Goal: Use online tool/utility: Utilize a website feature to perform a specific function

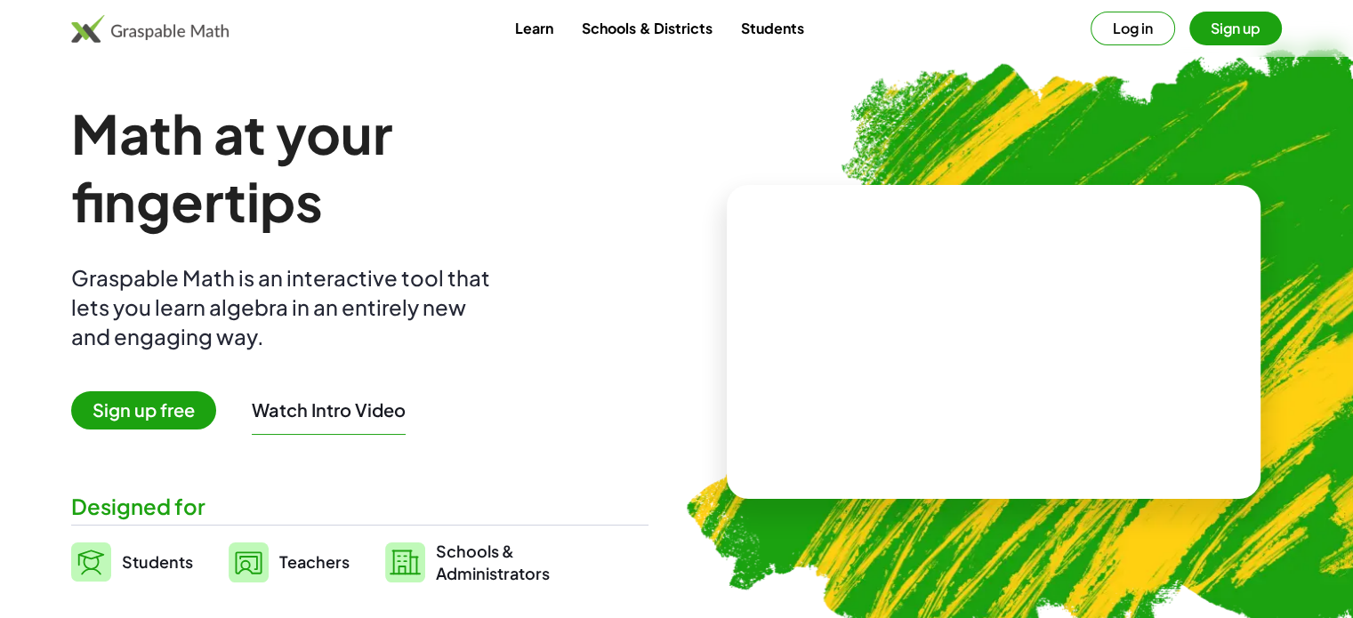
click at [1140, 27] on button "Log in" at bounding box center [1133, 29] width 85 height 34
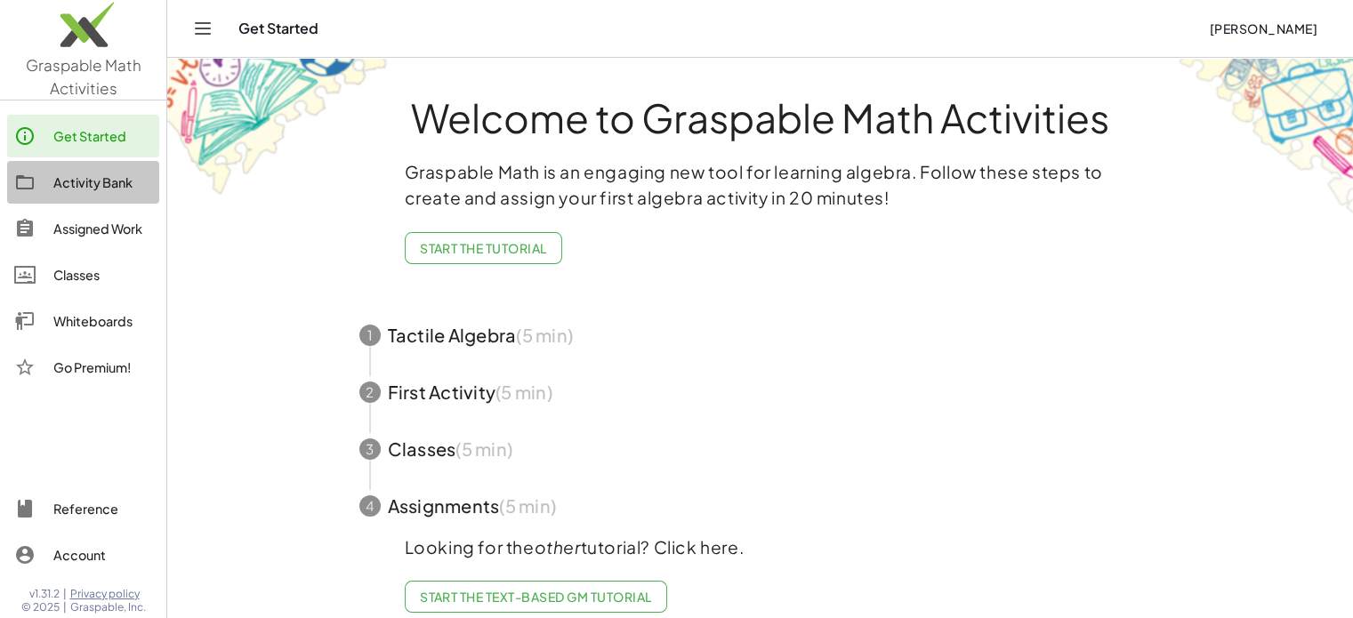
click at [39, 183] on div at bounding box center [33, 182] width 39 height 21
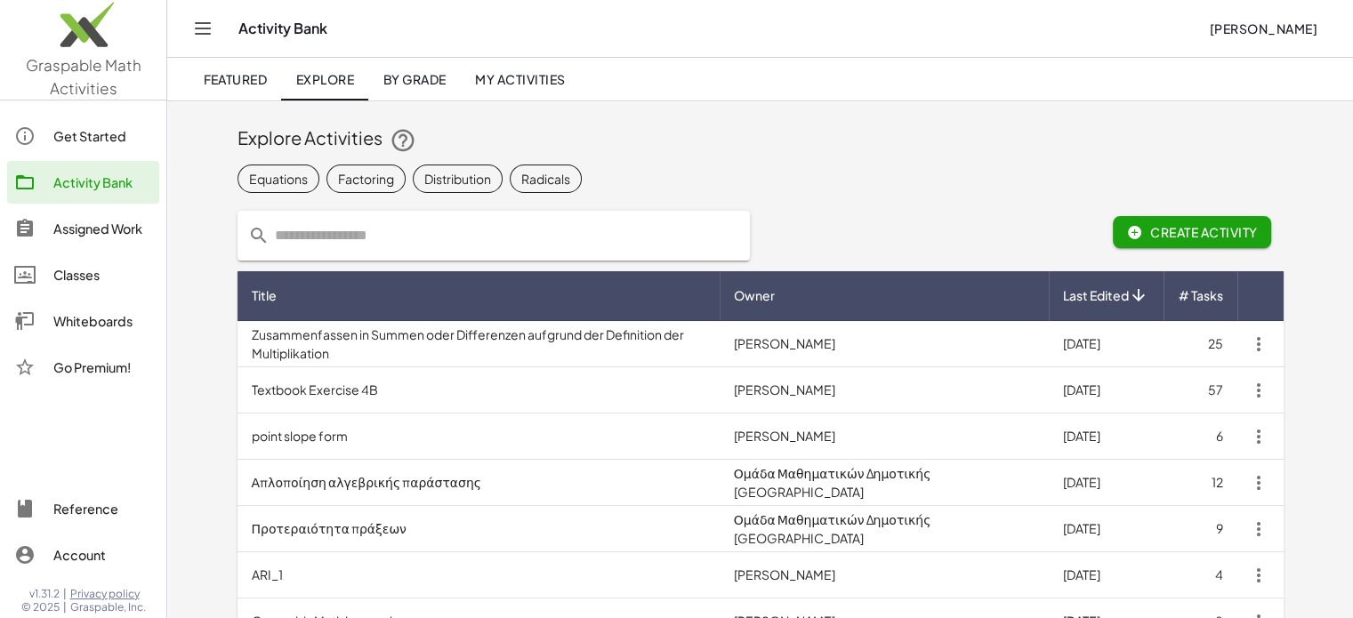
click at [102, 134] on div "Get Started" at bounding box center [102, 135] width 99 height 21
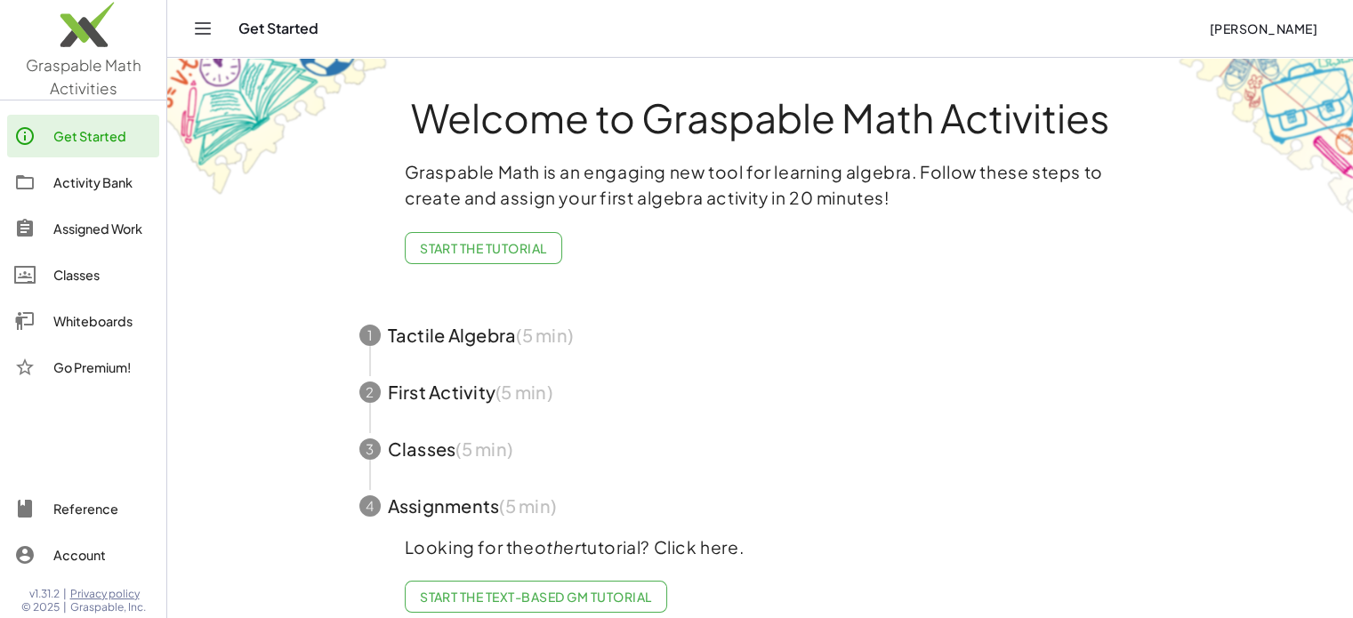
click at [199, 32] on icon "Toggle navigation" at bounding box center [202, 28] width 21 height 21
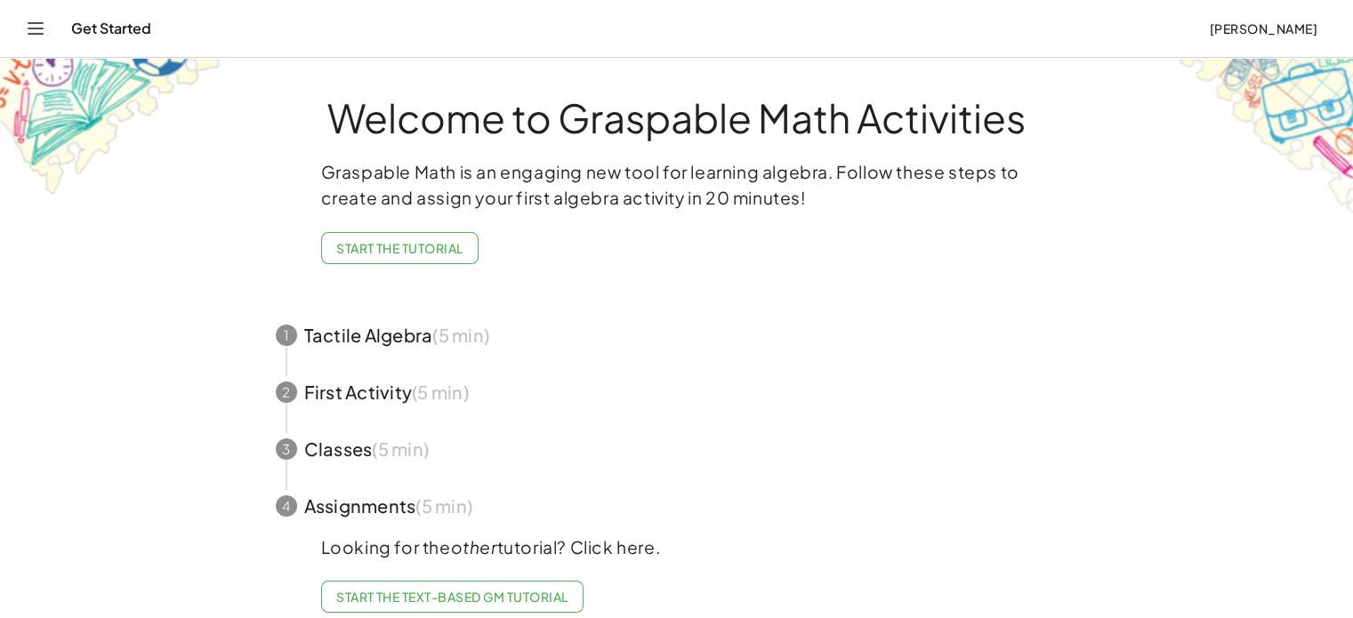
click at [199, 32] on div "Get Started" at bounding box center [633, 29] width 1124 height 18
drag, startPoint x: 46, startPoint y: 15, endPoint x: 32, endPoint y: 35, distance: 24.2
click at [32, 35] on div "Get Started Kim Asis" at bounding box center [676, 28] width 1310 height 57
click at [32, 35] on icon "Toggle navigation" at bounding box center [35, 28] width 21 height 21
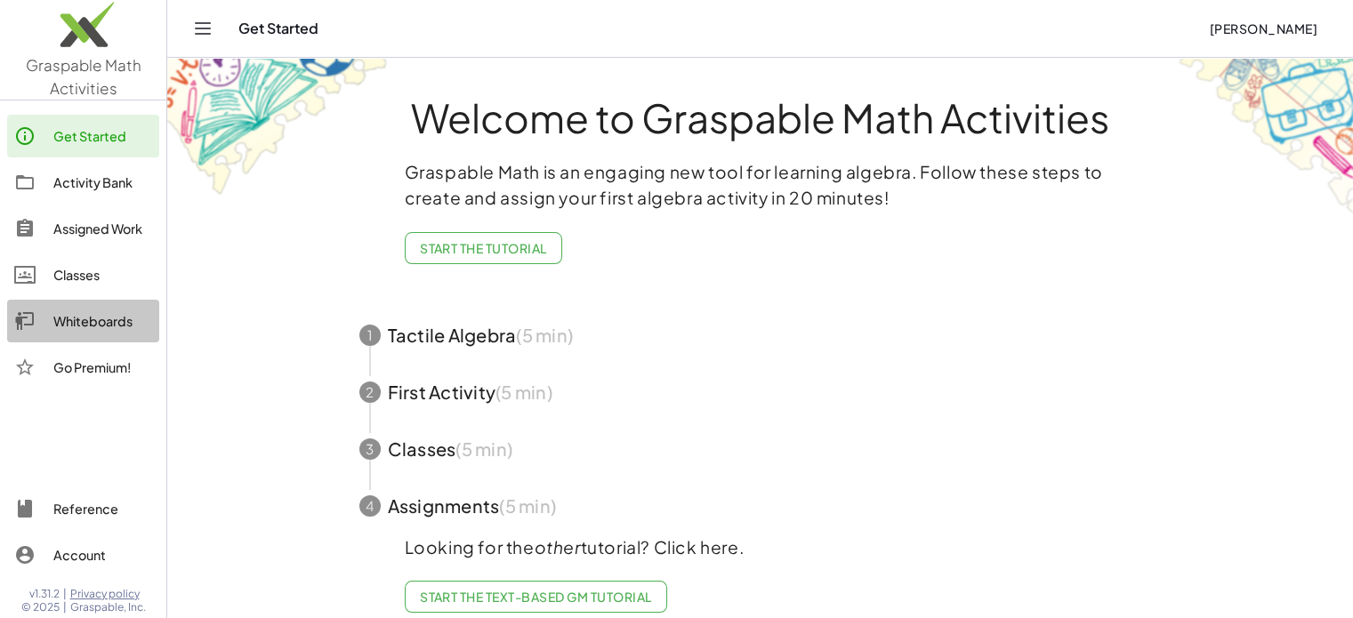
click at [75, 310] on div "Whiteboards" at bounding box center [102, 320] width 99 height 21
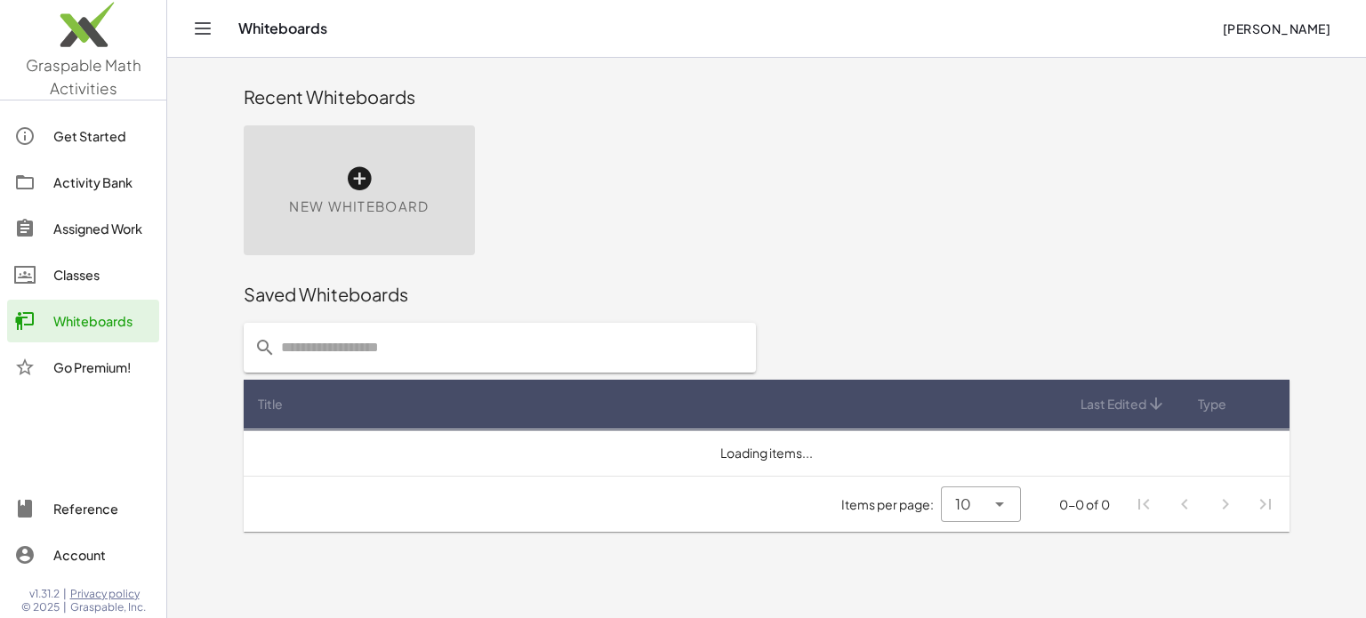
click at [352, 197] on span "New Whiteboard" at bounding box center [359, 207] width 140 height 20
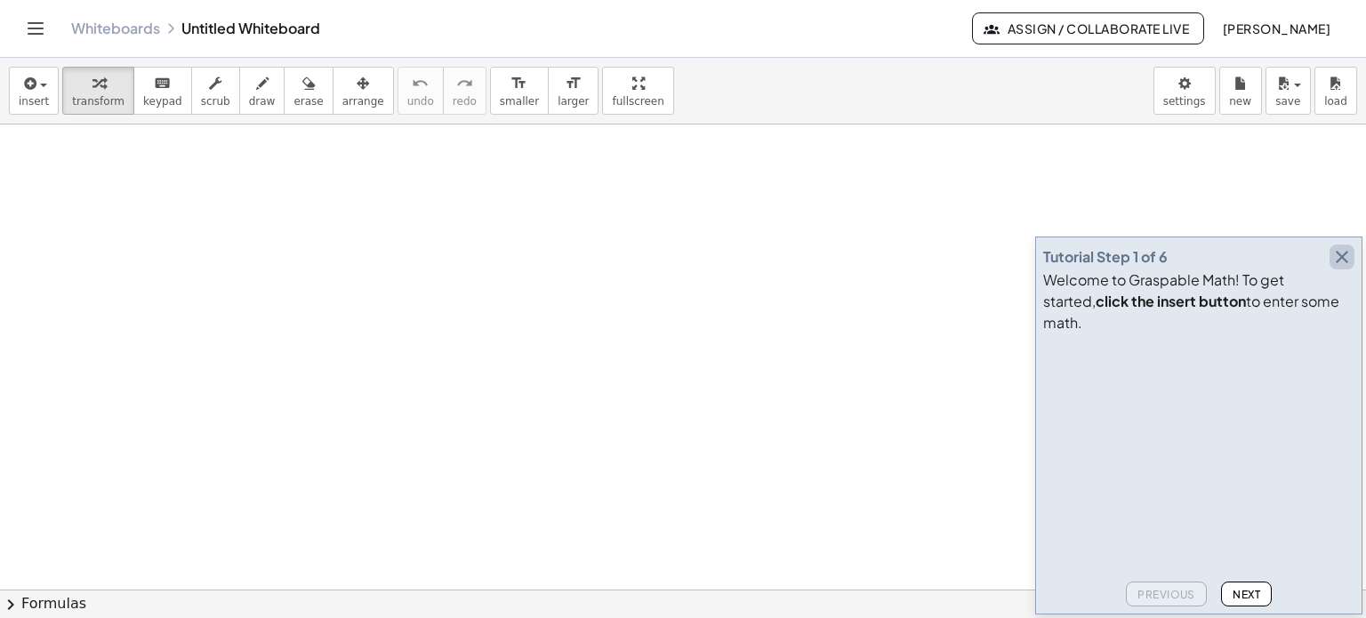
click at [1344, 268] on icon "button" at bounding box center [1342, 256] width 21 height 21
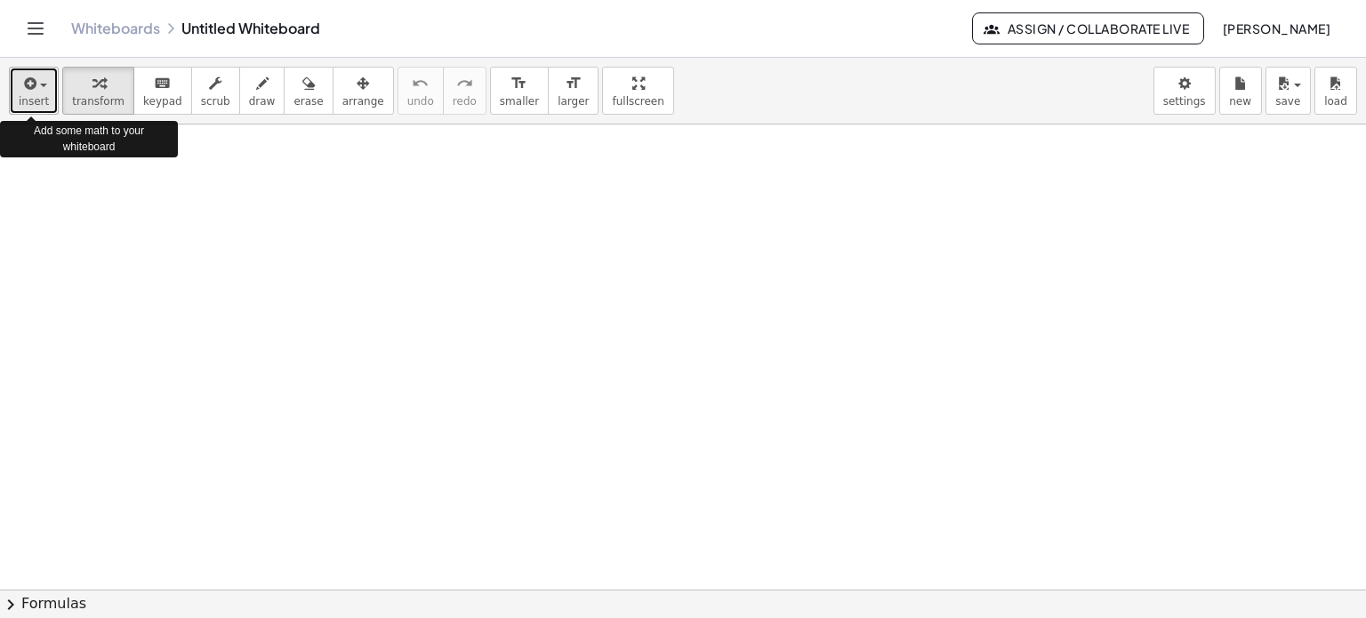
click at [16, 96] on button "insert" at bounding box center [34, 91] width 50 height 48
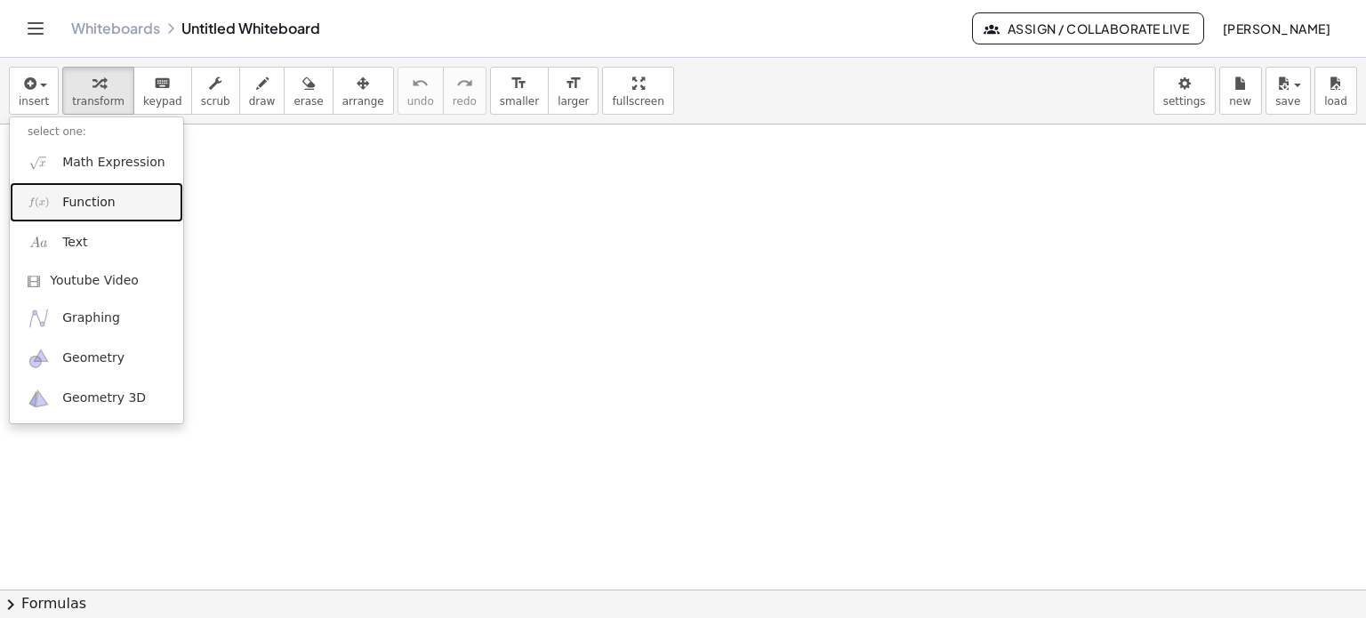
click at [102, 205] on span "Function" at bounding box center [88, 203] width 53 height 18
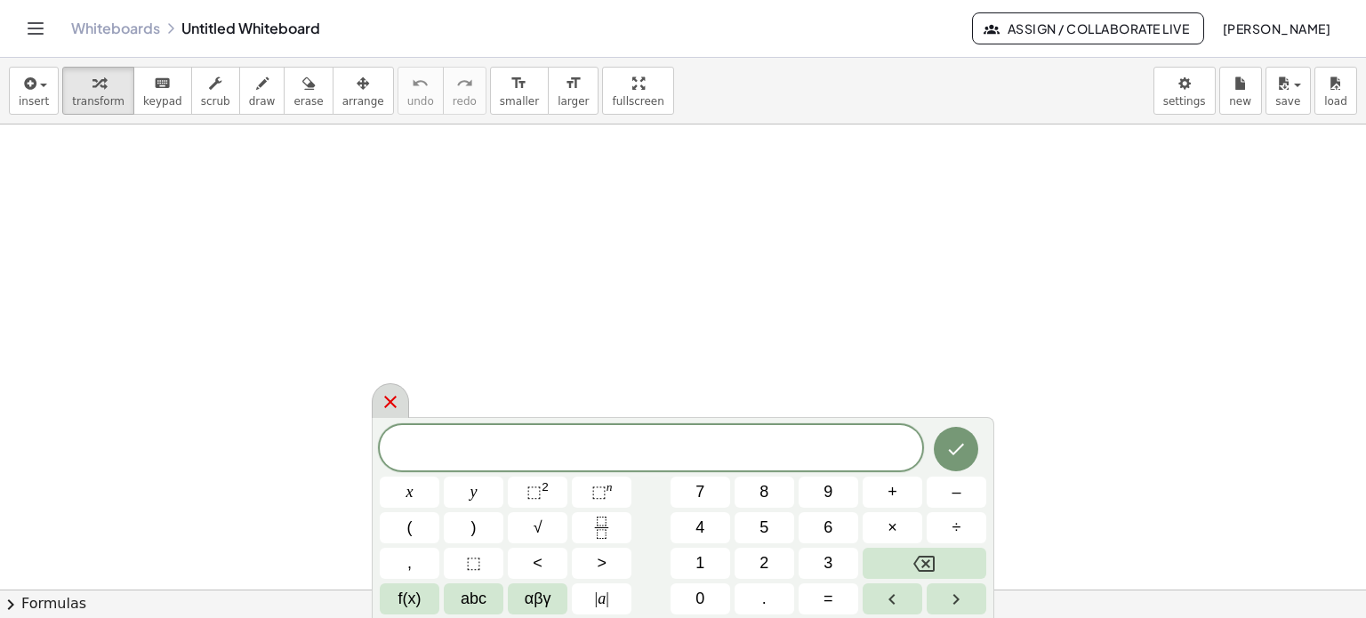
click at [402, 399] on div at bounding box center [390, 400] width 37 height 35
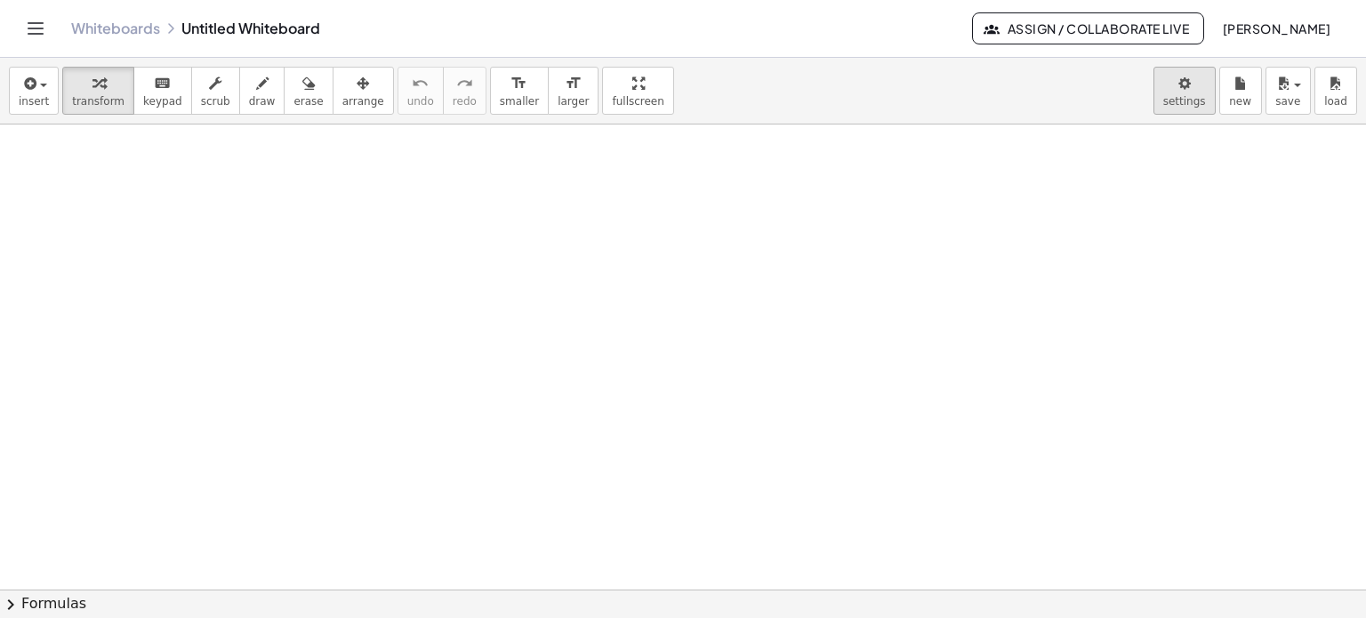
click at [1181, 104] on body "Graspable Math Activities Get Started Activity Bank Assigned Work Classes White…" at bounding box center [683, 309] width 1366 height 618
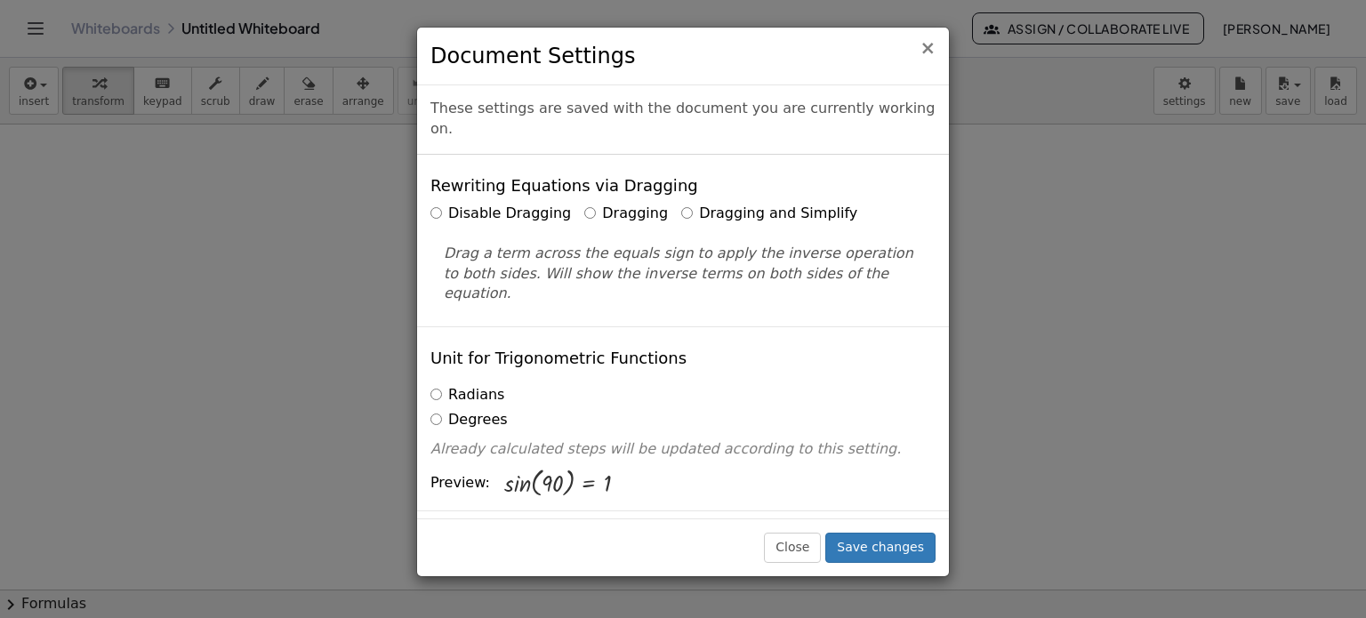
click at [930, 52] on span "×" at bounding box center [928, 47] width 16 height 21
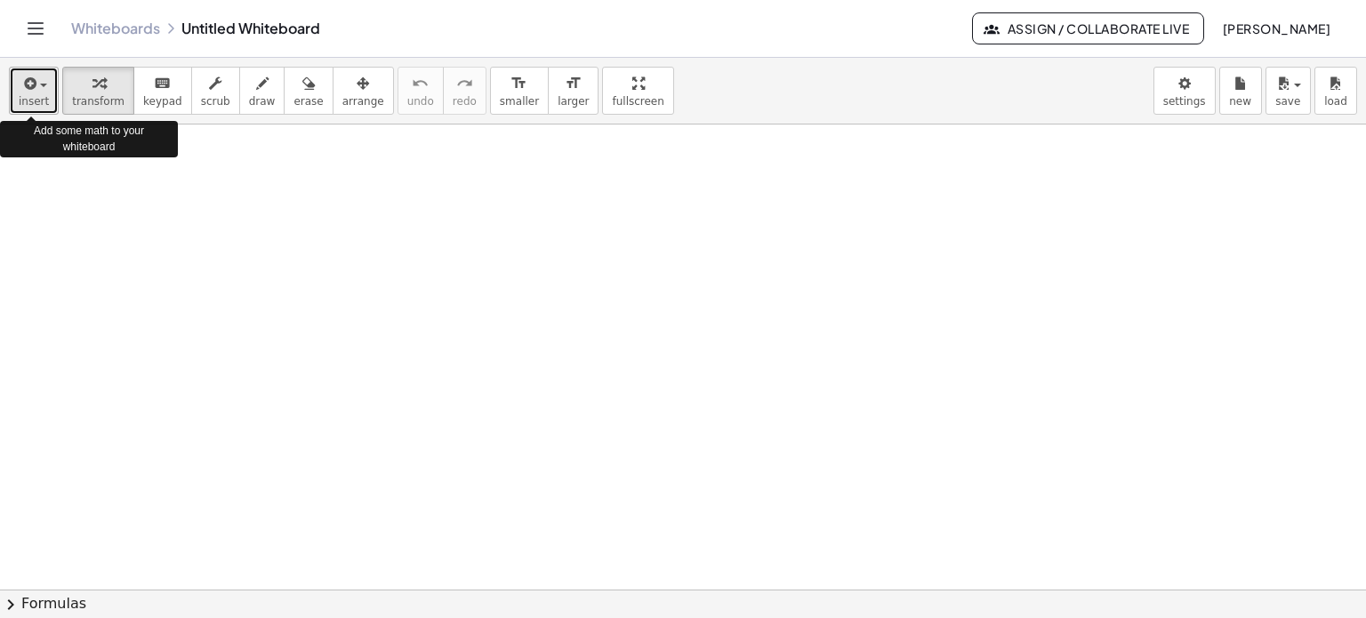
click at [36, 98] on span "insert" at bounding box center [34, 101] width 30 height 12
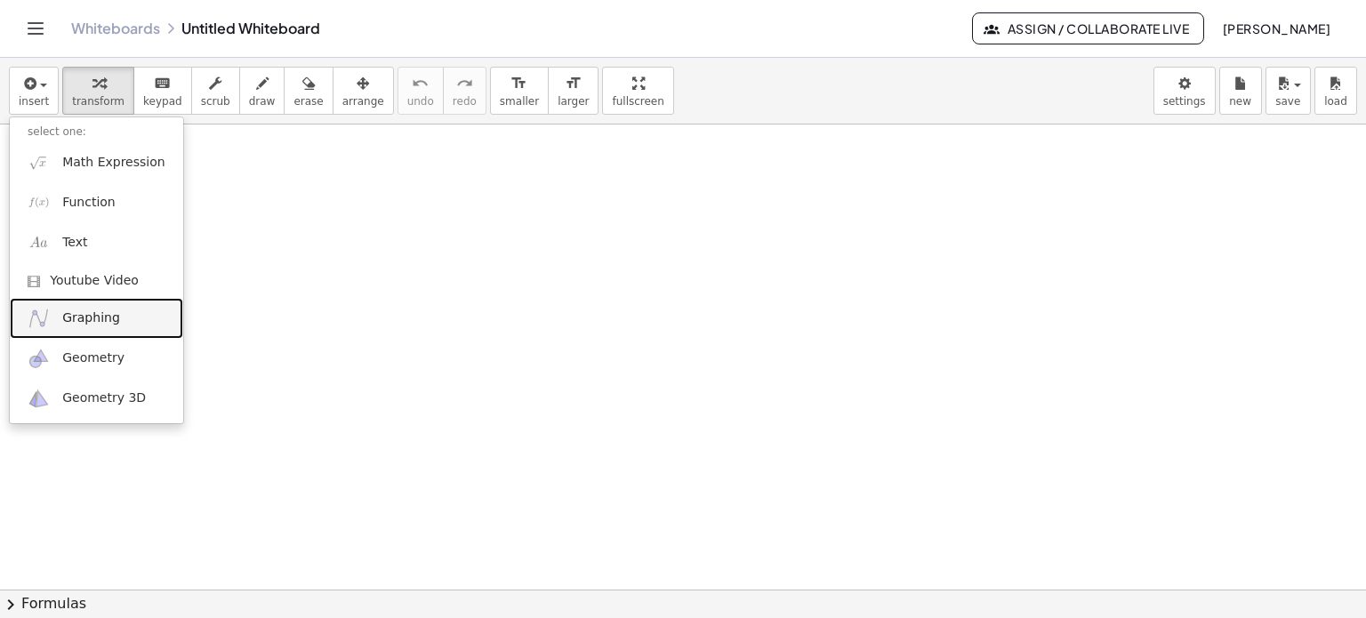
click at [53, 320] on link "Graphing" at bounding box center [96, 318] width 173 height 40
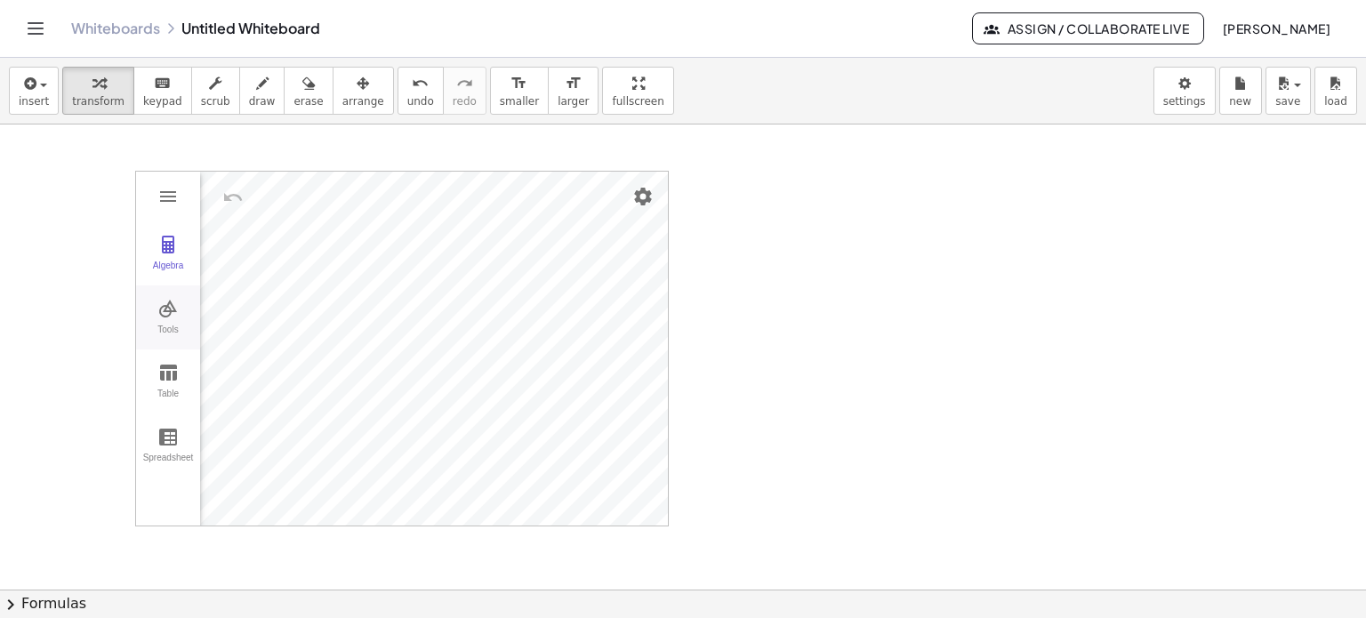
click at [171, 316] on img "Graphing Calculator" at bounding box center [167, 308] width 21 height 21
click at [246, 394] on img "Slider. Select position" at bounding box center [249, 386] width 71 height 28
click at [246, 396] on img "Roots. Select a function" at bounding box center [249, 389] width 71 height 28
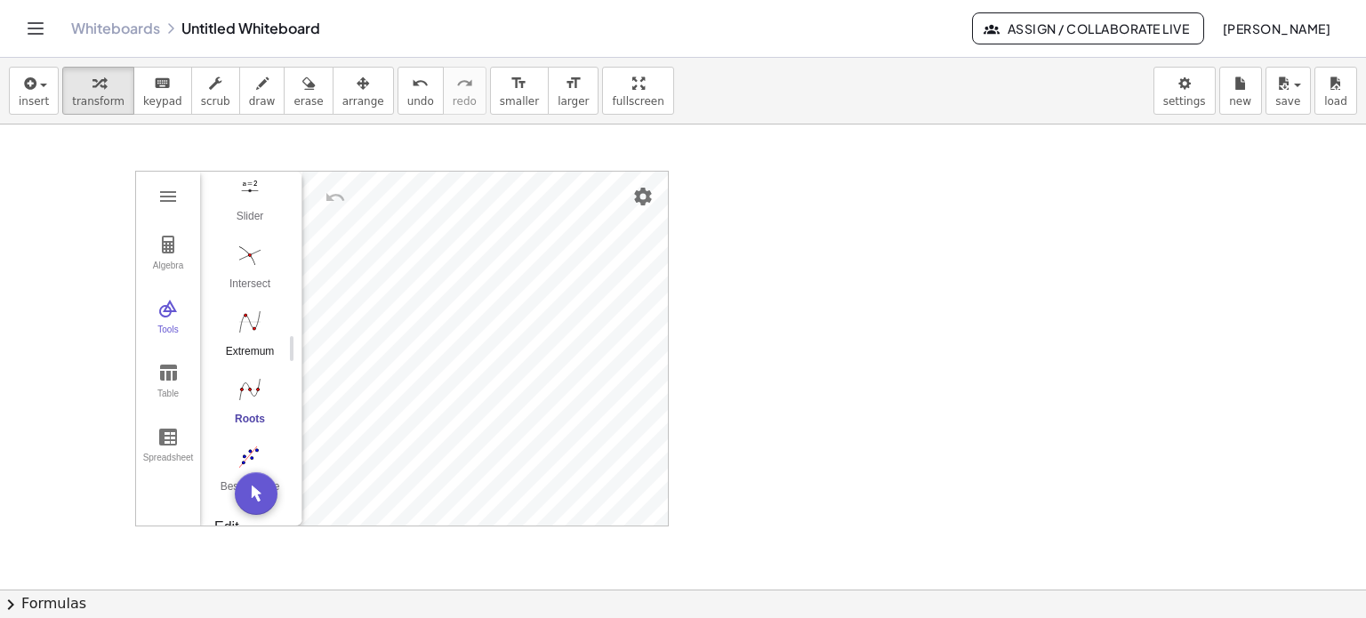
click at [233, 337] on button "Extremum" at bounding box center [249, 339] width 71 height 64
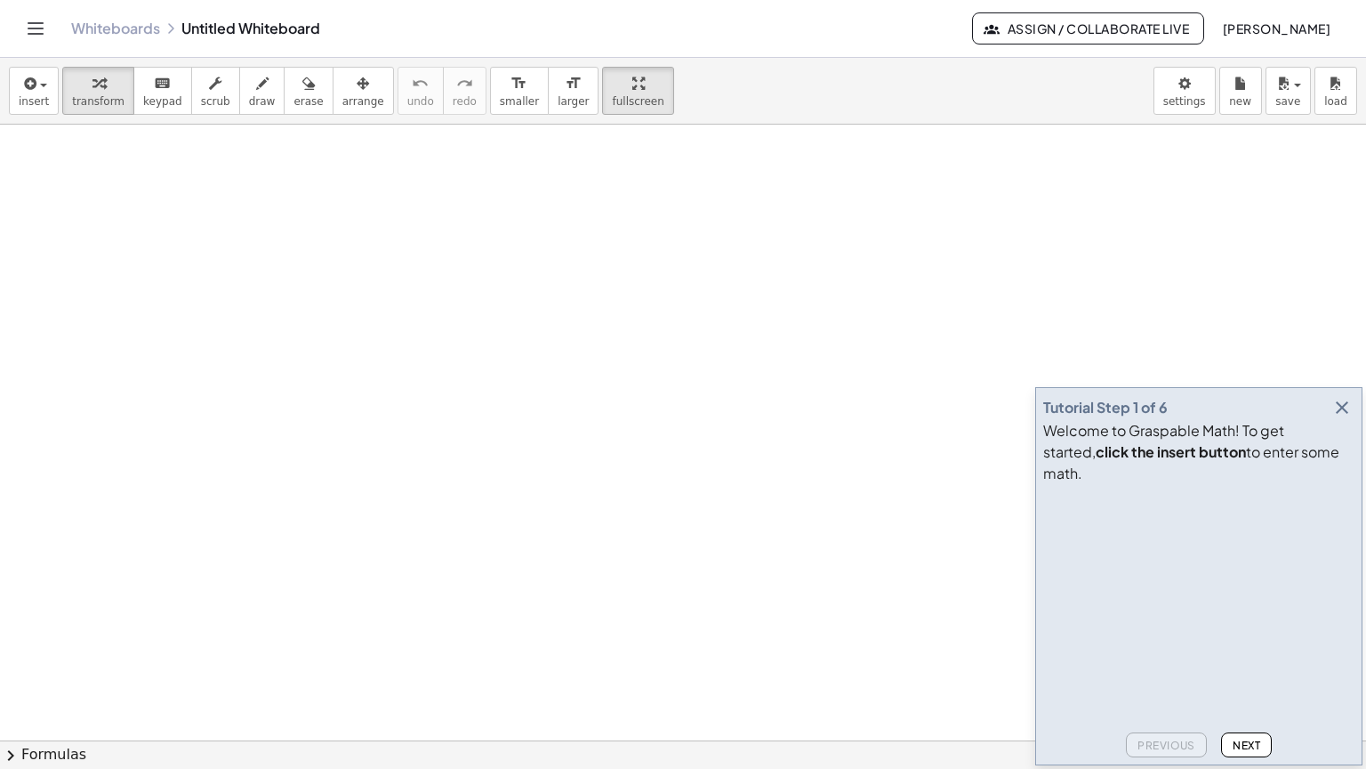
drag, startPoint x: 598, startPoint y: 89, endPoint x: 598, endPoint y: 197, distance: 107.6
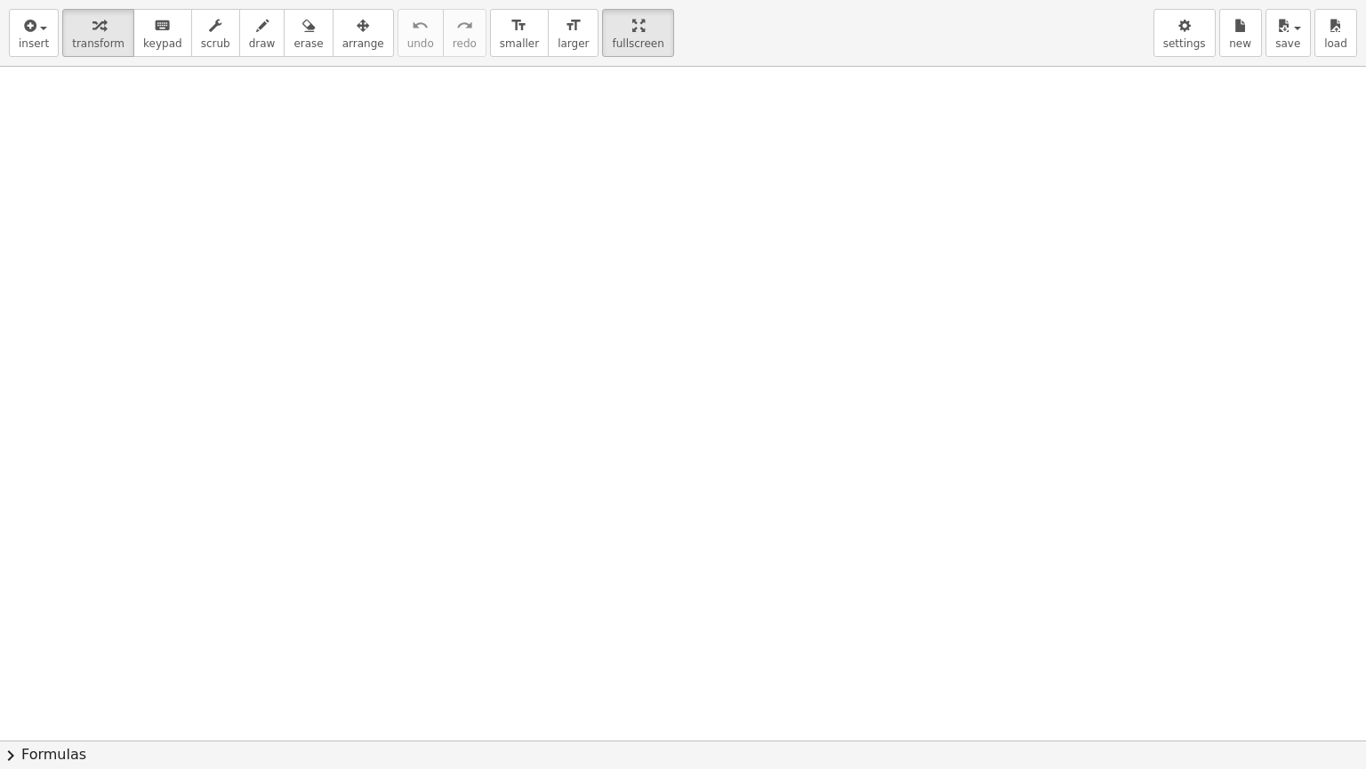
click at [598, 197] on div "insert select one: Math Expression Function Text Youtube Video Graphing Geometr…" at bounding box center [683, 384] width 1366 height 769
click at [95, 376] on div at bounding box center [683, 740] width 1366 height 1347
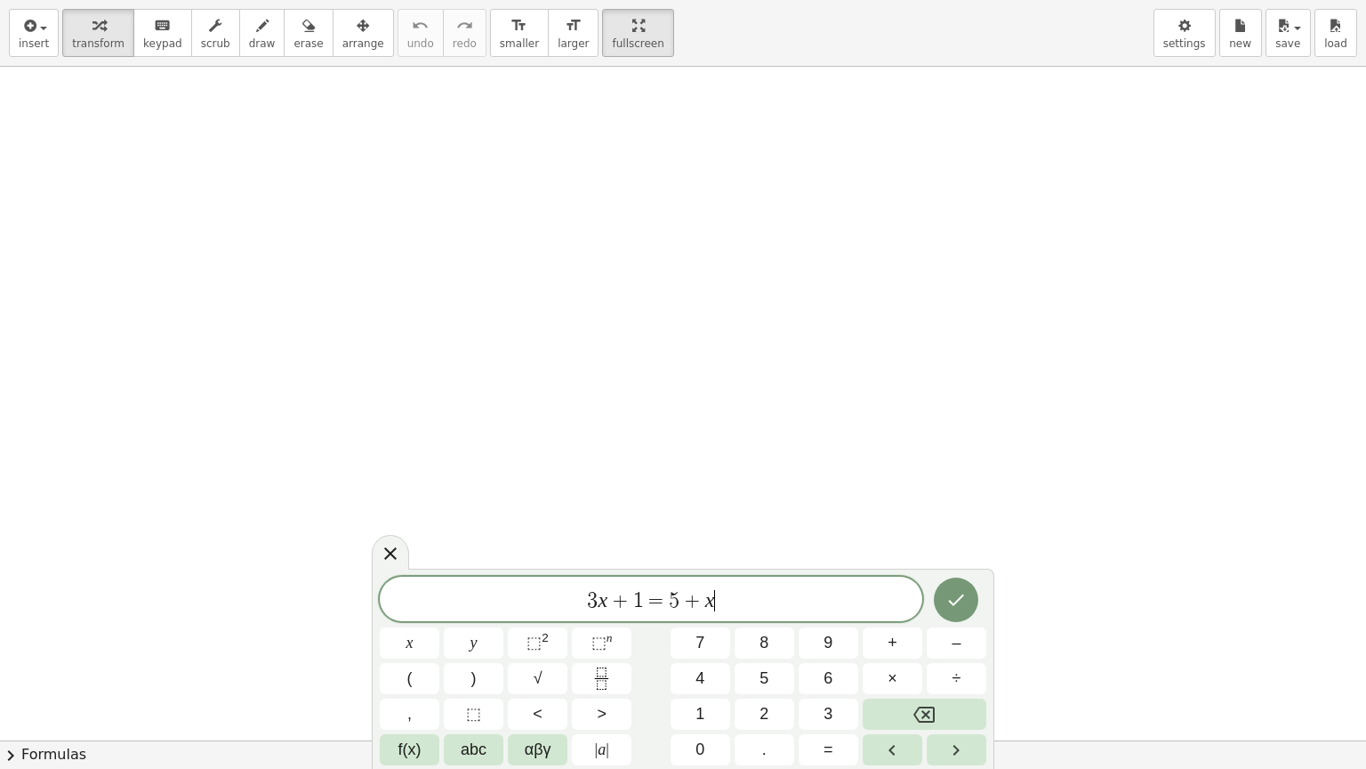
drag, startPoint x: 95, startPoint y: 376, endPoint x: 289, endPoint y: 364, distance: 194.3
click at [289, 364] on div at bounding box center [683, 740] width 1366 height 1347
click at [957, 605] on icon "Done" at bounding box center [956, 599] width 21 height 21
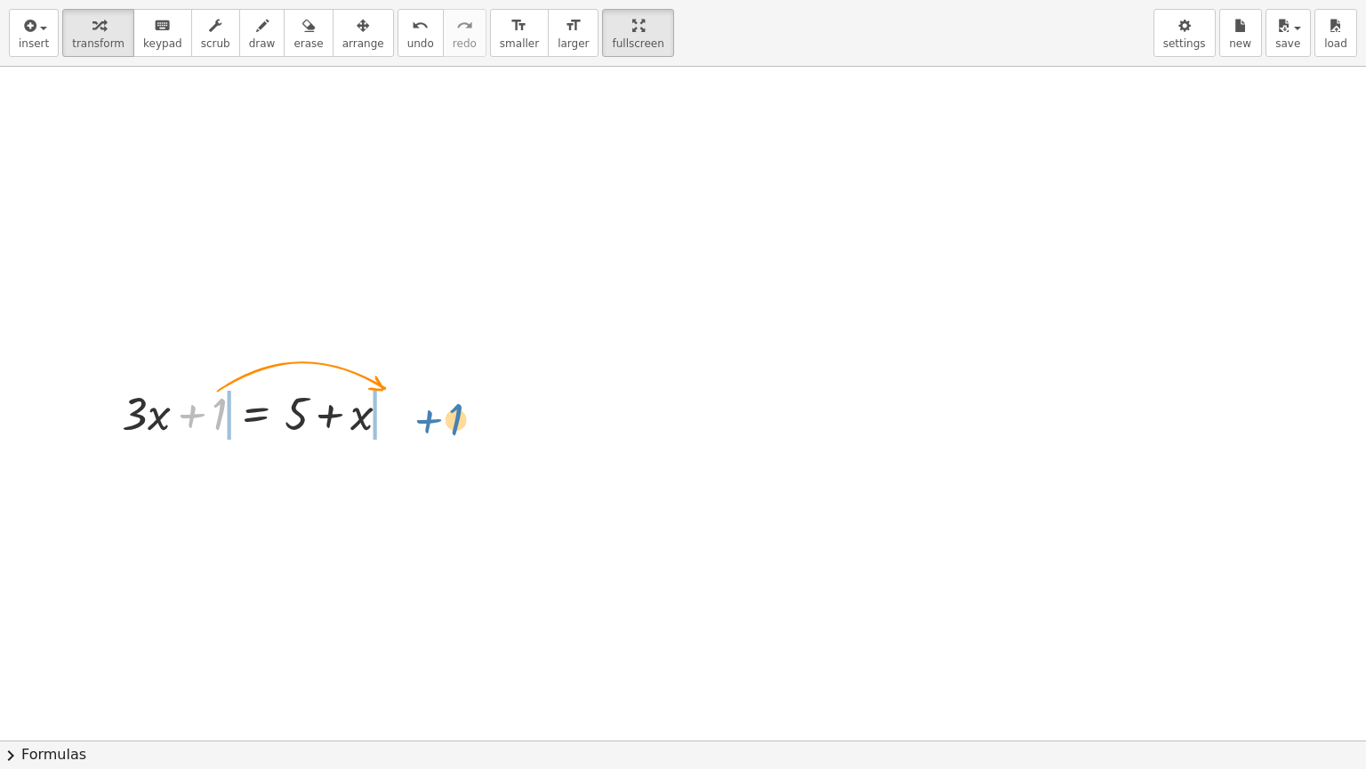
drag, startPoint x: 206, startPoint y: 412, endPoint x: 441, endPoint y: 416, distance: 234.9
click at [441, 416] on div "+ 1 + · 3 · x + 1 = + 5 + x" at bounding box center [683, 740] width 1366 height 1347
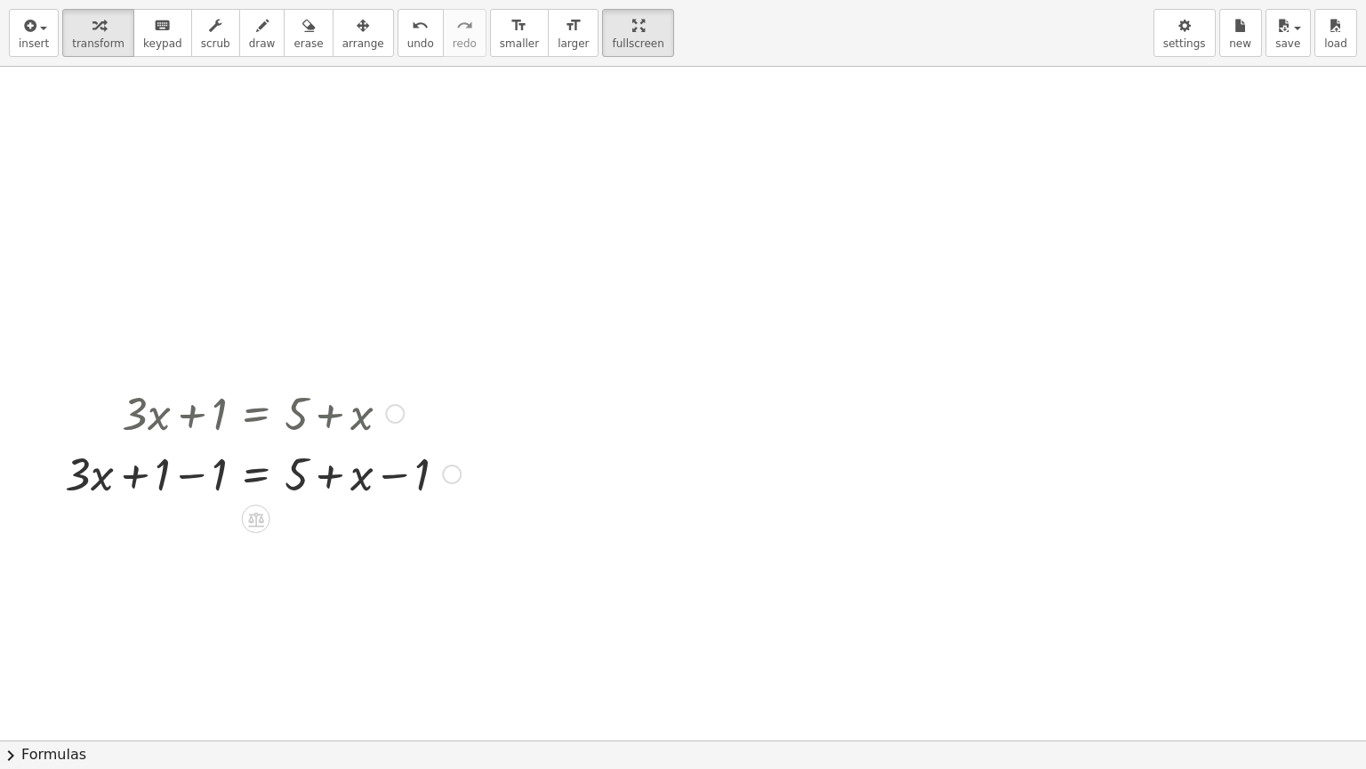
click at [183, 476] on div at bounding box center [263, 472] width 414 height 60
drag, startPoint x: 357, startPoint y: 541, endPoint x: 235, endPoint y: 543, distance: 121.9
click at [235, 543] on div at bounding box center [263, 533] width 414 height 60
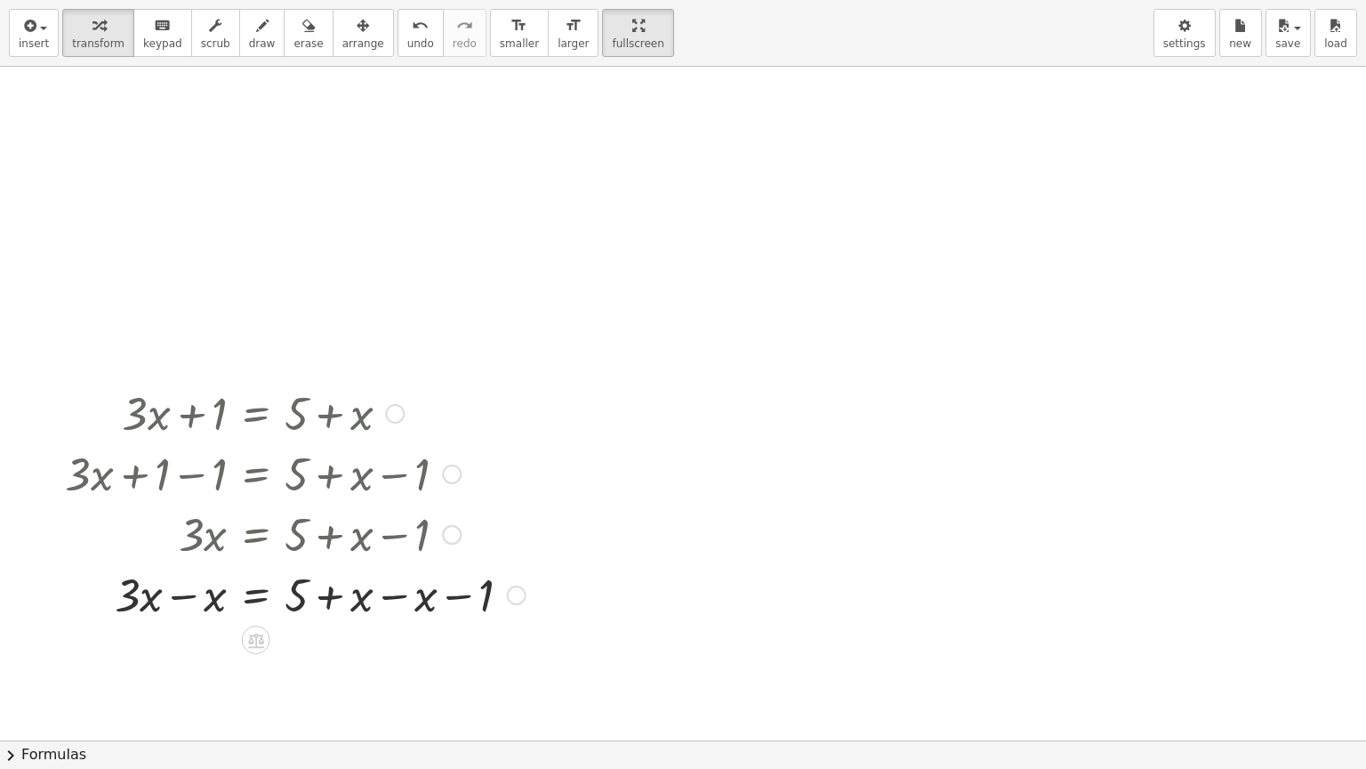
click at [183, 599] on div at bounding box center [295, 593] width 479 height 60
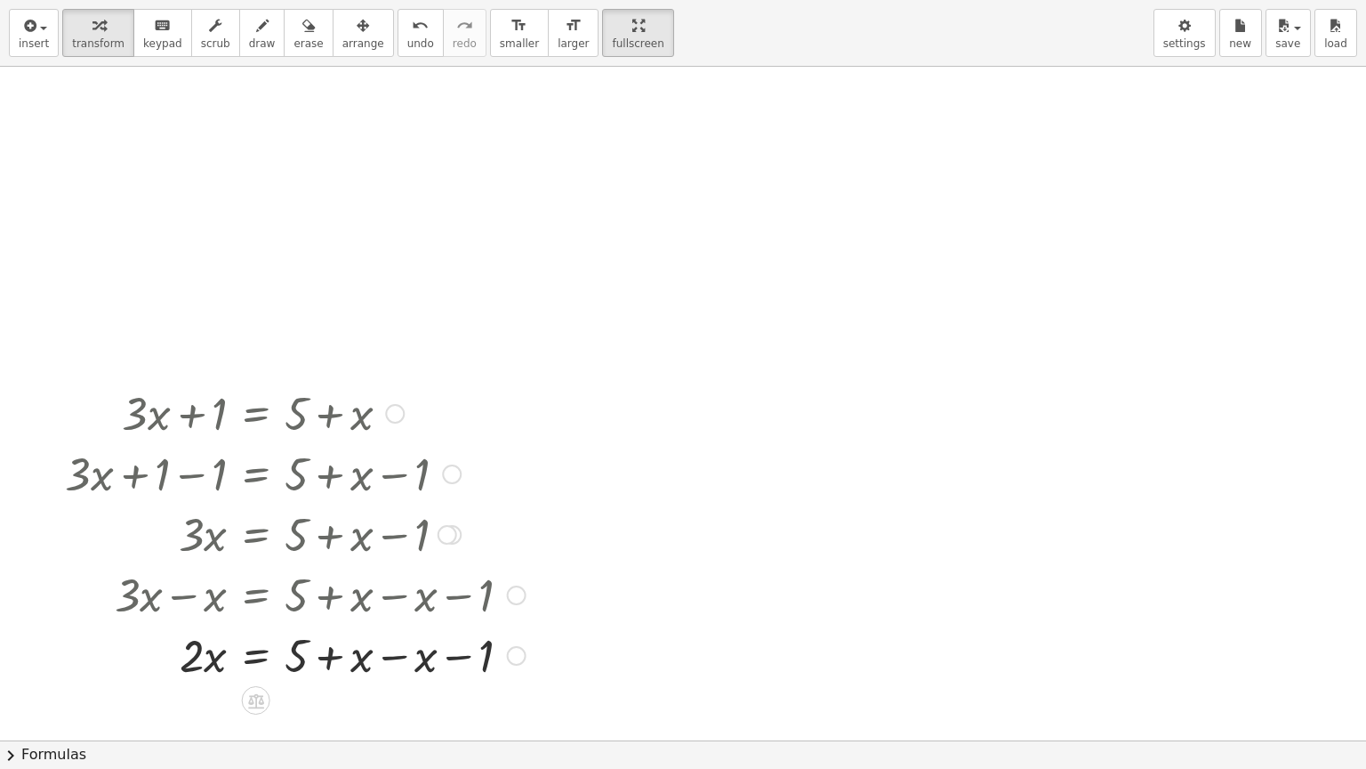
click at [391, 617] on div at bounding box center [295, 654] width 479 height 60
click at [326, 617] on div at bounding box center [295, 654] width 479 height 60
drag, startPoint x: 190, startPoint y: 653, endPoint x: 324, endPoint y: 673, distance: 135.0
click at [324, 617] on div at bounding box center [295, 654] width 479 height 60
click at [207, 617] on div at bounding box center [295, 653] width 479 height 89
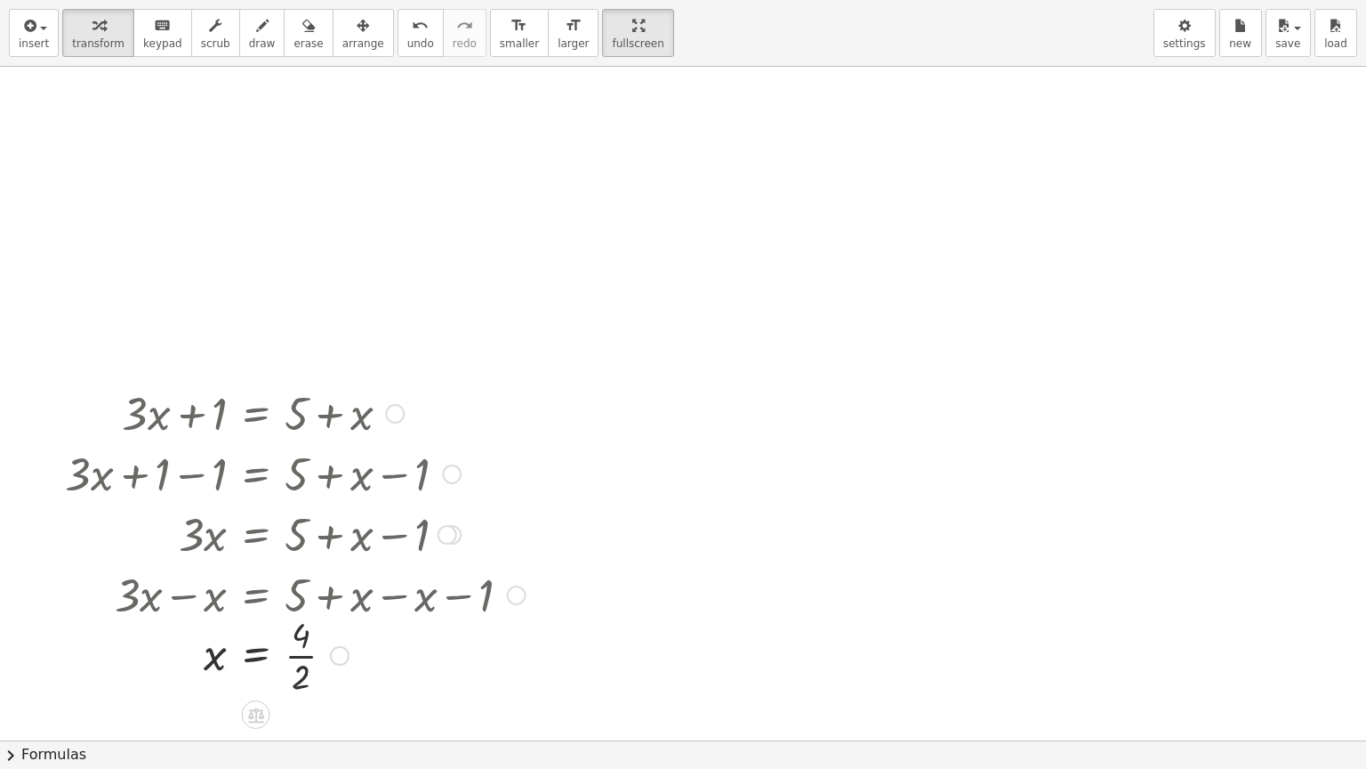
click at [295, 617] on div at bounding box center [295, 653] width 479 height 89
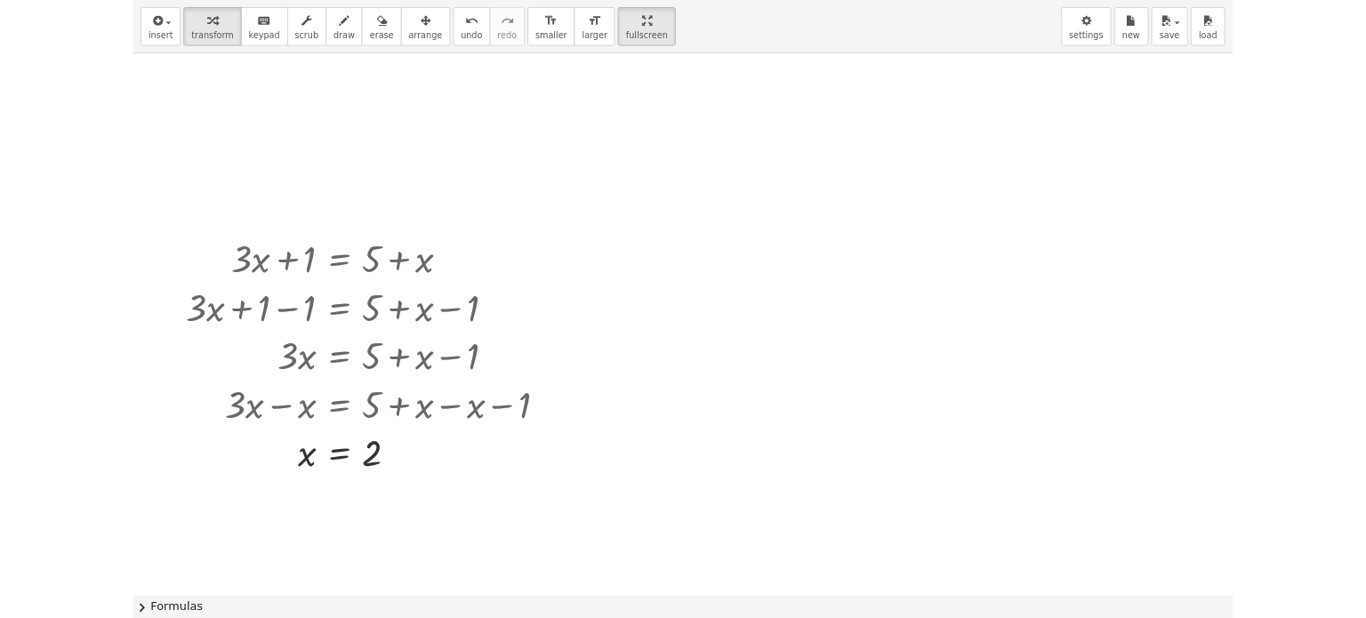
scroll to position [96, 0]
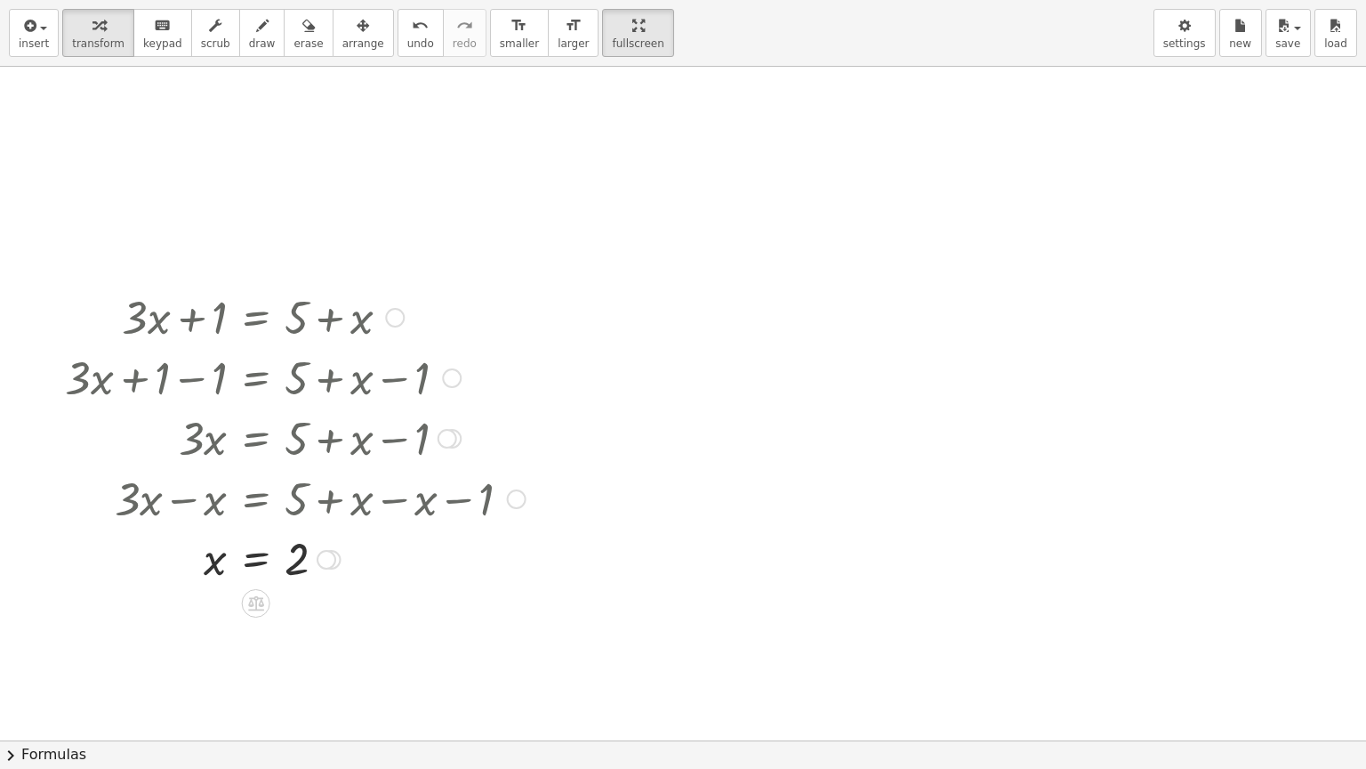
click at [514, 498] on div at bounding box center [517, 499] width 20 height 20
click at [544, 374] on div at bounding box center [683, 644] width 1366 height 1347
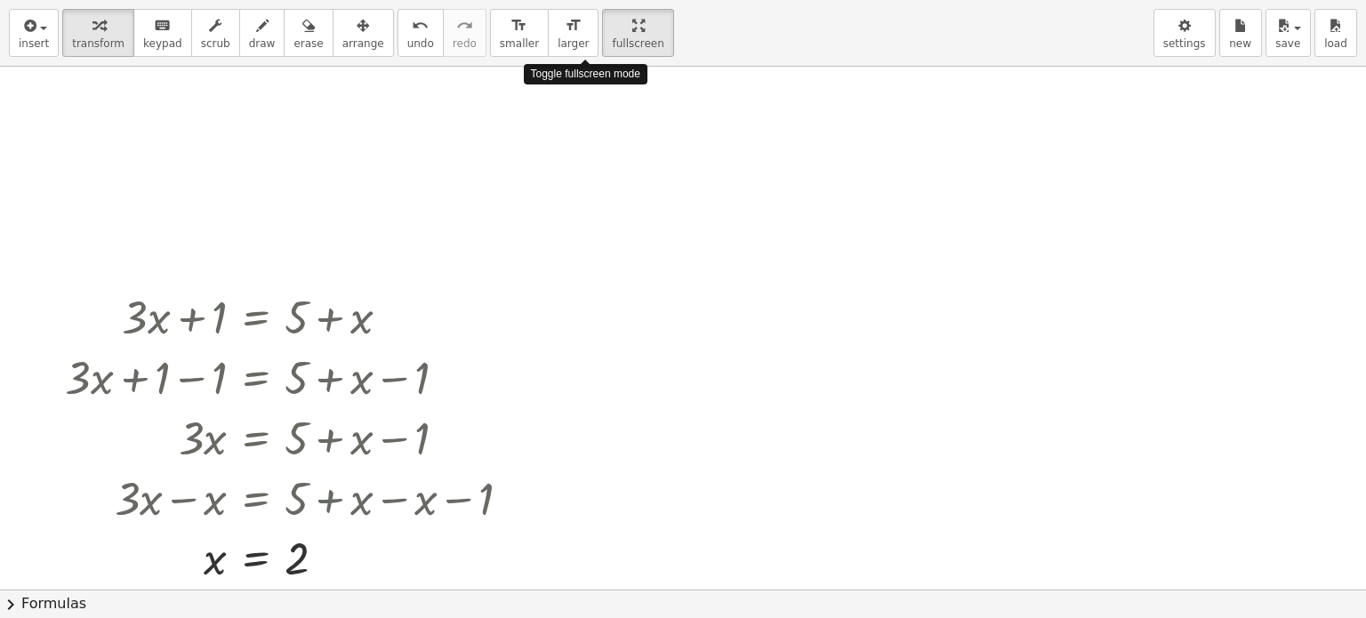
drag, startPoint x: 602, startPoint y: 43, endPoint x: 602, endPoint y: -65, distance: 107.6
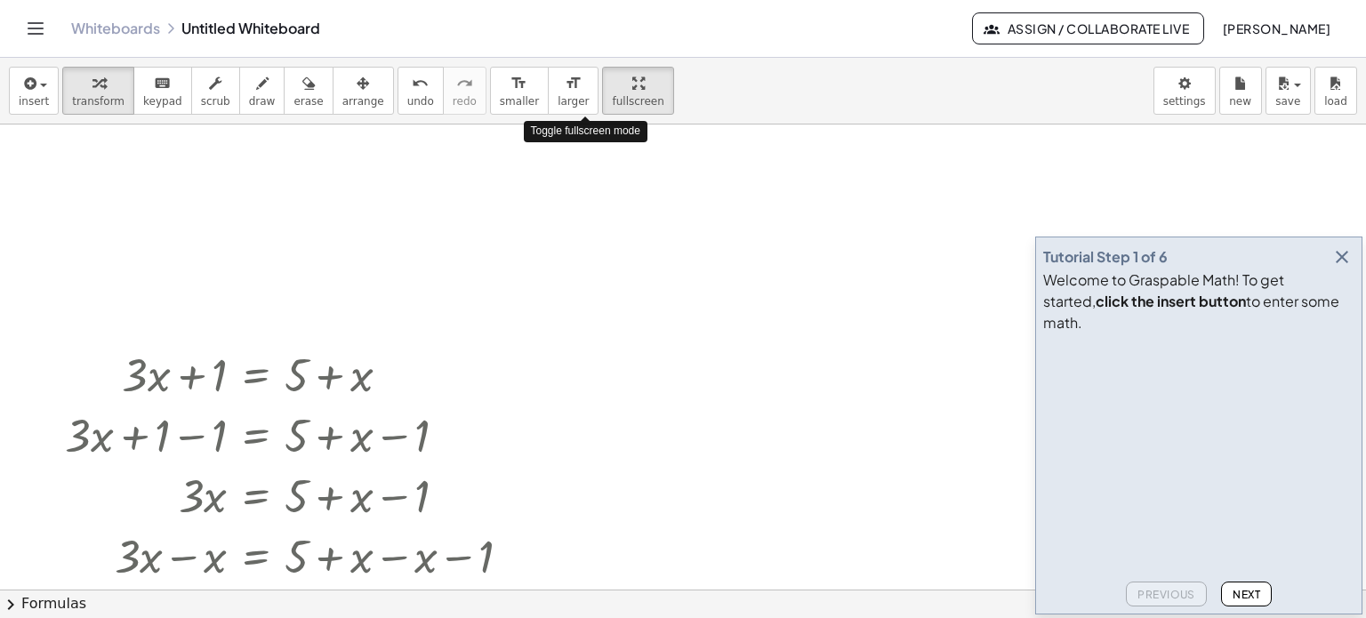
click at [602, 0] on html "Graspable Math Activities Get Started Activity Bank Assigned Work Classes White…" at bounding box center [683, 309] width 1366 height 618
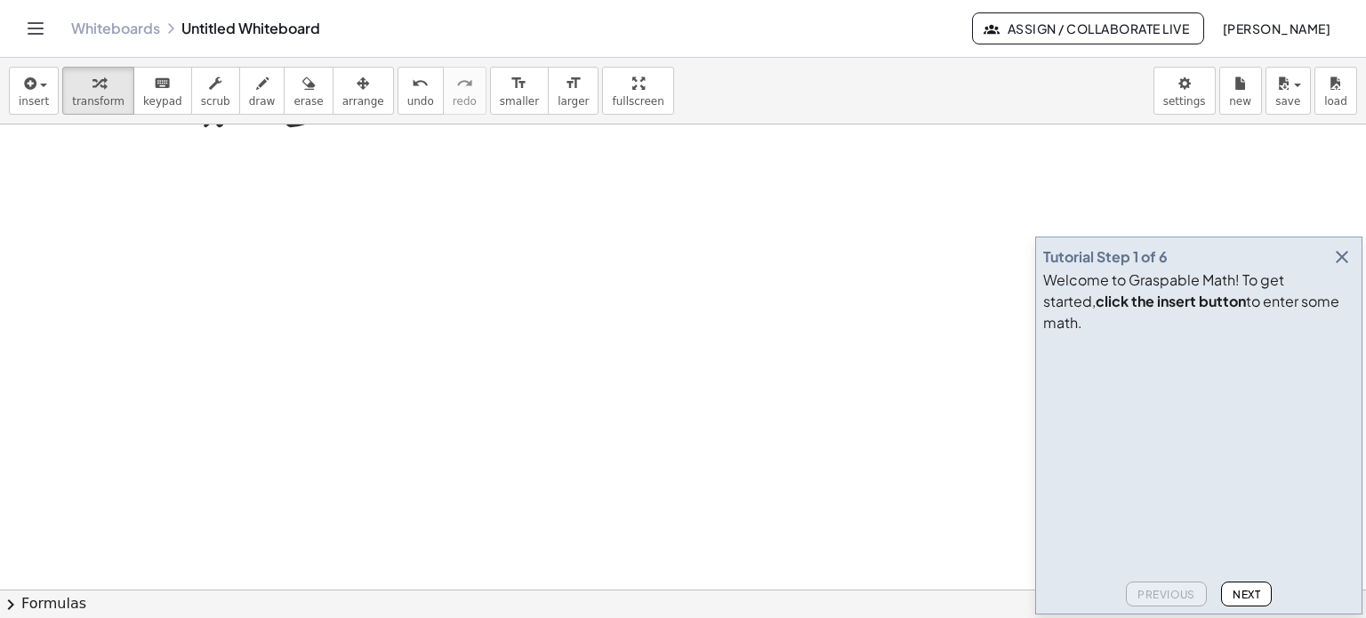
scroll to position [600, 0]
click at [1347, 268] on icon "button" at bounding box center [1342, 256] width 21 height 21
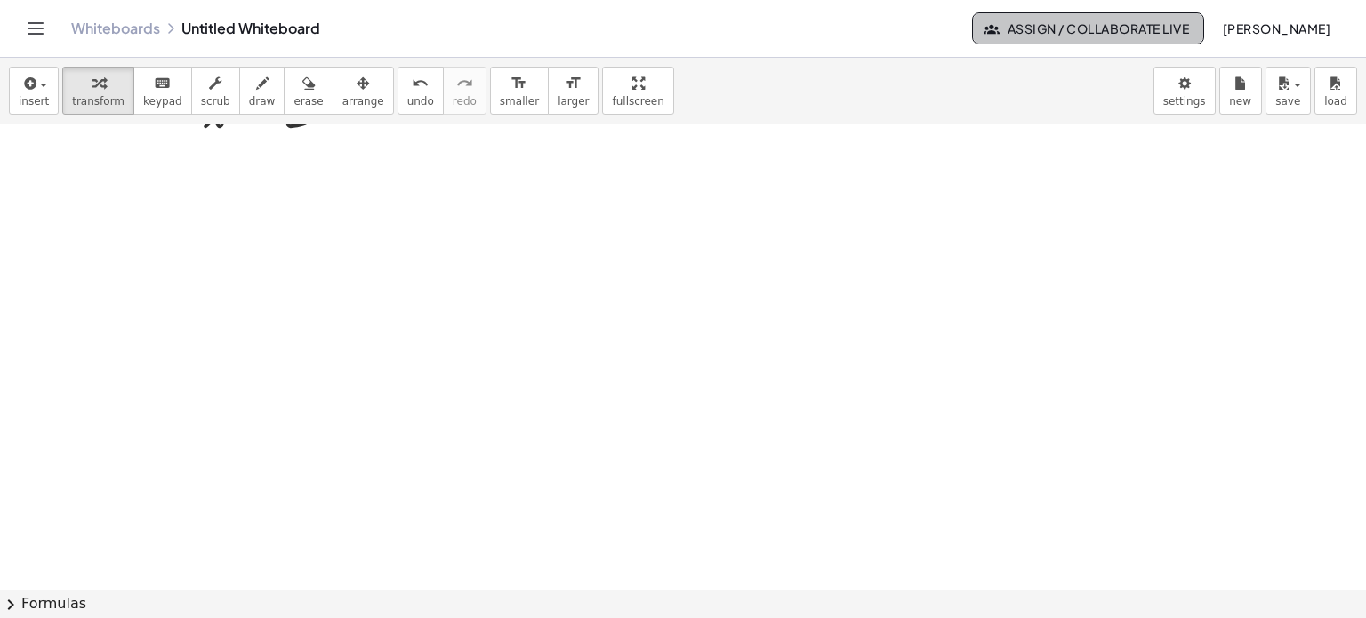
click at [1117, 23] on span "Assign / Collaborate Live" at bounding box center [1088, 28] width 202 height 16
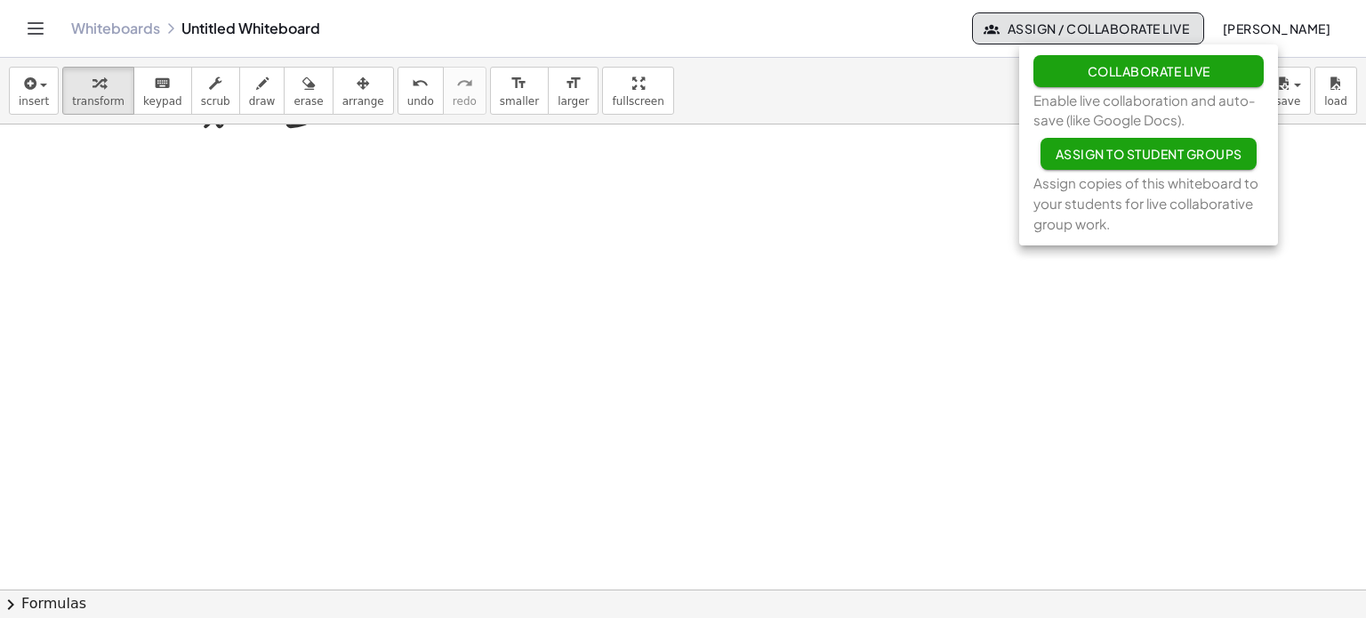
click at [828, 218] on div at bounding box center [683, 223] width 1366 height 1398
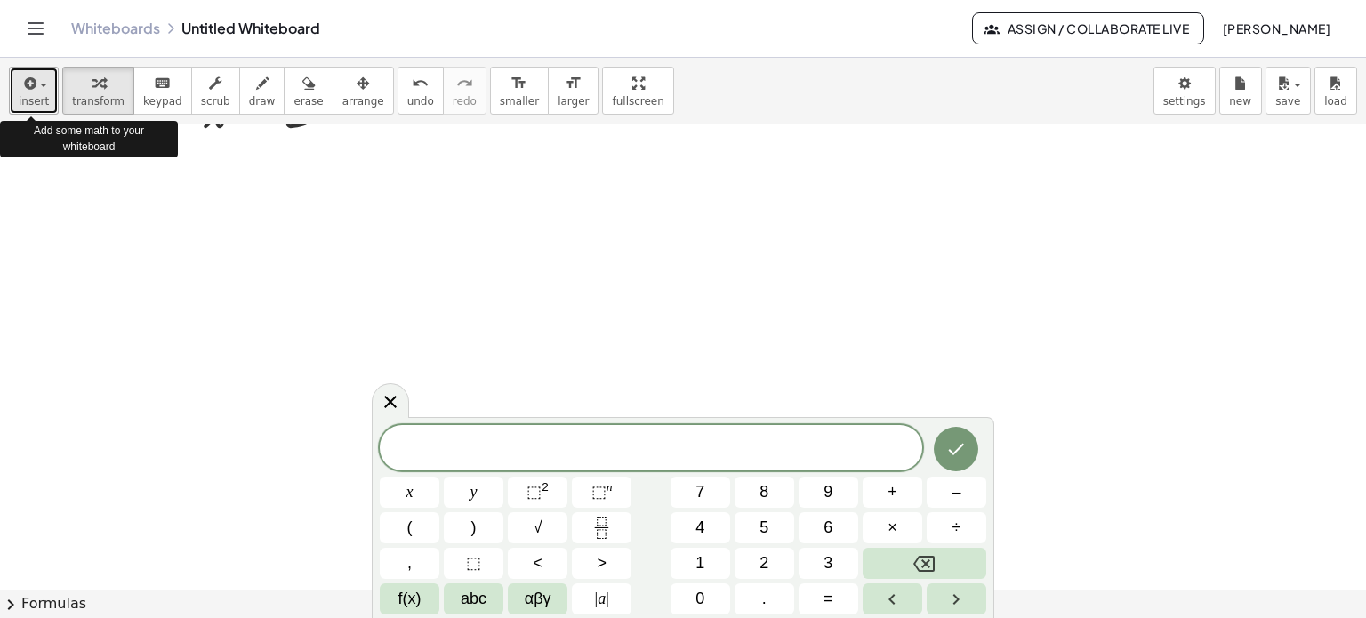
click at [37, 91] on div "button" at bounding box center [34, 82] width 30 height 21
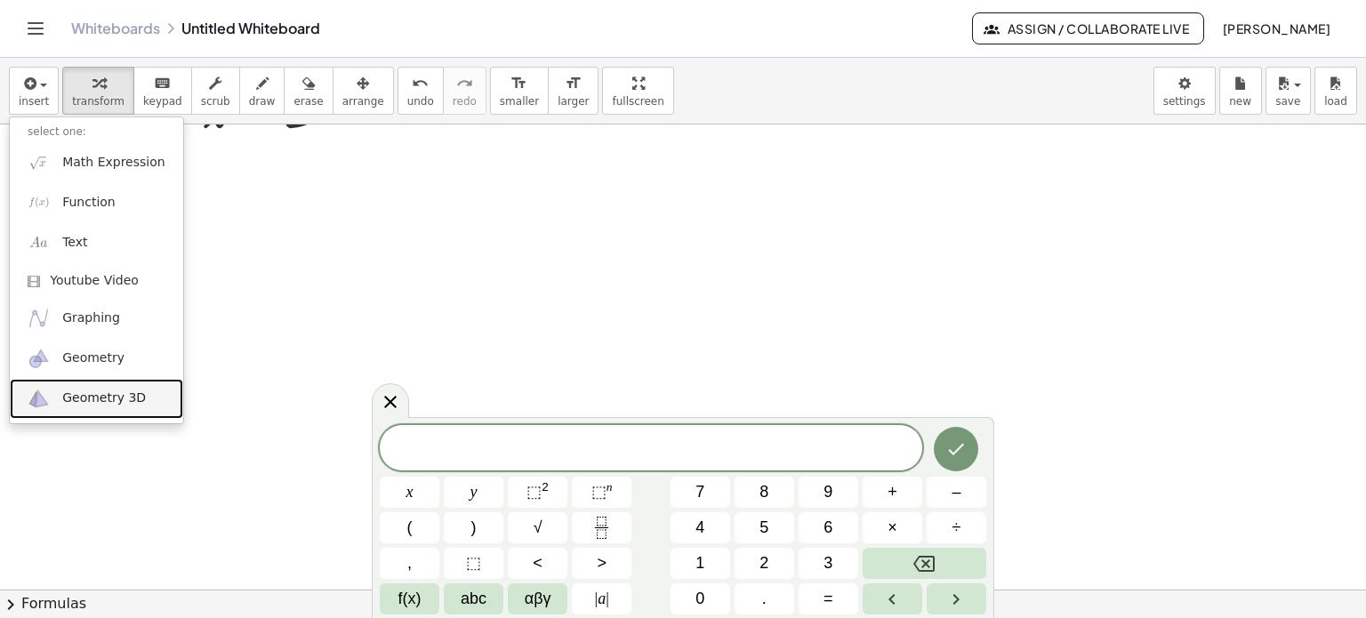
click at [82, 409] on link "Geometry 3D" at bounding box center [96, 399] width 173 height 40
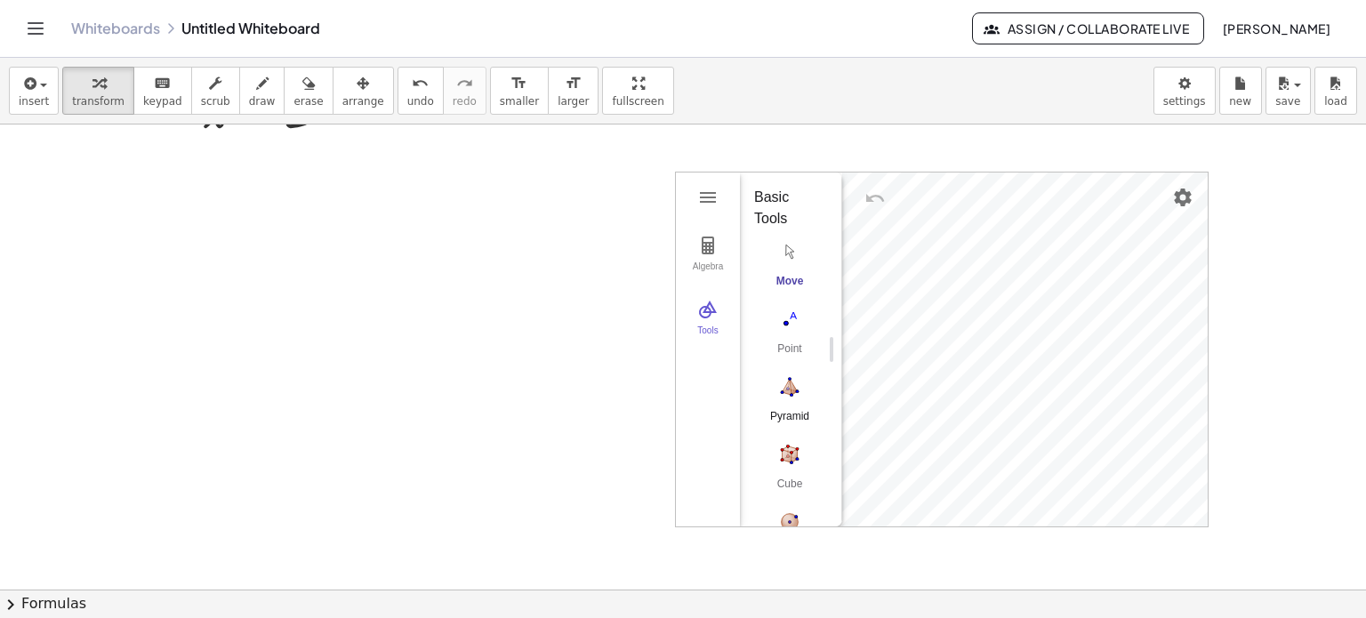
click at [807, 389] on img "Pyramid. Select a polygon for bottom, then select top point" at bounding box center [789, 387] width 71 height 28
click at [1050, 330] on div "Algebra Tools GeoGebra 3D Calculator Basic Tools Move Point Pyramid Cube Sphere…" at bounding box center [942, 350] width 532 height 354
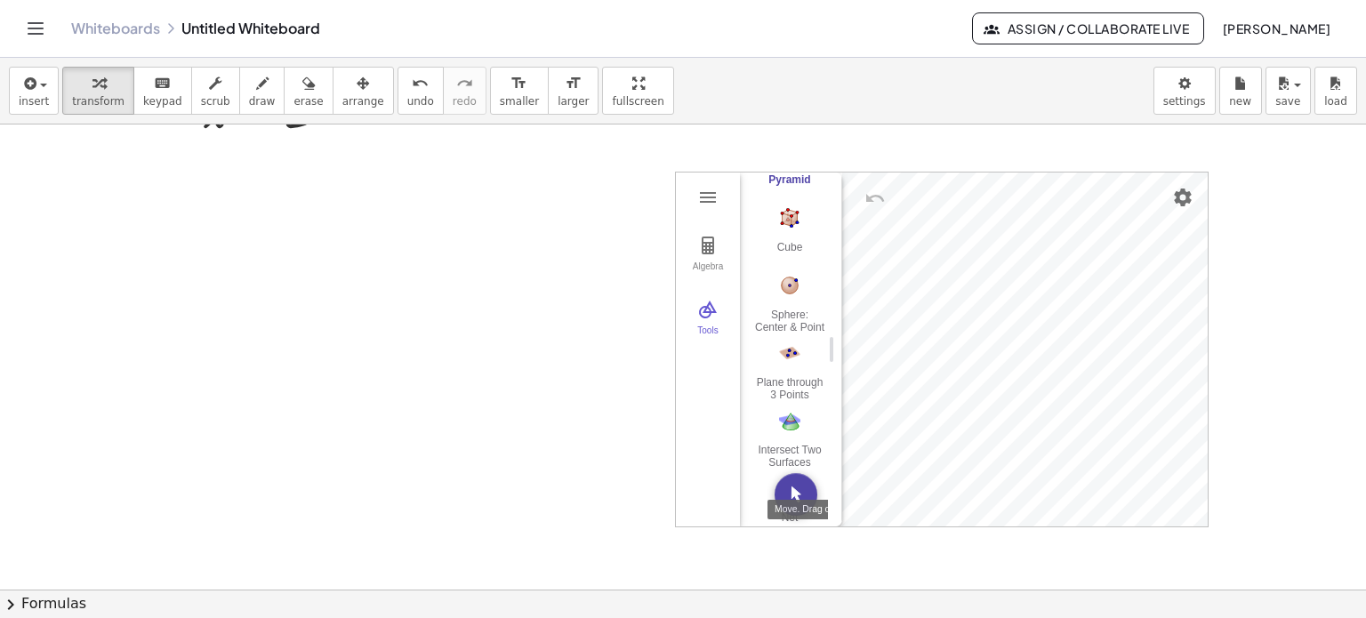
click at [800, 496] on img "Move. Drag or select object" at bounding box center [796, 494] width 43 height 43
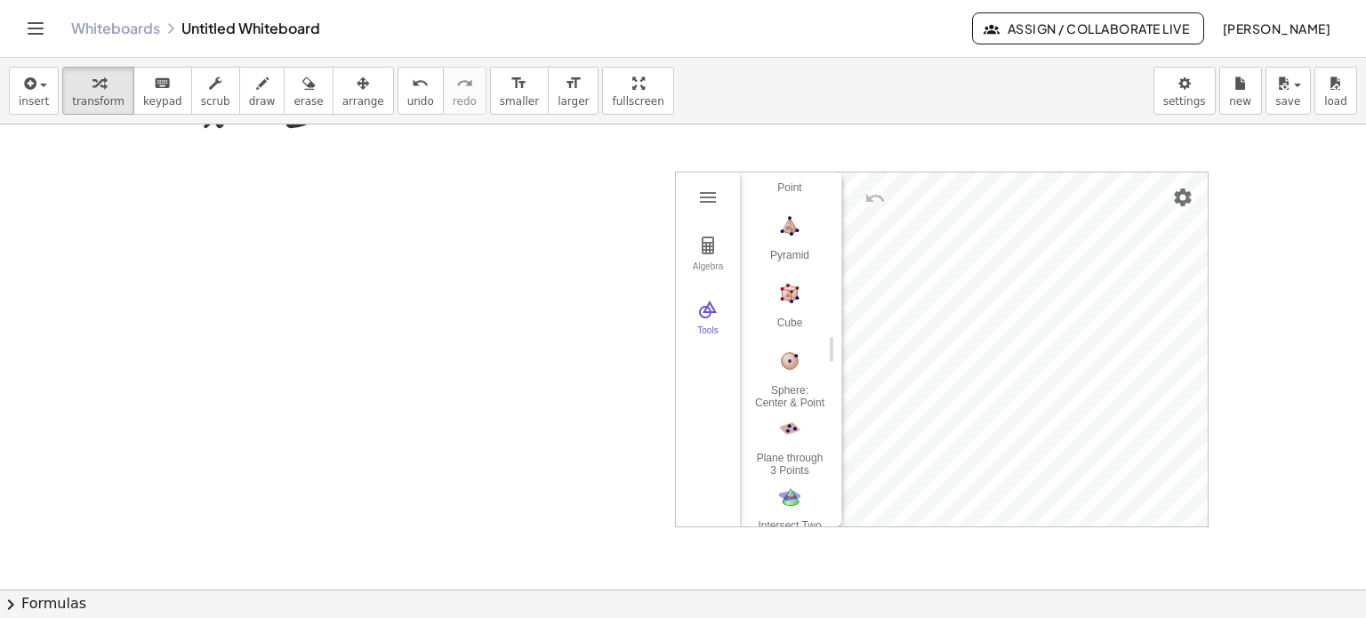
drag, startPoint x: 786, startPoint y: 290, endPoint x: 384, endPoint y: 302, distance: 402.3
click at [384, 302] on div "+ · 3 · x + 1 = + 5 + x + · 3 · x + 1 − 1 = + 5 + x − 1 + · 3 · x + 0 = + 5 + x…" at bounding box center [683, 223] width 1366 height 1398
click at [805, 300] on img "Cube. Select two points or other corresponding objects" at bounding box center [789, 293] width 71 height 28
drag, startPoint x: 786, startPoint y: 504, endPoint x: 370, endPoint y: 472, distance: 417.6
click at [370, 472] on div "+ · 3 · x + 1 = + 5 + x + · 3 · x + 1 − 1 = + 5 + x − 1 + · 3 · x + 0 = + 5 + x…" at bounding box center [683, 223] width 1366 height 1398
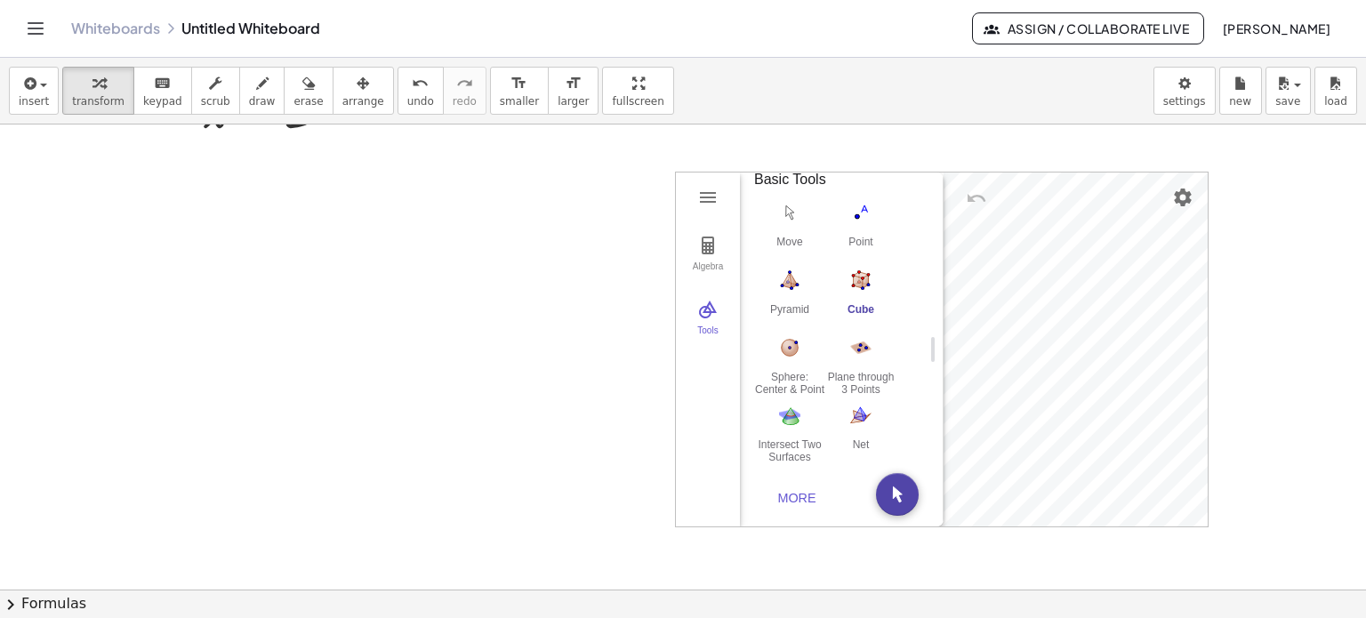
scroll to position [0, 0]
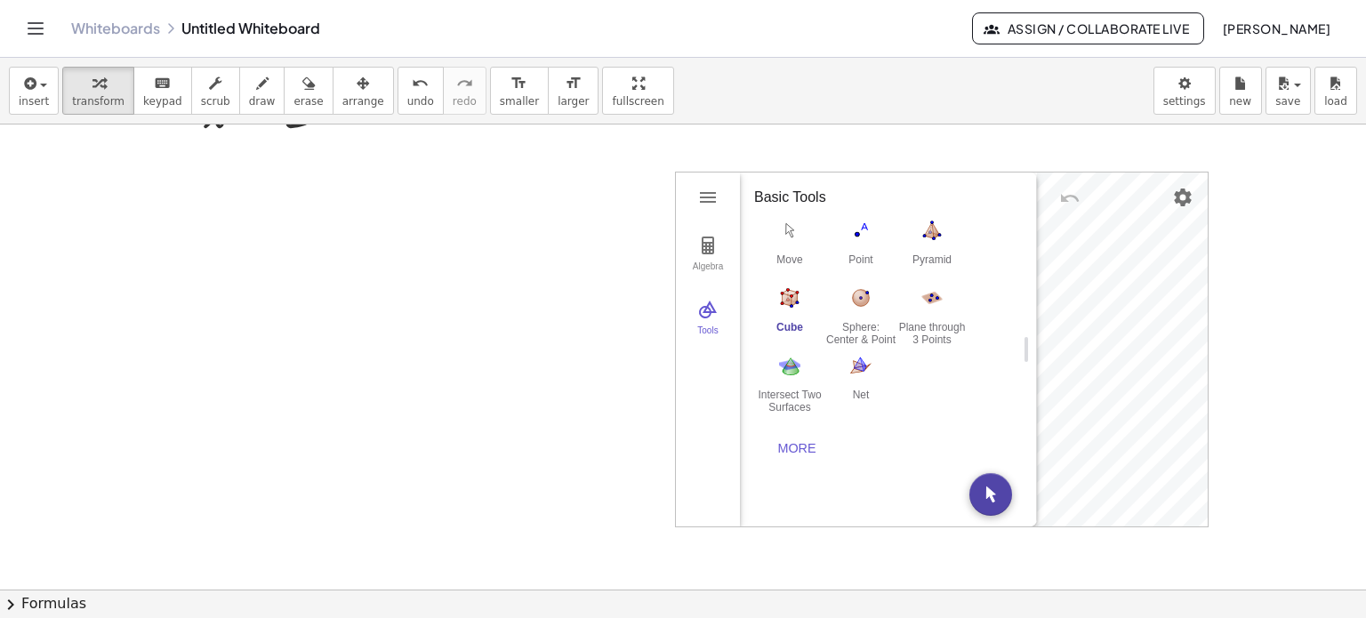
drag, startPoint x: 829, startPoint y: 349, endPoint x: 1024, endPoint y: 367, distance: 195.7
click at [801, 390] on div "Intersect Two Surfaces" at bounding box center [789, 401] width 71 height 25
click at [780, 285] on img "Cube. Select two points or other corresponding objects" at bounding box center [789, 298] width 71 height 28
click at [794, 356] on img "Intersect Two Surfaces. Select two surfaces" at bounding box center [789, 365] width 71 height 28
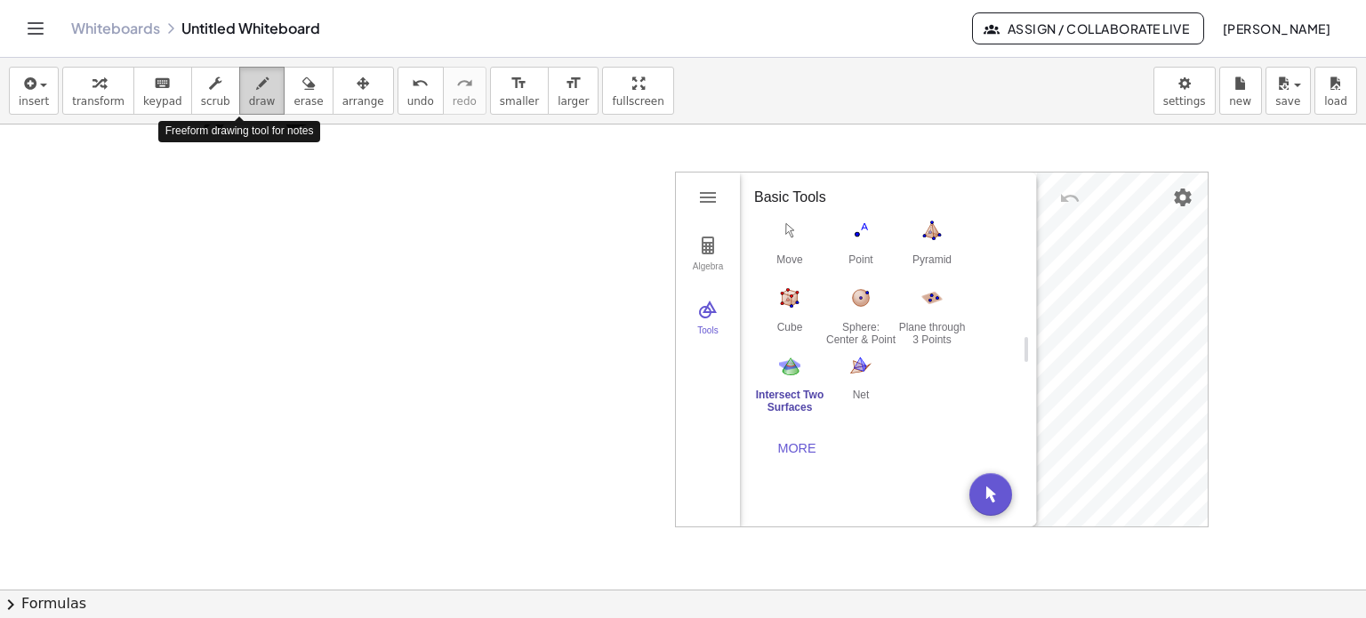
click at [249, 102] on span "draw" at bounding box center [262, 101] width 27 height 12
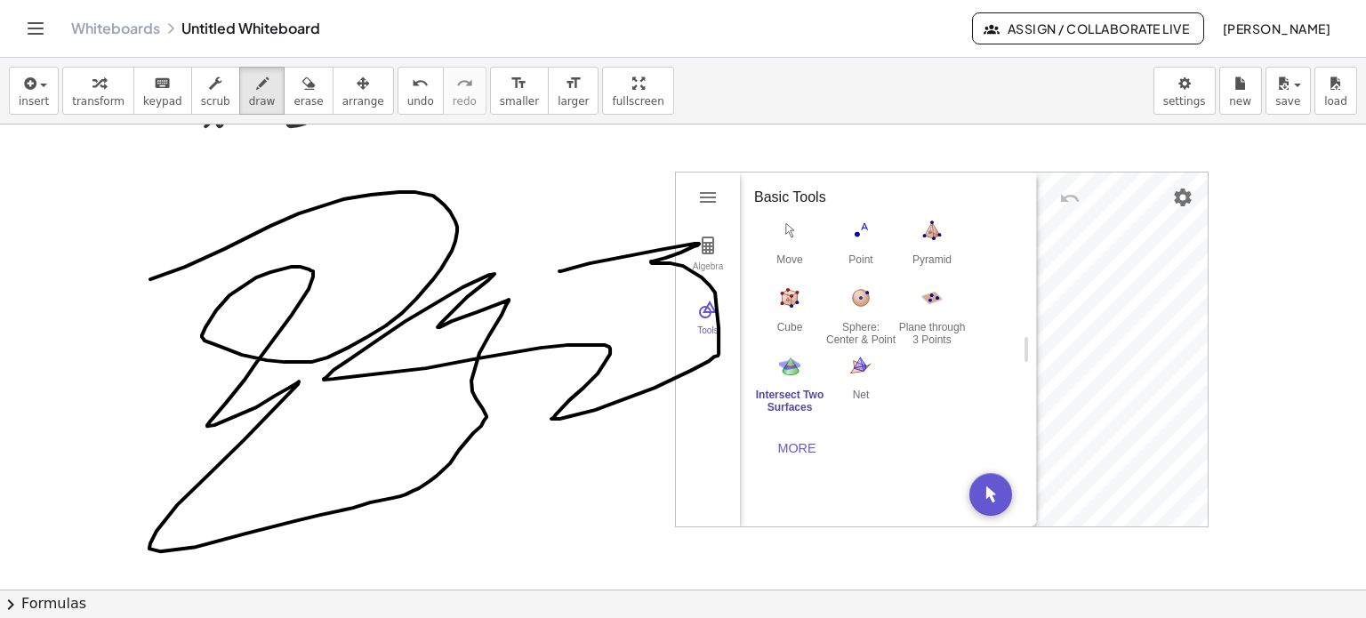
drag, startPoint x: 150, startPoint y: 278, endPoint x: 560, endPoint y: 270, distance: 410.2
click at [560, 270] on div at bounding box center [683, 223] width 1366 height 1398
drag, startPoint x: 950, startPoint y: 190, endPoint x: 1032, endPoint y: 166, distance: 85.3
click at [1032, 166] on div at bounding box center [683, 223] width 1366 height 1398
click at [1007, 354] on div at bounding box center [683, 223] width 1366 height 1398
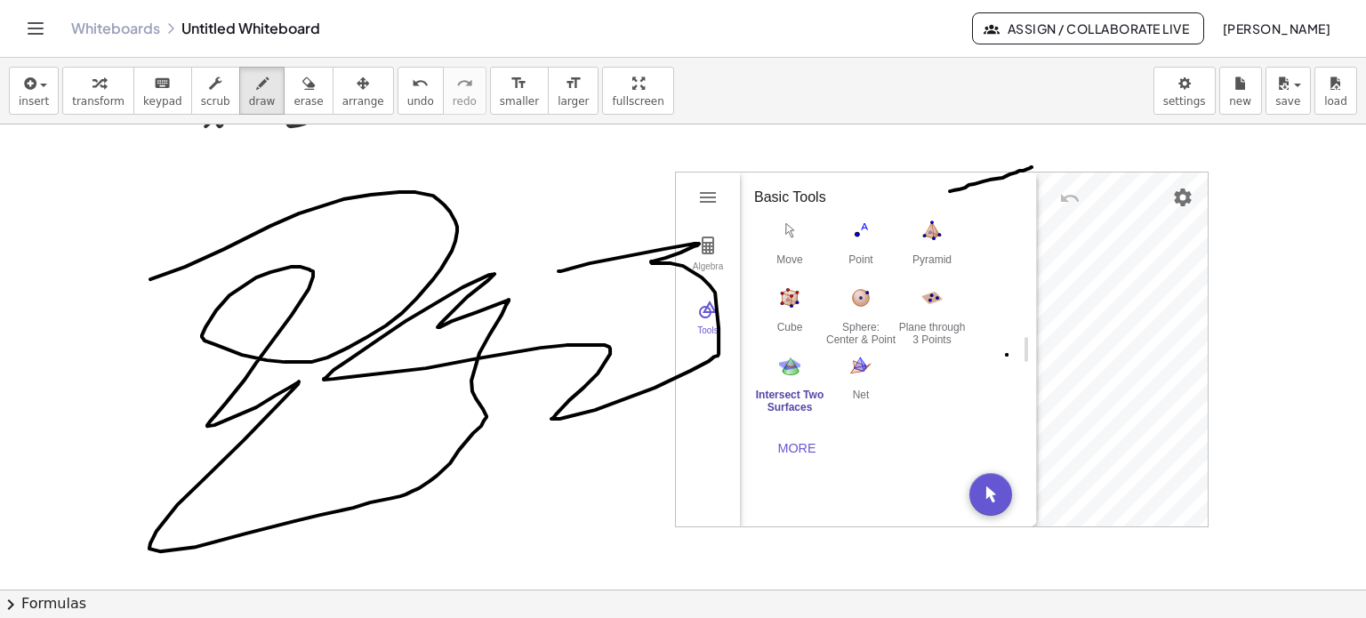
click at [1007, 354] on div at bounding box center [683, 223] width 1366 height 1398
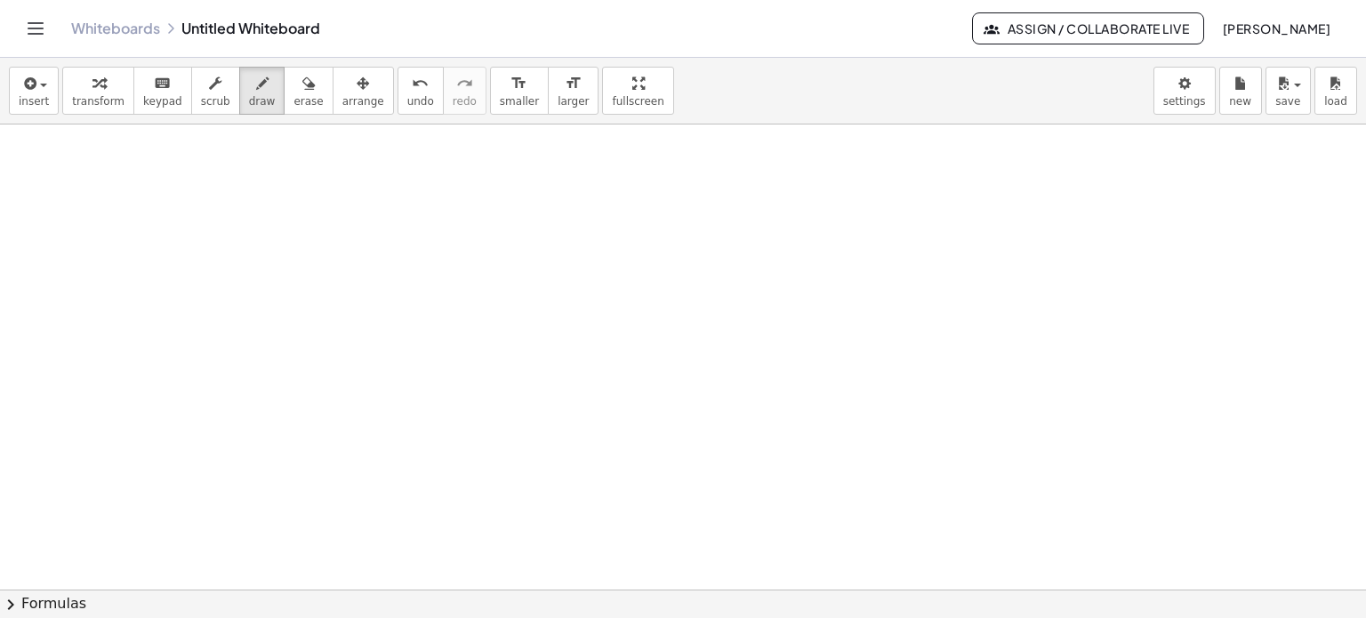
scroll to position [1330, 0]
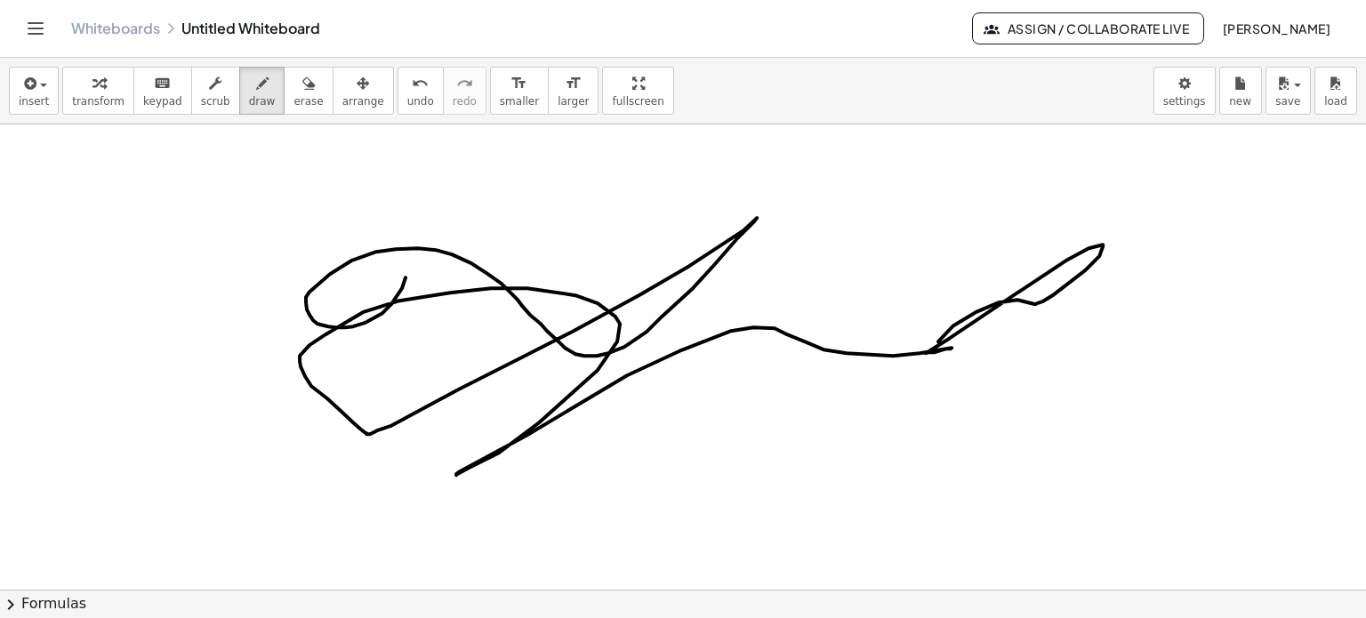
drag, startPoint x: 406, startPoint y: 277, endPoint x: 989, endPoint y: 359, distance: 589.4
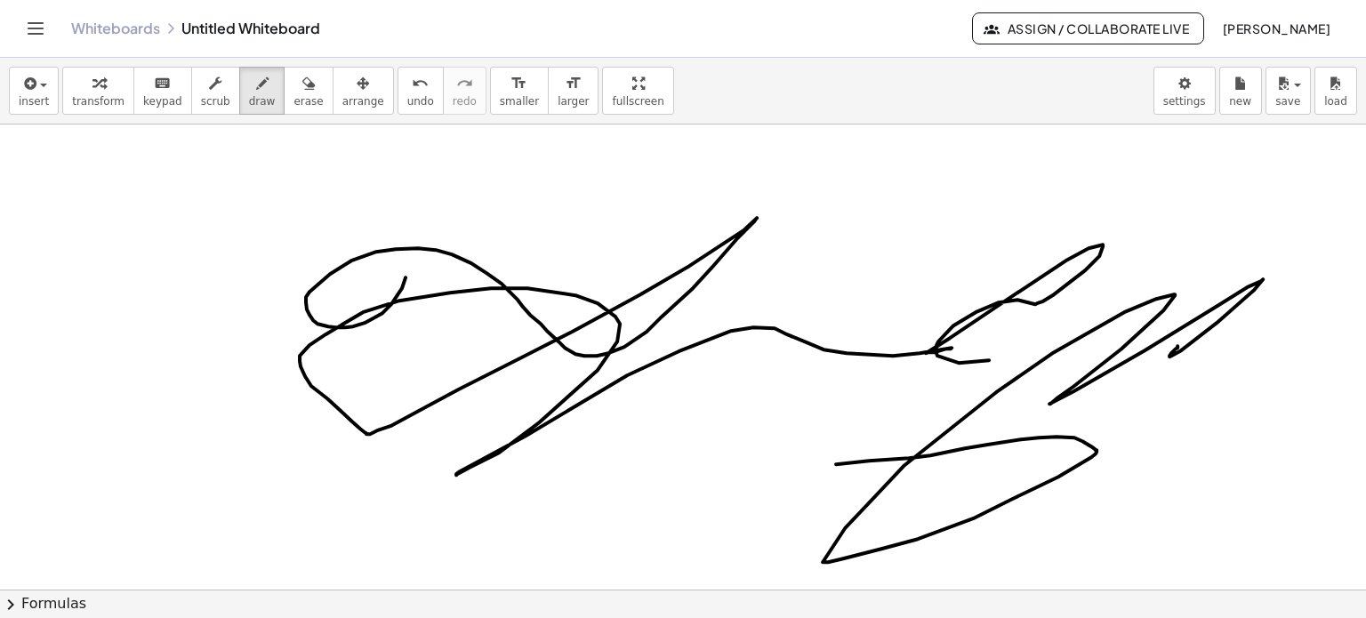
drag, startPoint x: 836, startPoint y: 463, endPoint x: 1179, endPoint y: 344, distance: 362.7
click at [25, 609] on button "chevron_right Formulas" at bounding box center [683, 604] width 1366 height 28
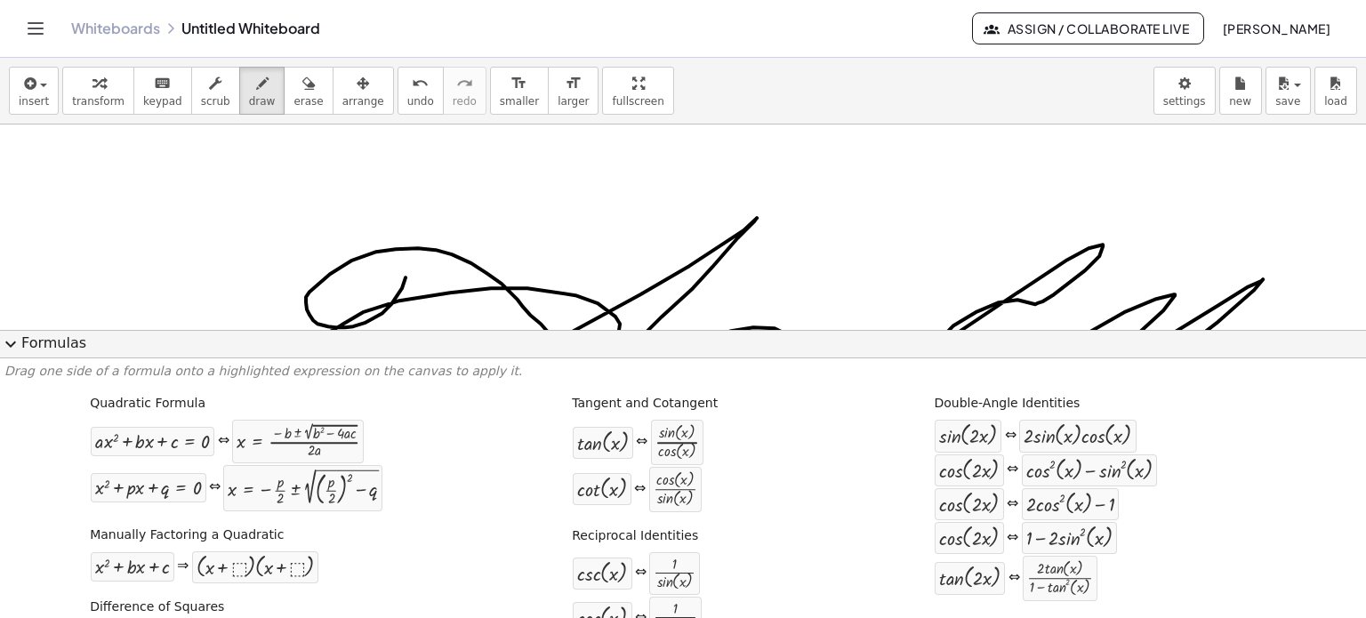
scroll to position [1311, 0]
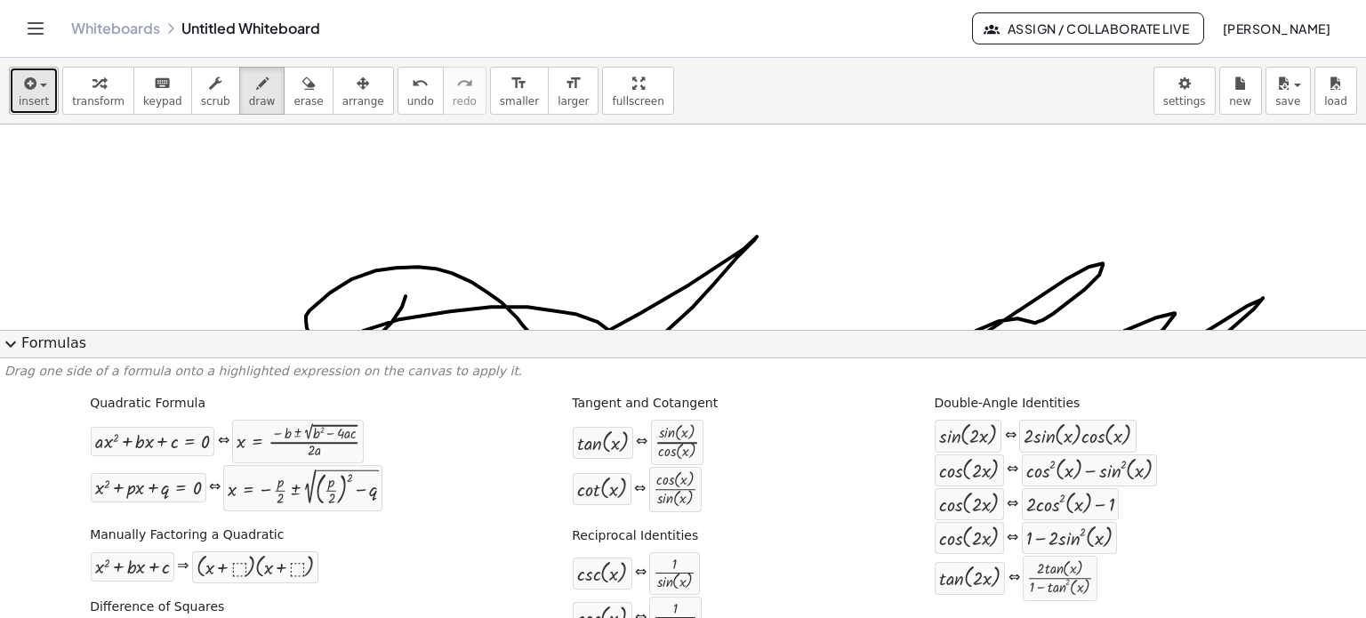
click at [36, 95] on span "insert" at bounding box center [34, 101] width 30 height 12
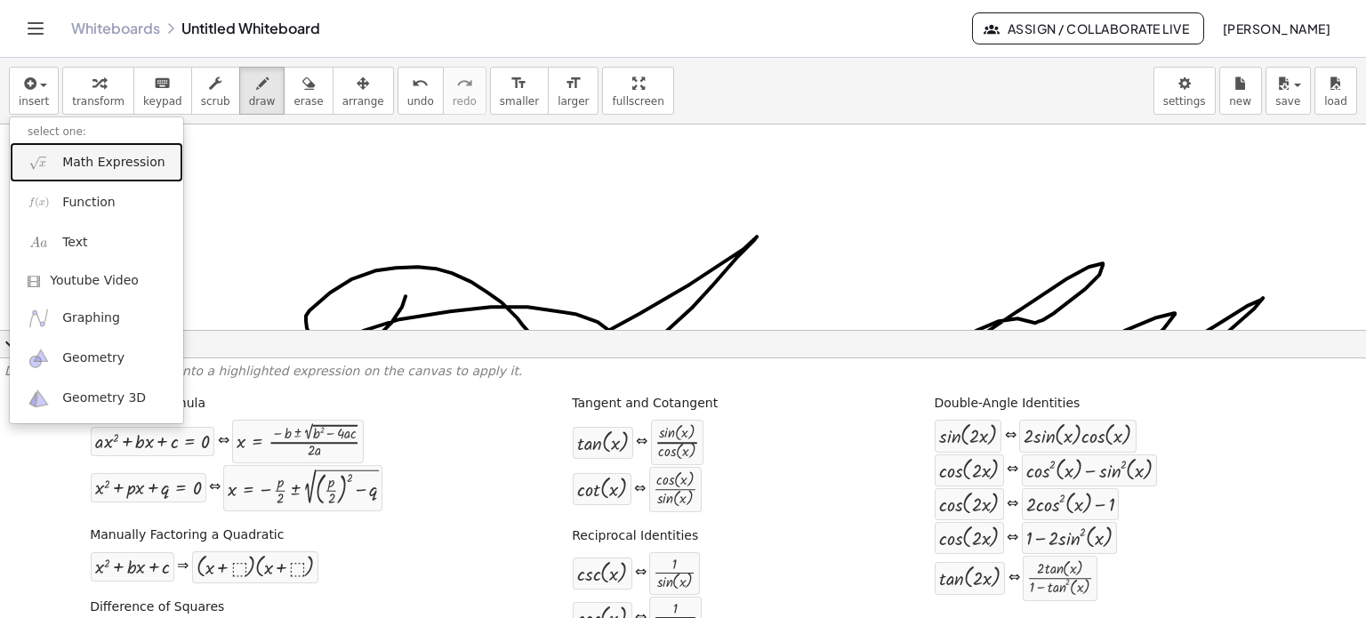
click at [110, 165] on span "Math Expression" at bounding box center [113, 163] width 102 height 18
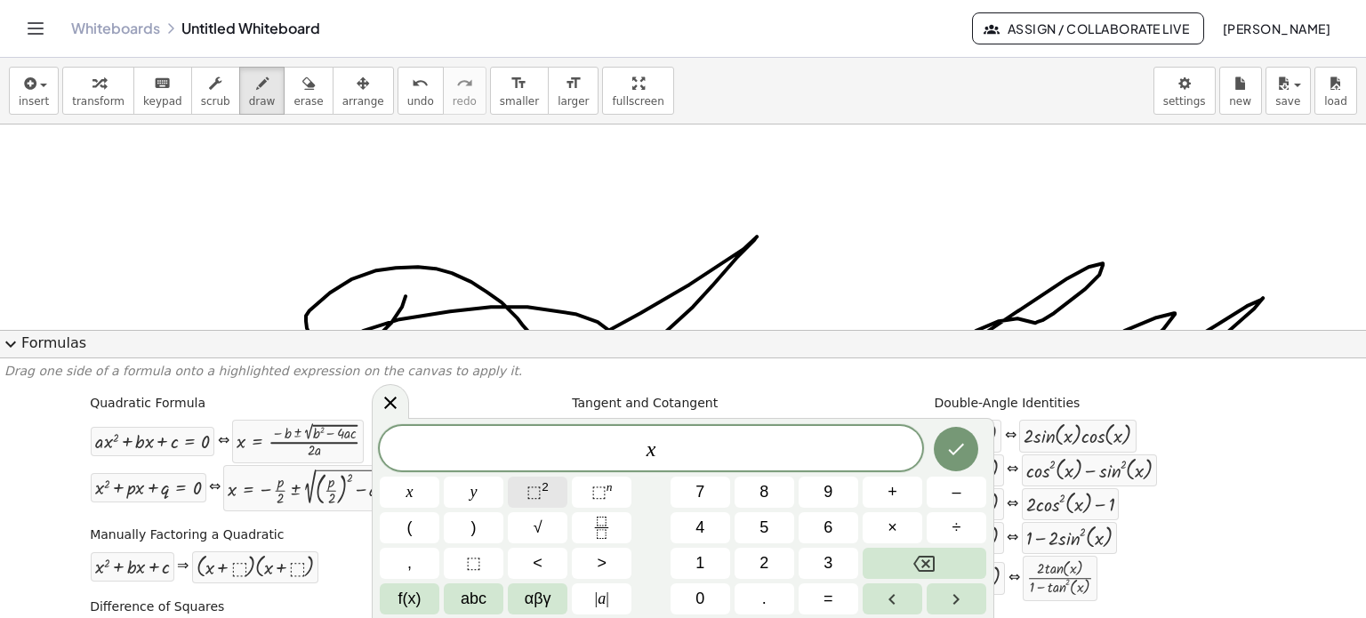
click at [551, 494] on button "⬚ 2" at bounding box center [538, 492] width 60 height 31
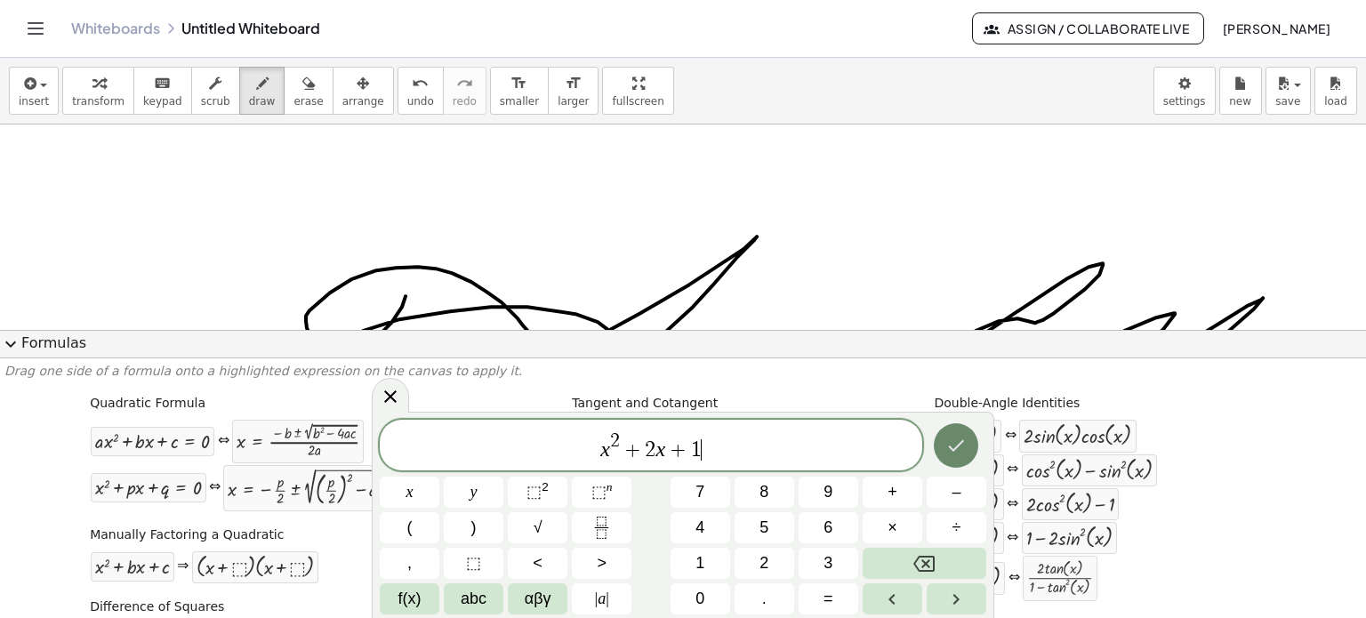
click at [958, 451] on icon "Done" at bounding box center [956, 445] width 21 height 21
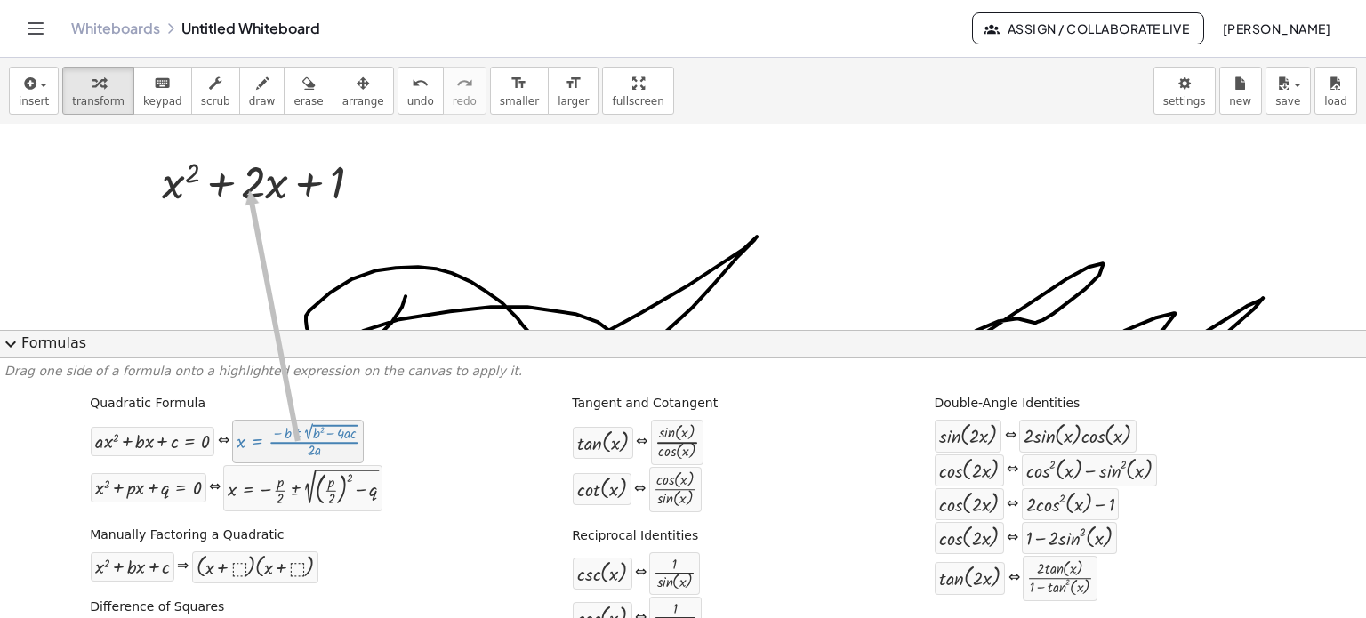
drag, startPoint x: 267, startPoint y: 447, endPoint x: 249, endPoint y: 191, distance: 256.8
click at [248, 224] on icon at bounding box center [253, 226] width 19 height 19
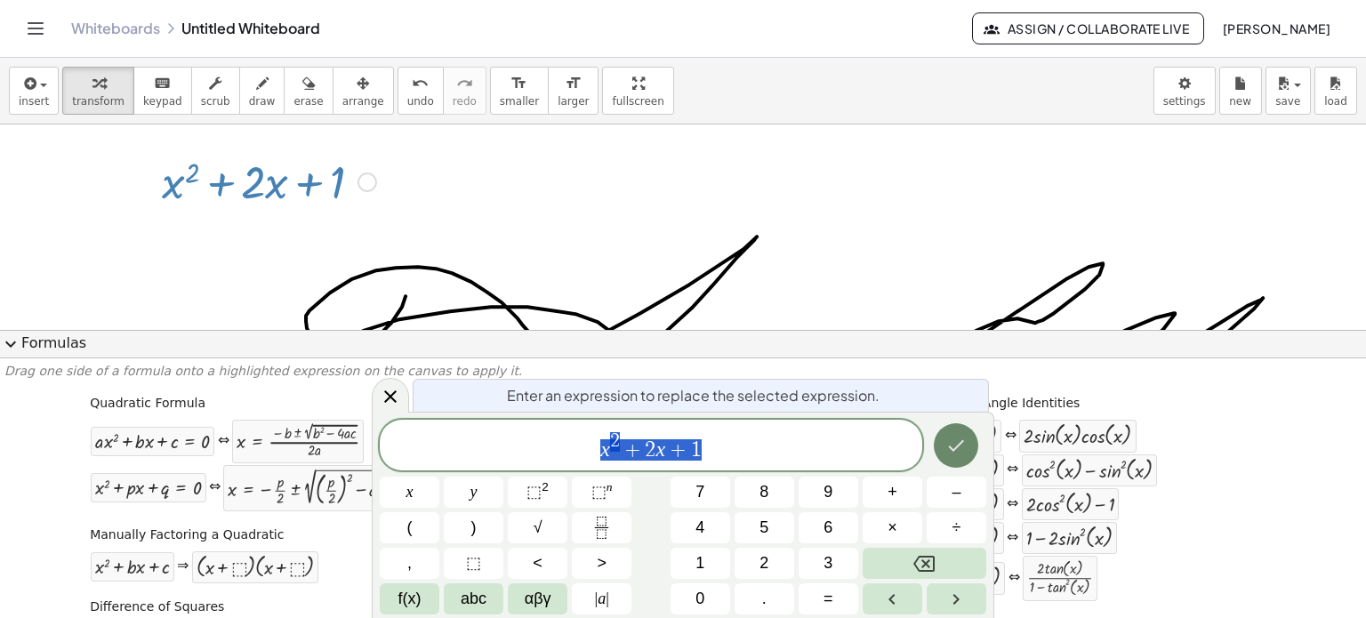
click at [958, 455] on icon "Done" at bounding box center [956, 445] width 21 height 21
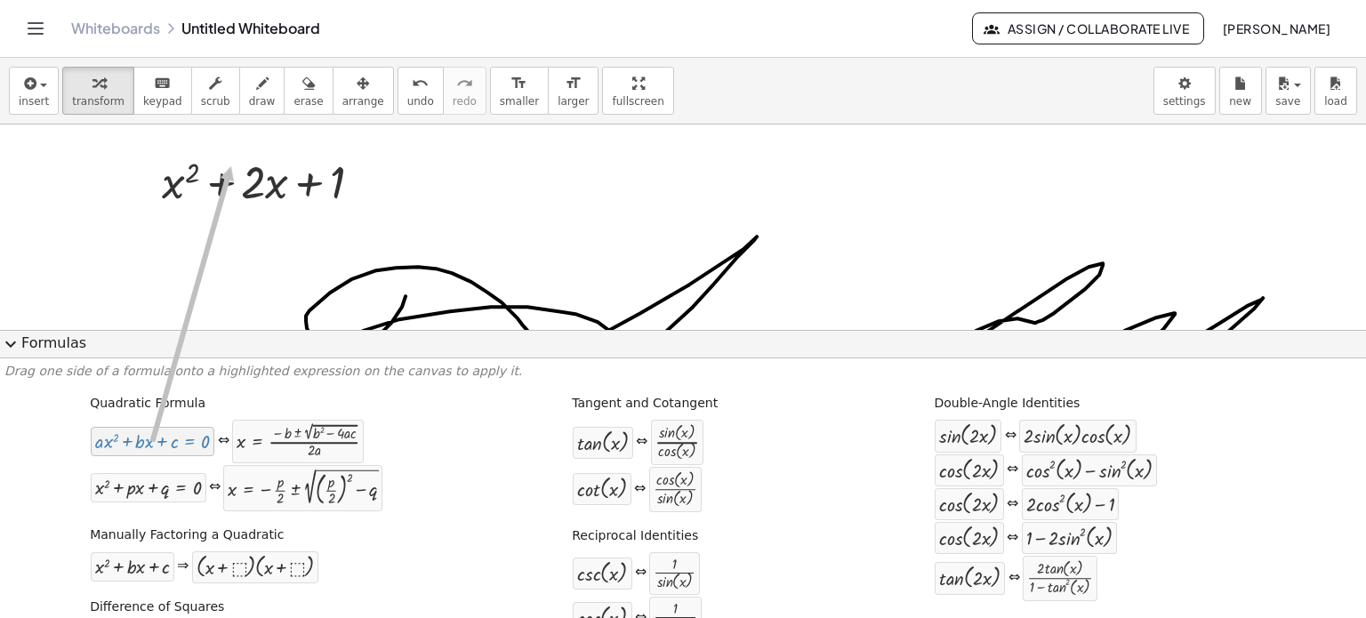
drag, startPoint x: 151, startPoint y: 447, endPoint x: 228, endPoint y: 167, distance: 290.5
click at [370, 181] on div at bounding box center [368, 183] width 20 height 20
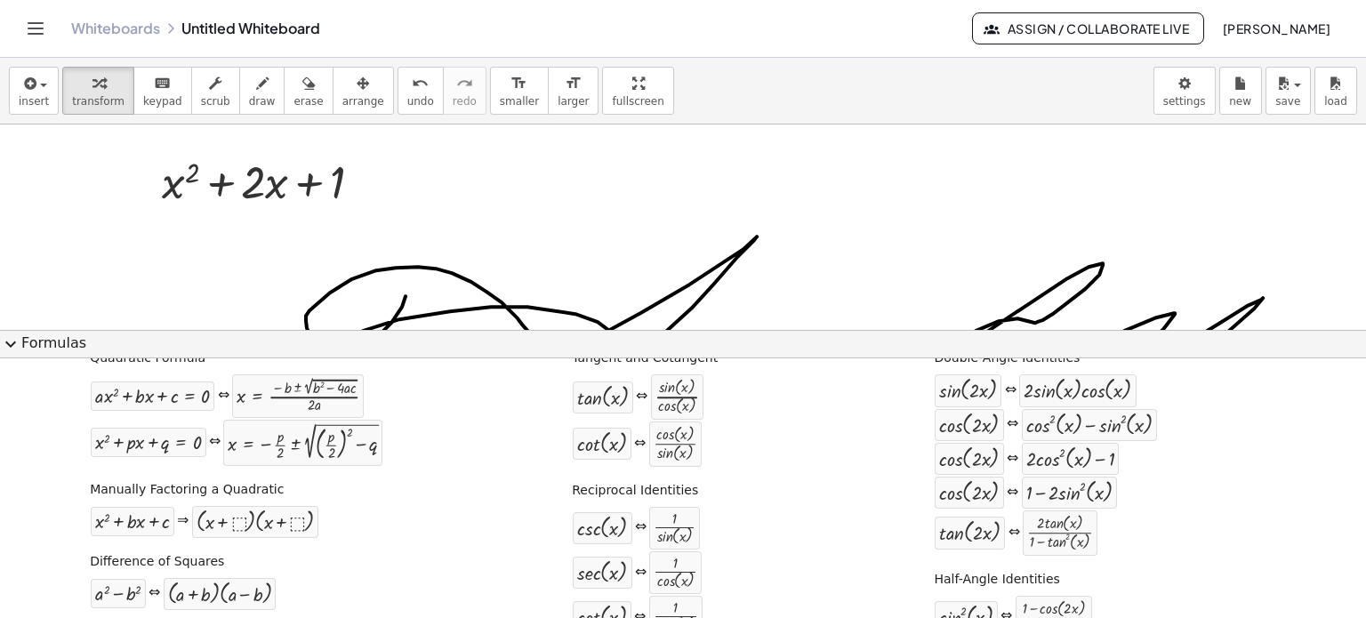
scroll to position [46, 0]
drag, startPoint x: 224, startPoint y: 523, endPoint x: 254, endPoint y: 179, distance: 345.5
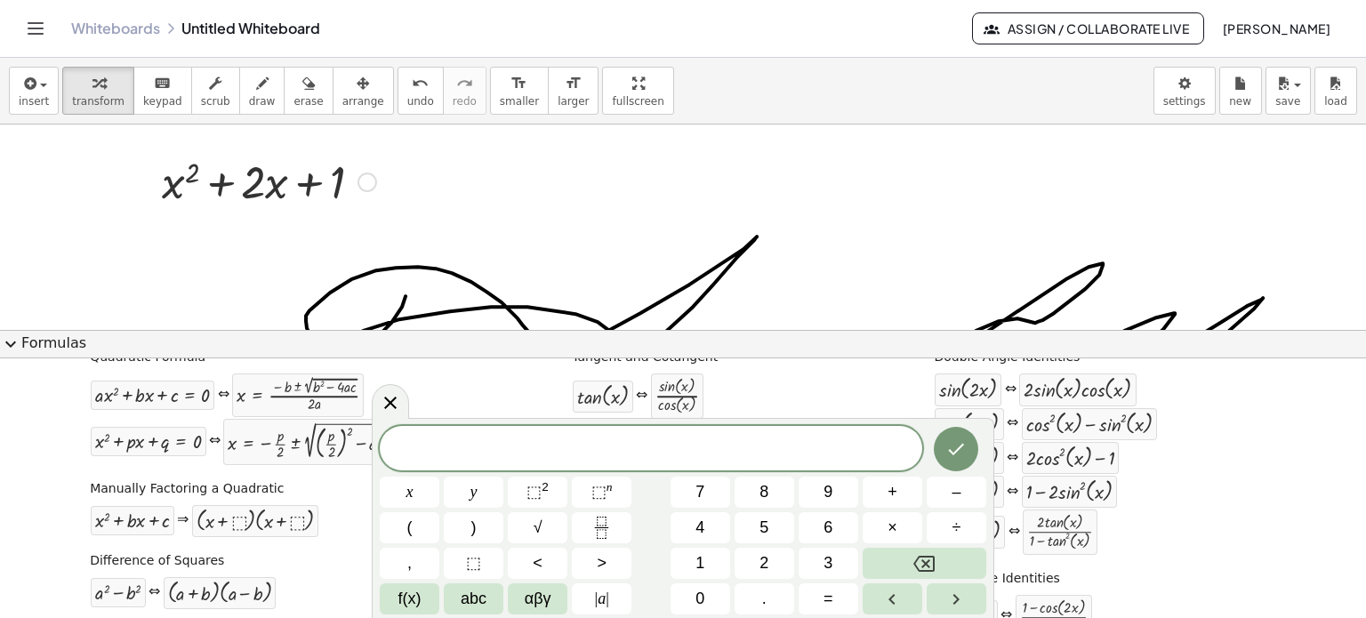
click at [173, 181] on div at bounding box center [269, 180] width 232 height 60
click at [260, 199] on div at bounding box center [269, 180] width 232 height 60
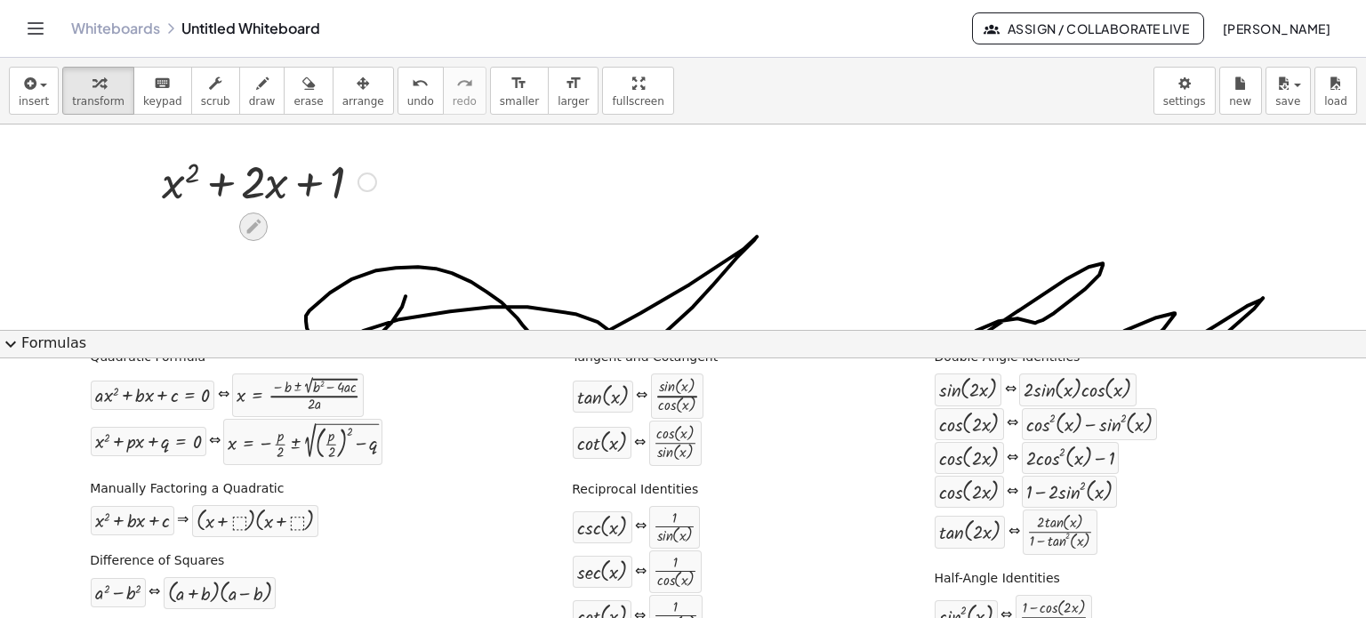
click at [262, 230] on icon at bounding box center [253, 226] width 19 height 19
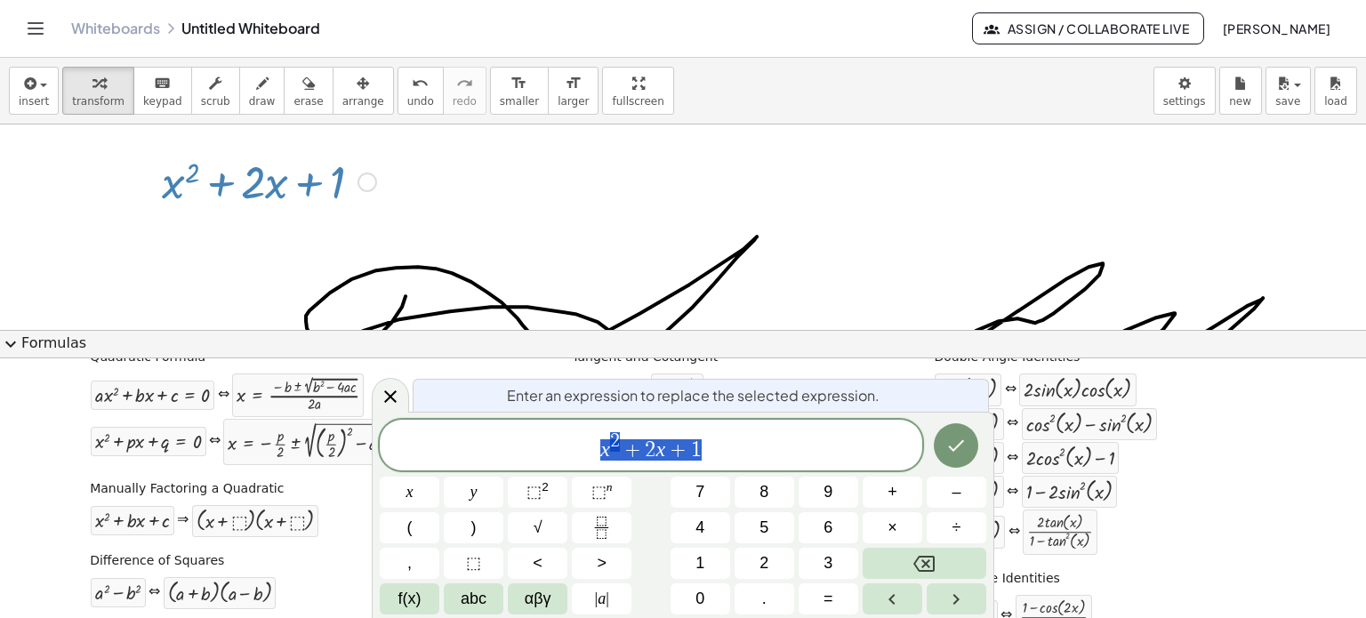
click at [598, 455] on span "x 2 + 2 x + 1" at bounding box center [651, 447] width 543 height 32
drag, startPoint x: 258, startPoint y: 408, endPoint x: 218, endPoint y: 469, distance: 72.5
click at [950, 451] on icon "Done" at bounding box center [956, 445] width 21 height 21
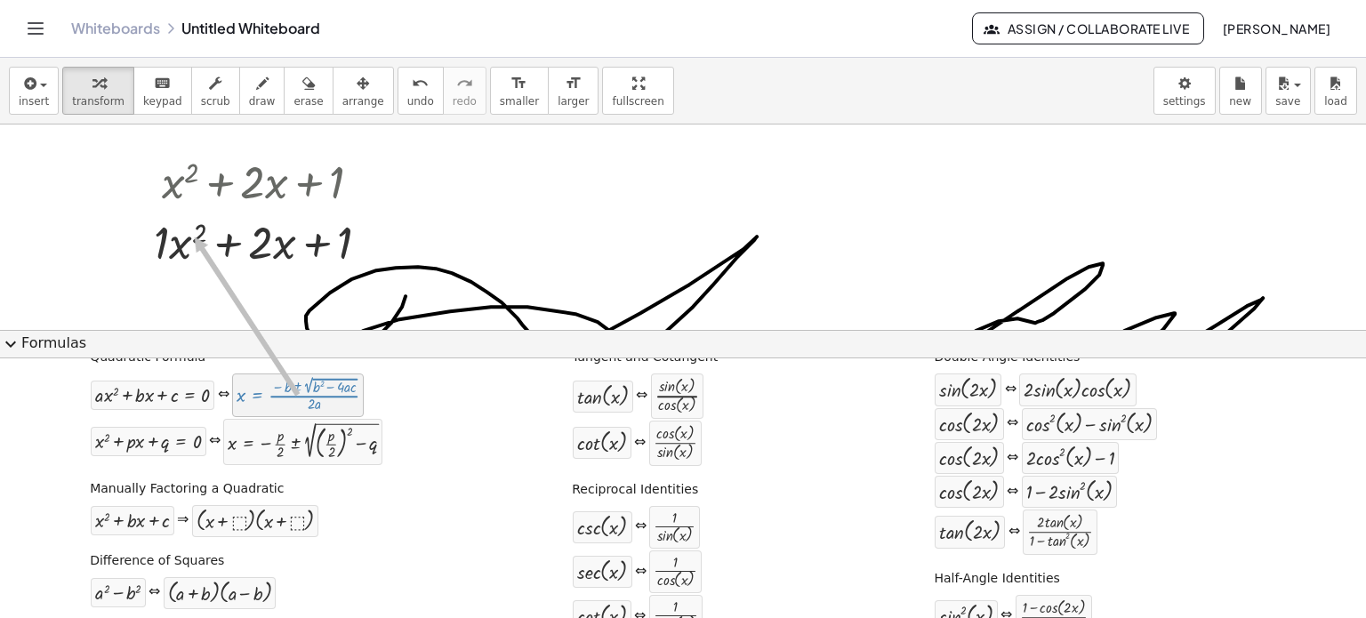
drag, startPoint x: 267, startPoint y: 403, endPoint x: 197, endPoint y: 238, distance: 179.8
drag, startPoint x: 139, startPoint y: 396, endPoint x: 205, endPoint y: 245, distance: 164.9
drag, startPoint x: 275, startPoint y: 380, endPoint x: 305, endPoint y: 246, distance: 136.8
drag, startPoint x: 294, startPoint y: 393, endPoint x: 255, endPoint y: 241, distance: 156.9
drag, startPoint x: 374, startPoint y: 284, endPoint x: 371, endPoint y: 238, distance: 46.3
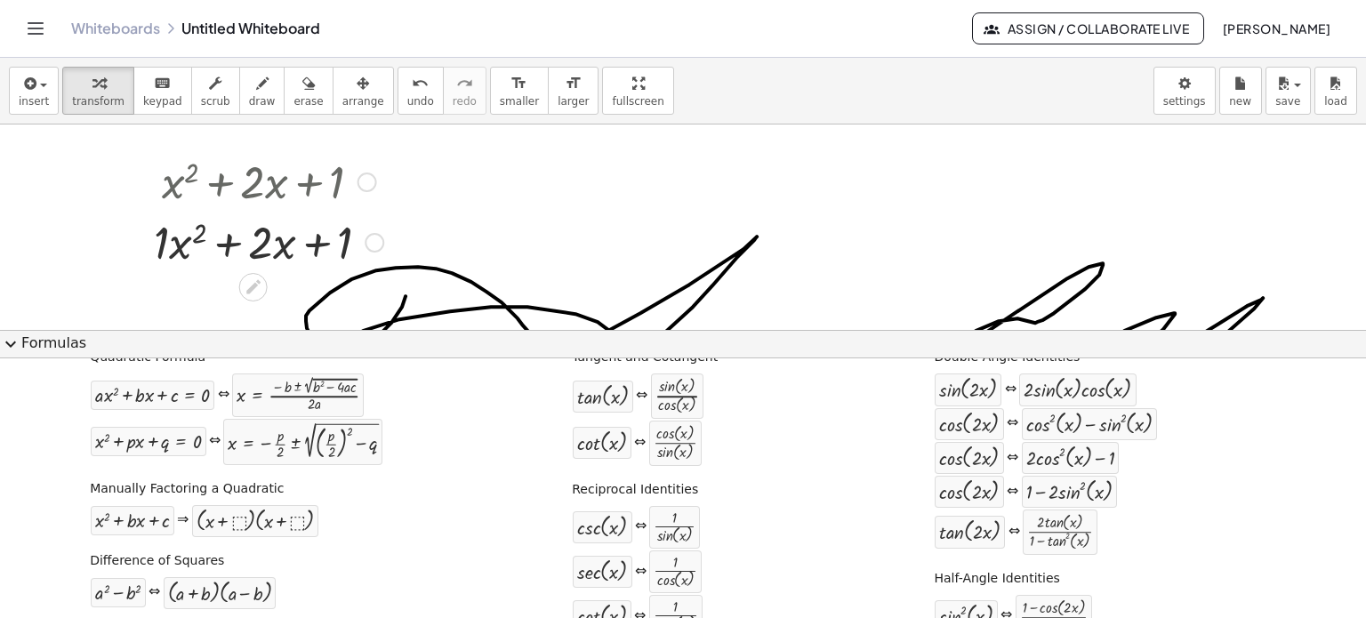
click at [371, 238] on div "Fix a mistake Transform line Copy line as LaTeX Copy derivation as LaTeX Expand…" at bounding box center [375, 243] width 20 height 20
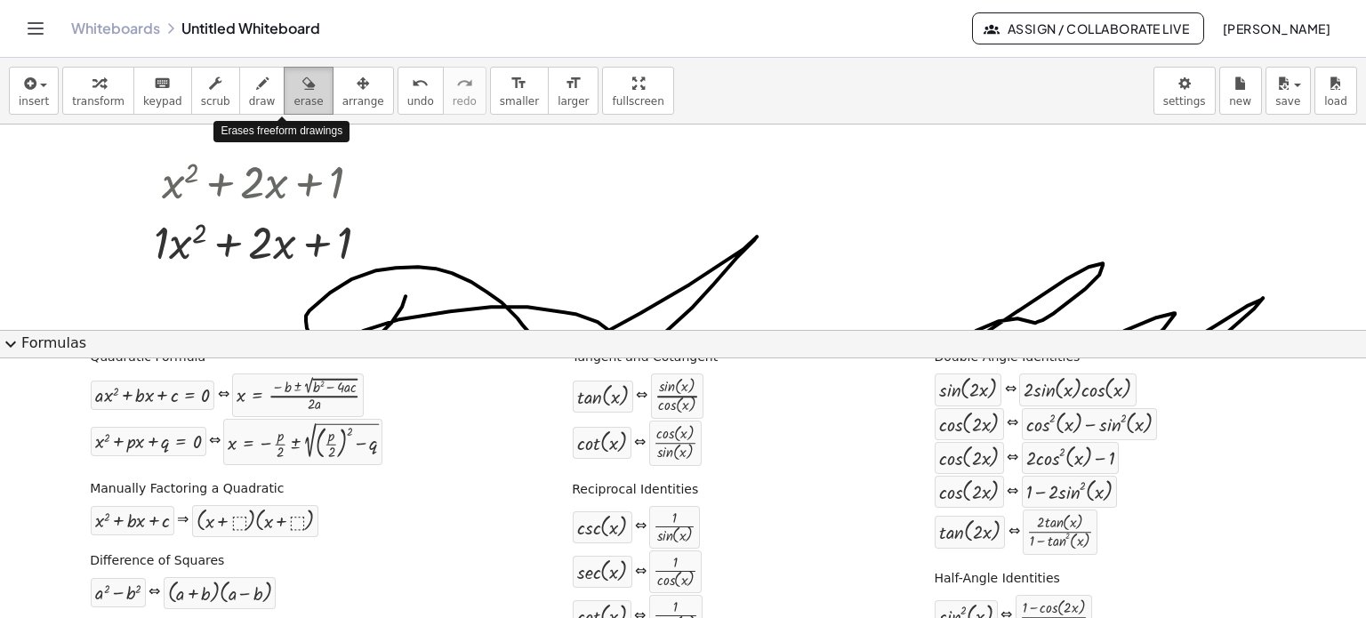
click at [294, 78] on div "button" at bounding box center [308, 82] width 29 height 21
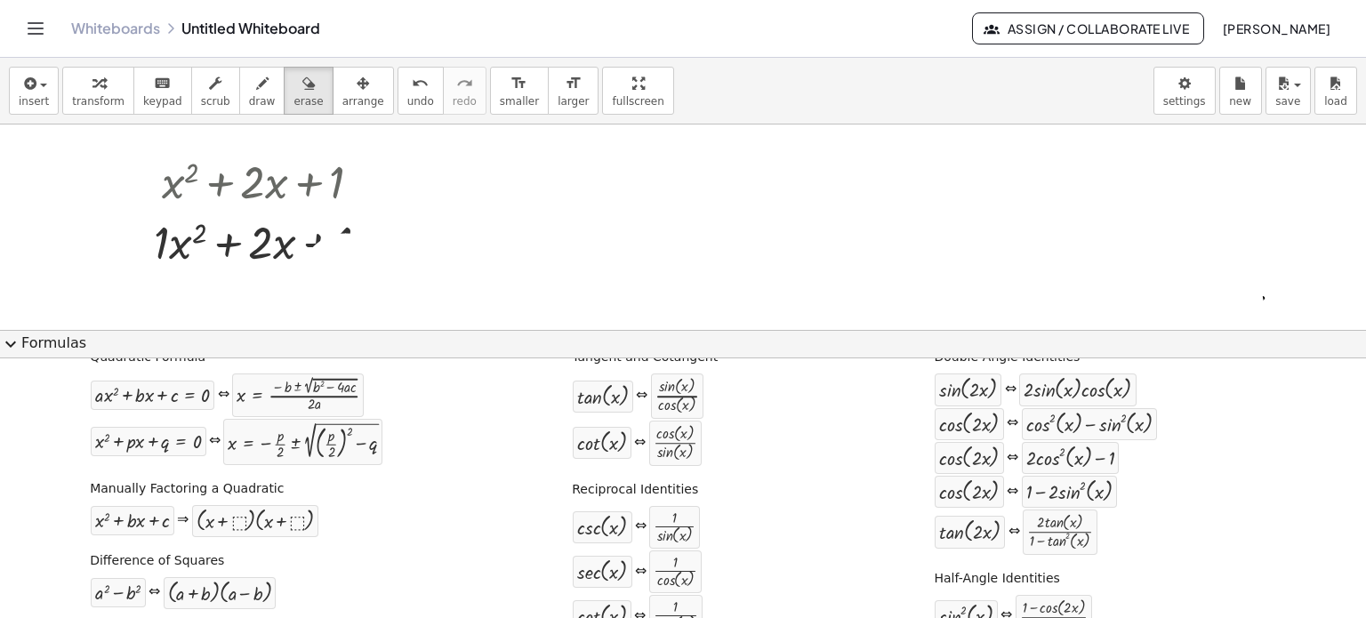
drag, startPoint x: 419, startPoint y: 259, endPoint x: 799, endPoint y: 391, distance: 402.0
click at [799, 391] on div "insert select one: Math Expression Function Text Youtube Video Graphing Geometr…" at bounding box center [683, 338] width 1366 height 560
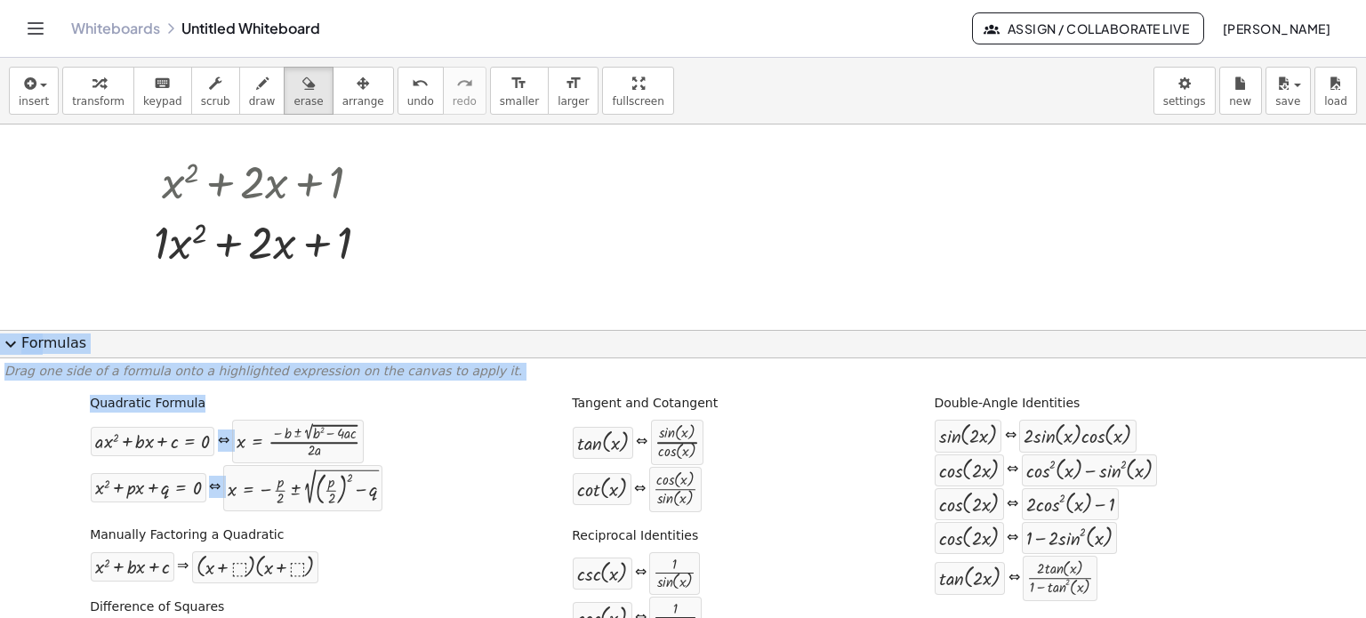
drag, startPoint x: 256, startPoint y: 473, endPoint x: 277, endPoint y: 305, distance: 169.4
click at [277, 305] on div "insert select one: Math Expression Function Text Youtube Video Graphing Geometr…" at bounding box center [683, 338] width 1366 height 560
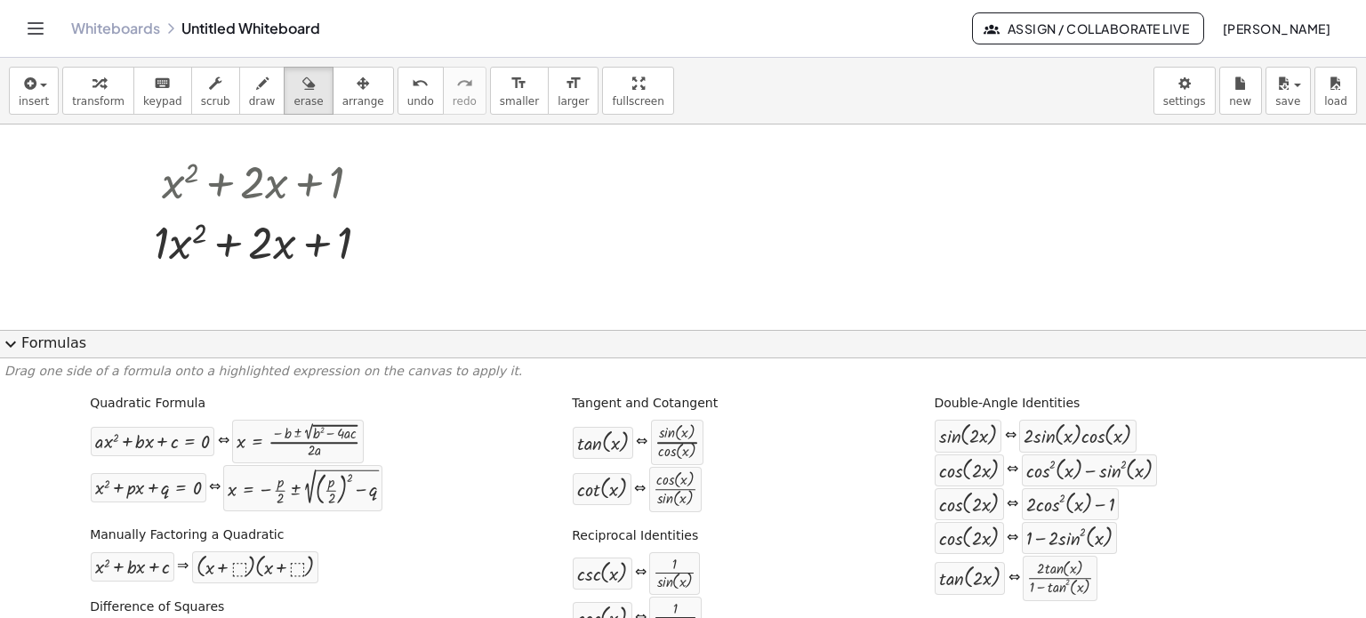
drag, startPoint x: 296, startPoint y: 496, endPoint x: 261, endPoint y: 235, distance: 263.1
drag, startPoint x: 134, startPoint y: 494, endPoint x: 273, endPoint y: 238, distance: 291.4
click at [20, 91] on icon "button" at bounding box center [28, 83] width 16 height 21
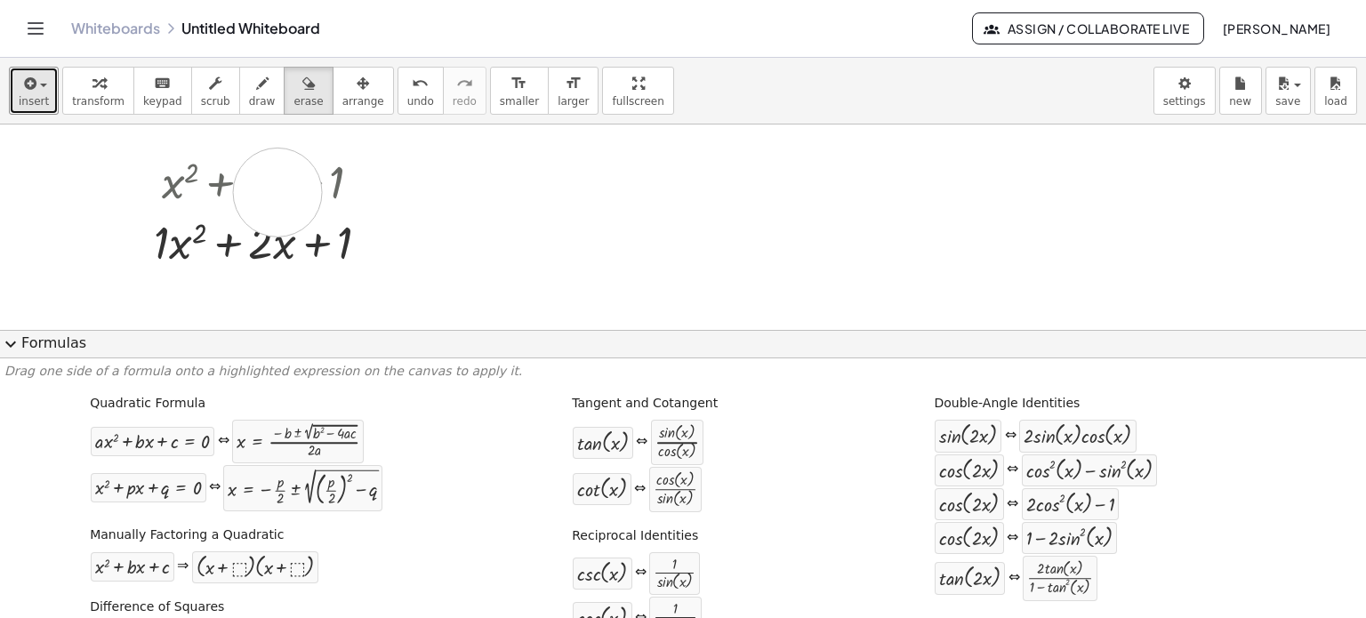
click at [4, 344] on span "expand_more" at bounding box center [10, 344] width 21 height 21
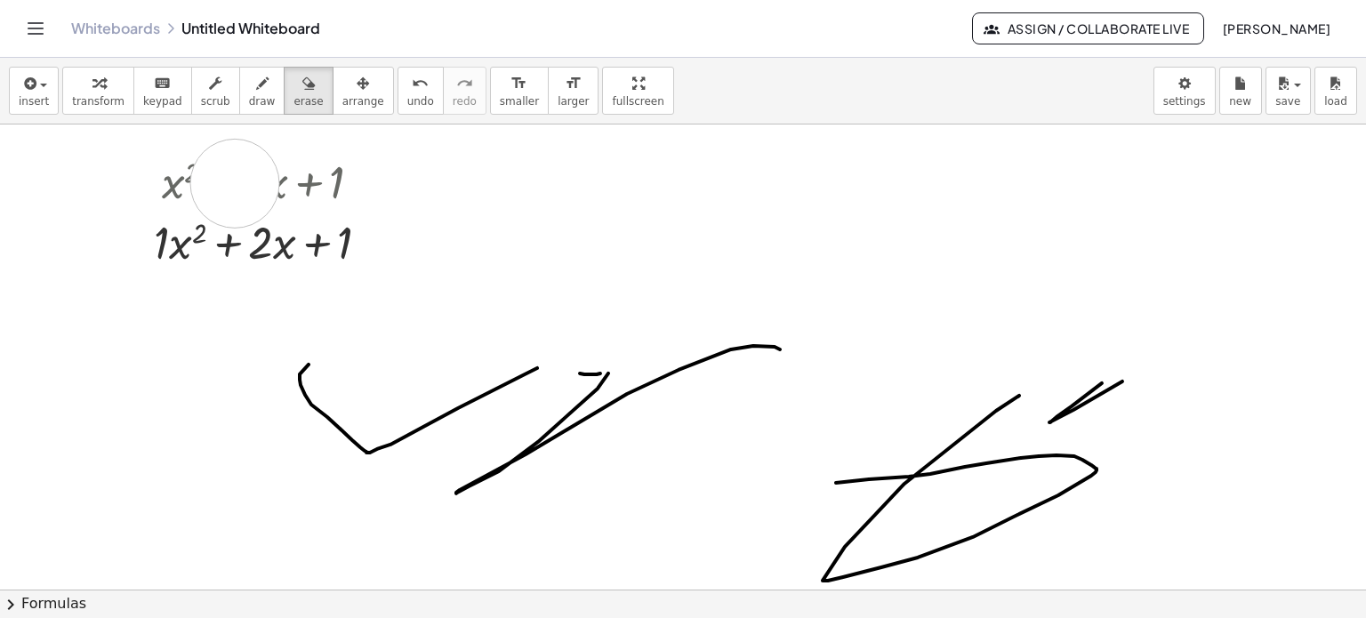
drag, startPoint x: 415, startPoint y: 334, endPoint x: 101, endPoint y: 194, distance: 344.1
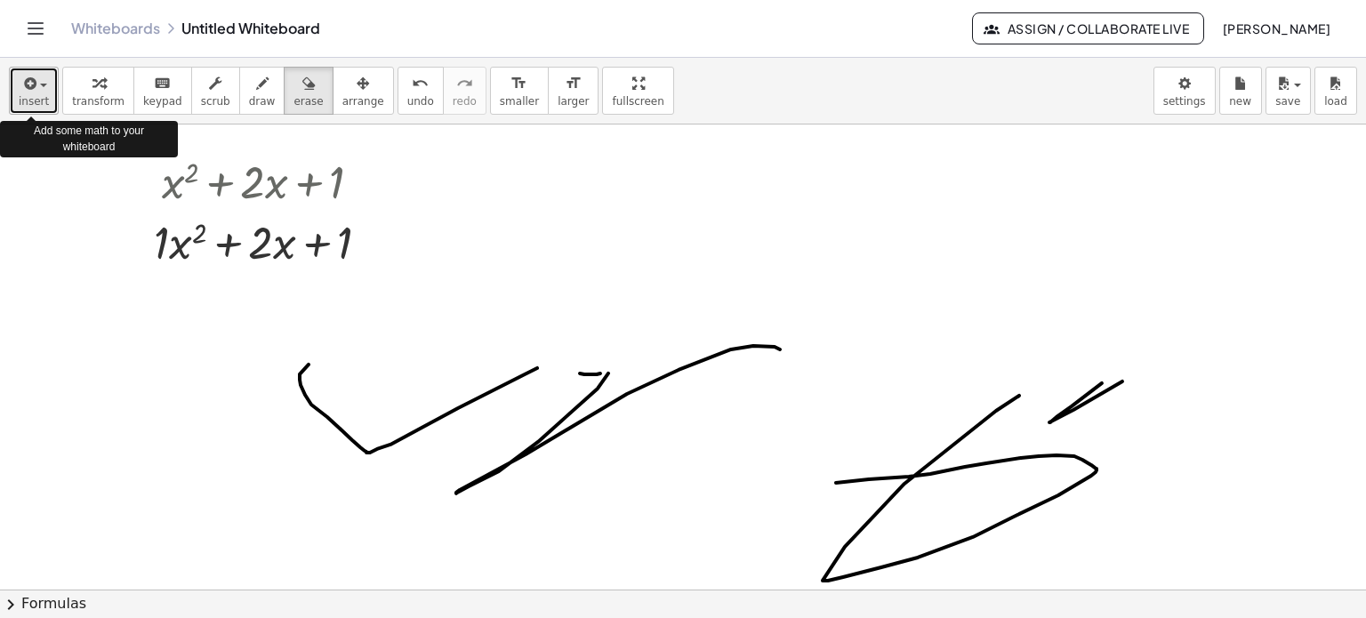
click at [44, 95] on button "insert" at bounding box center [34, 91] width 50 height 48
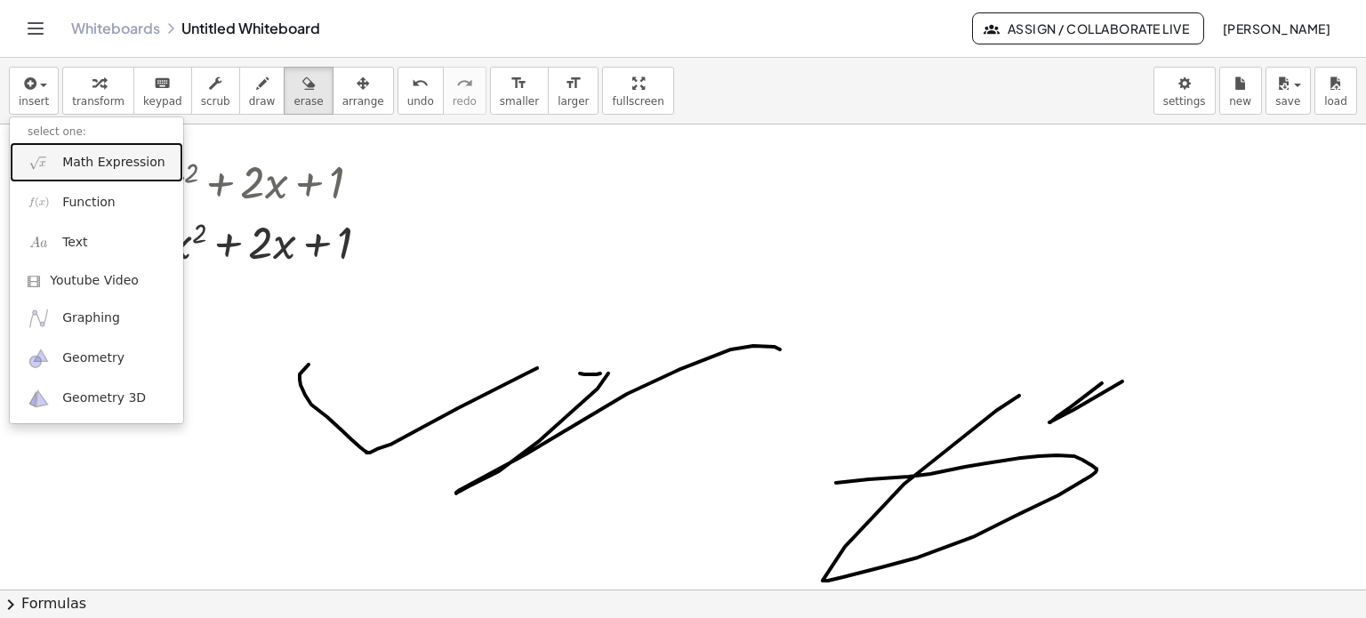
click at [75, 168] on span "Math Expression" at bounding box center [113, 163] width 102 height 18
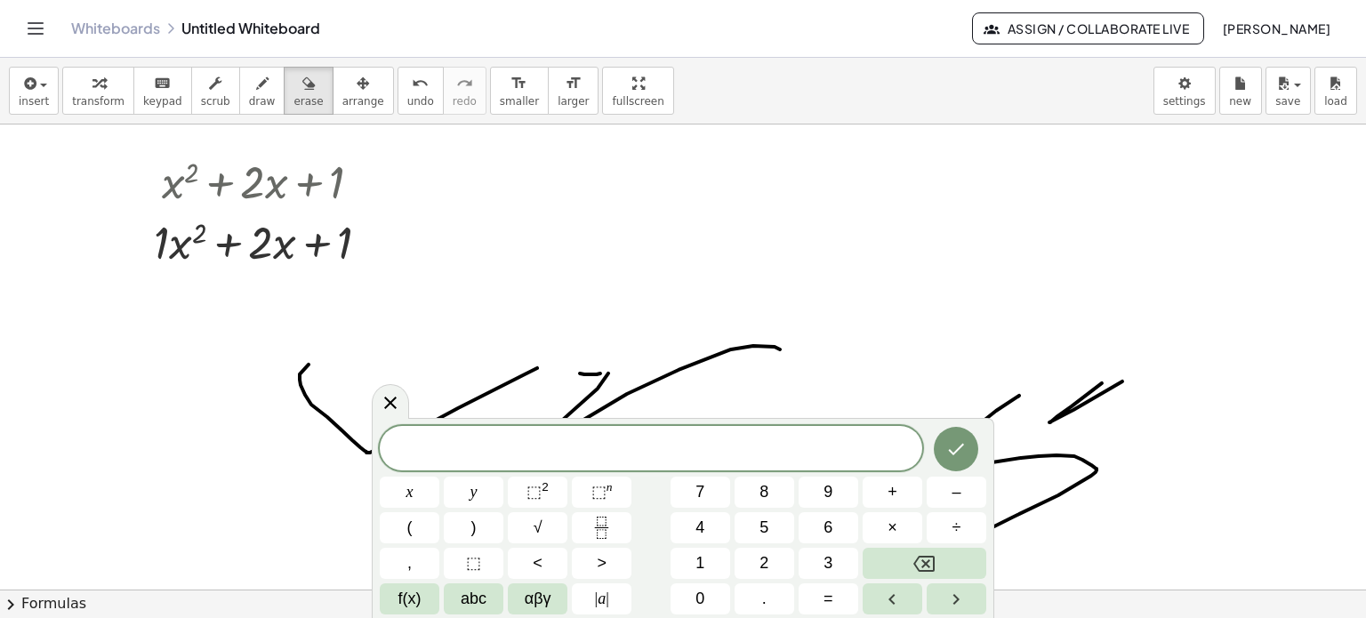
click at [547, 495] on span "⬚ 2" at bounding box center [538, 492] width 22 height 24
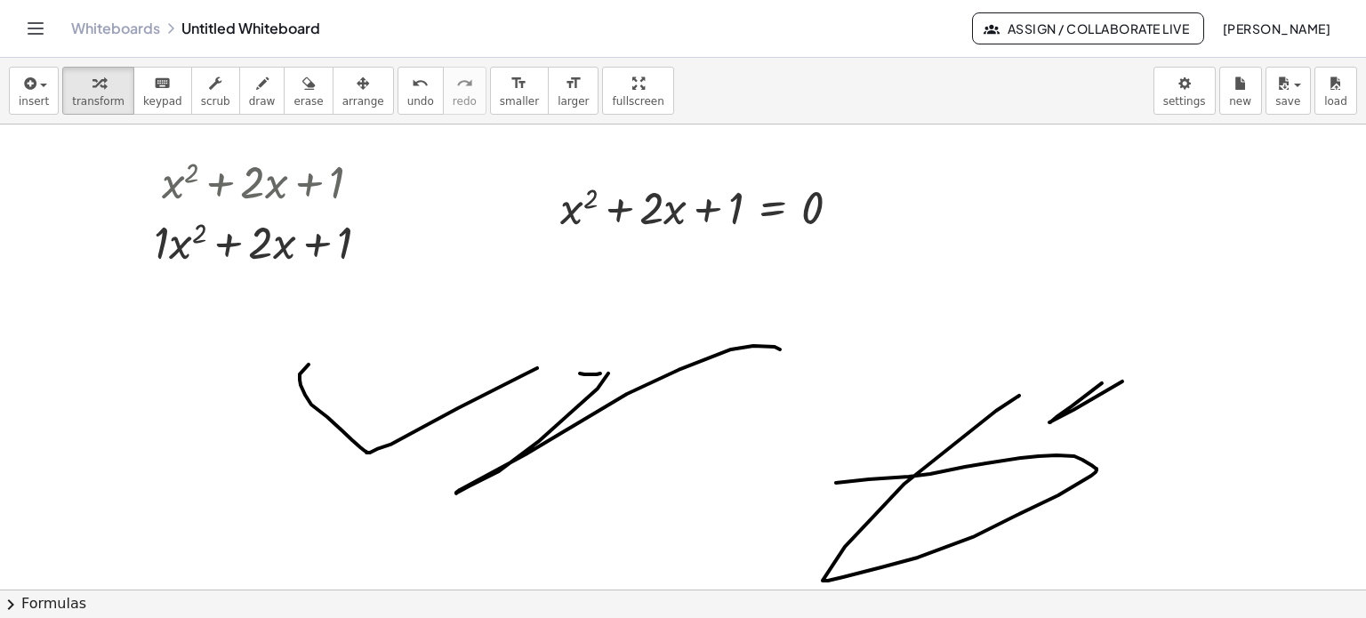
click at [10, 605] on span "chevron_right" at bounding box center [10, 604] width 21 height 21
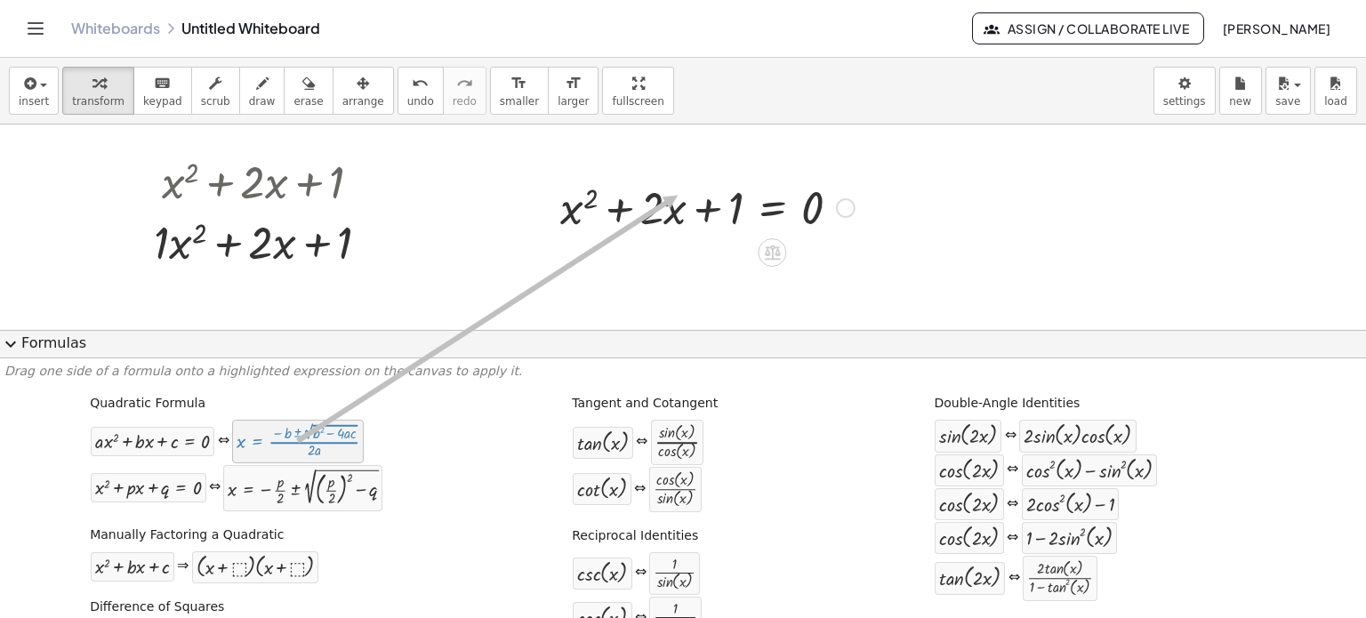
drag, startPoint x: 459, startPoint y: 337, endPoint x: 678, endPoint y: 196, distance: 260.6
click at [678, 196] on div "insert select one: Math Expression Function Text Youtube Video Graphing Geometr…" at bounding box center [683, 338] width 1366 height 560
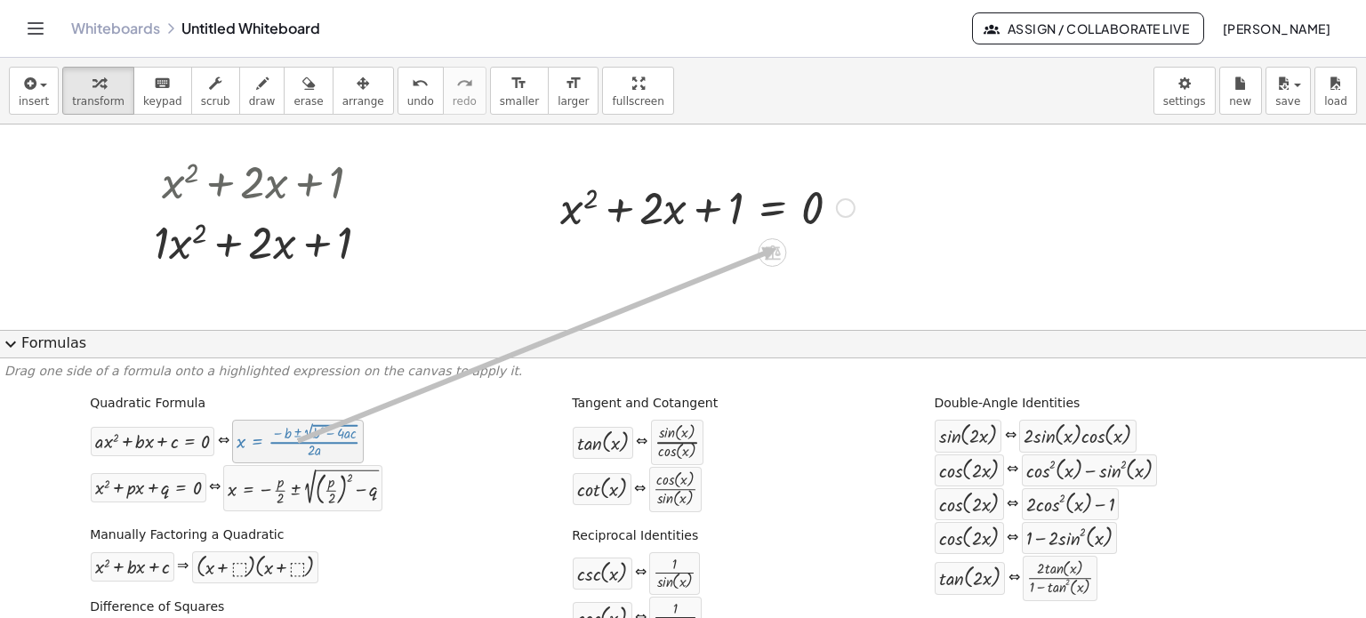
drag, startPoint x: 278, startPoint y: 435, endPoint x: 776, endPoint y: 249, distance: 531.8
click at [777, 249] on div "insert select one: Math Expression Function Text Youtube Video Graphing Geometr…" at bounding box center [683, 338] width 1366 height 560
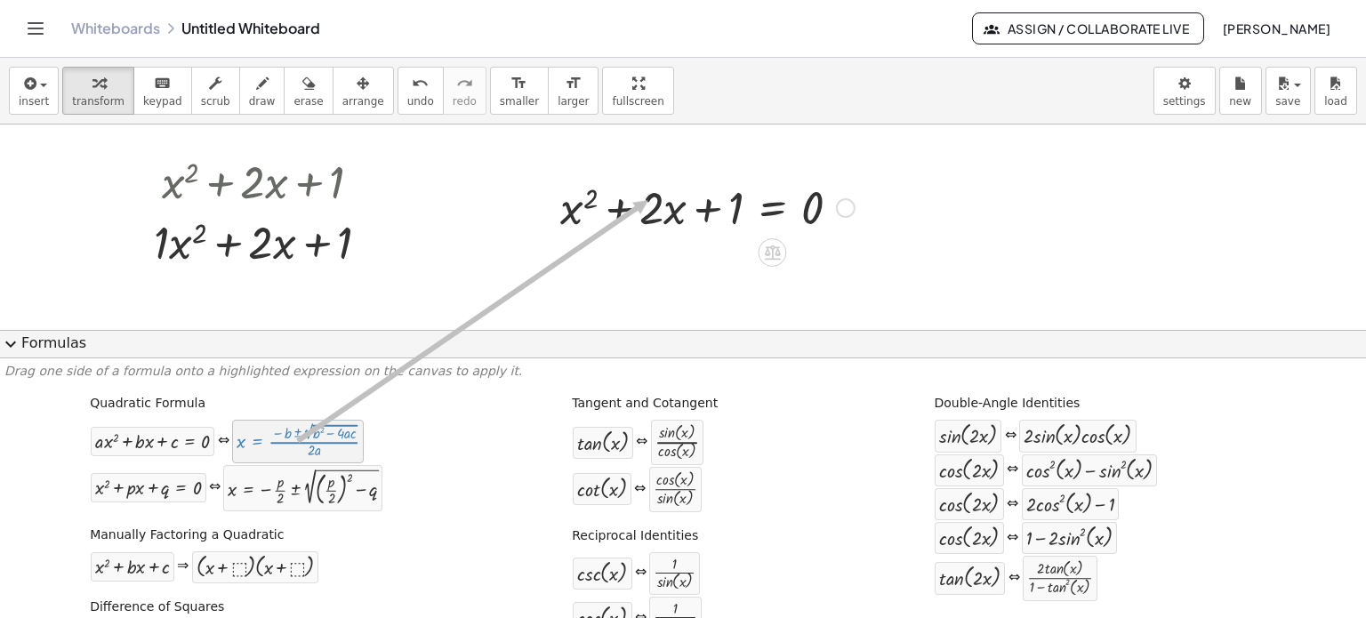
drag, startPoint x: 558, startPoint y: 266, endPoint x: 648, endPoint y: 201, distance: 110.9
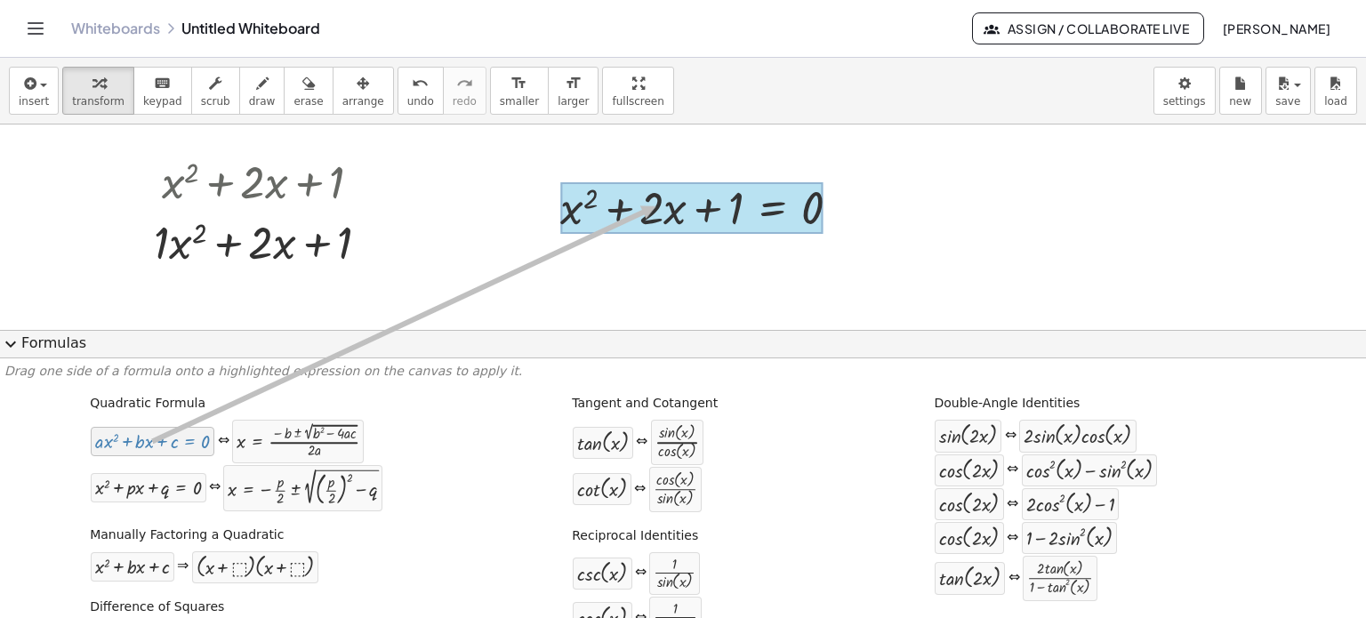
drag, startPoint x: 116, startPoint y: 439, endPoint x: 652, endPoint y: 206, distance: 584.5
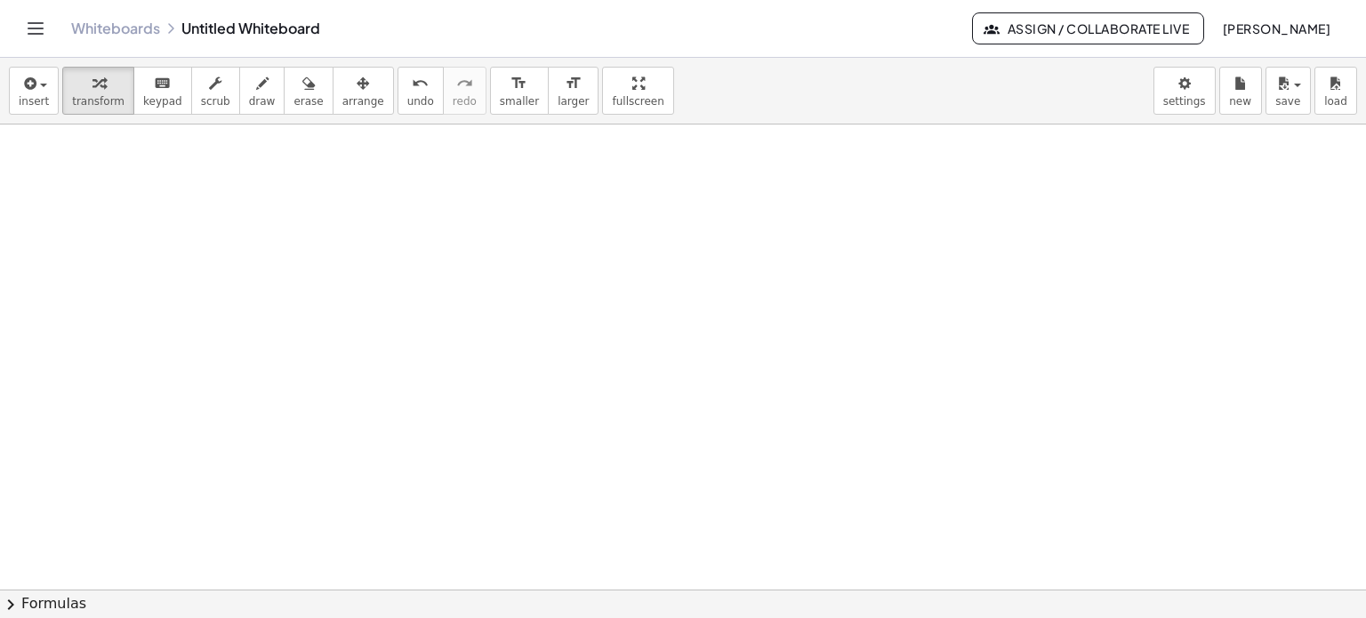
scroll to position [1981, 0]
drag, startPoint x: 192, startPoint y: 323, endPoint x: 107, endPoint y: 282, distance: 94.7
drag, startPoint x: 107, startPoint y: 282, endPoint x: 533, endPoint y: 223, distance: 430.2
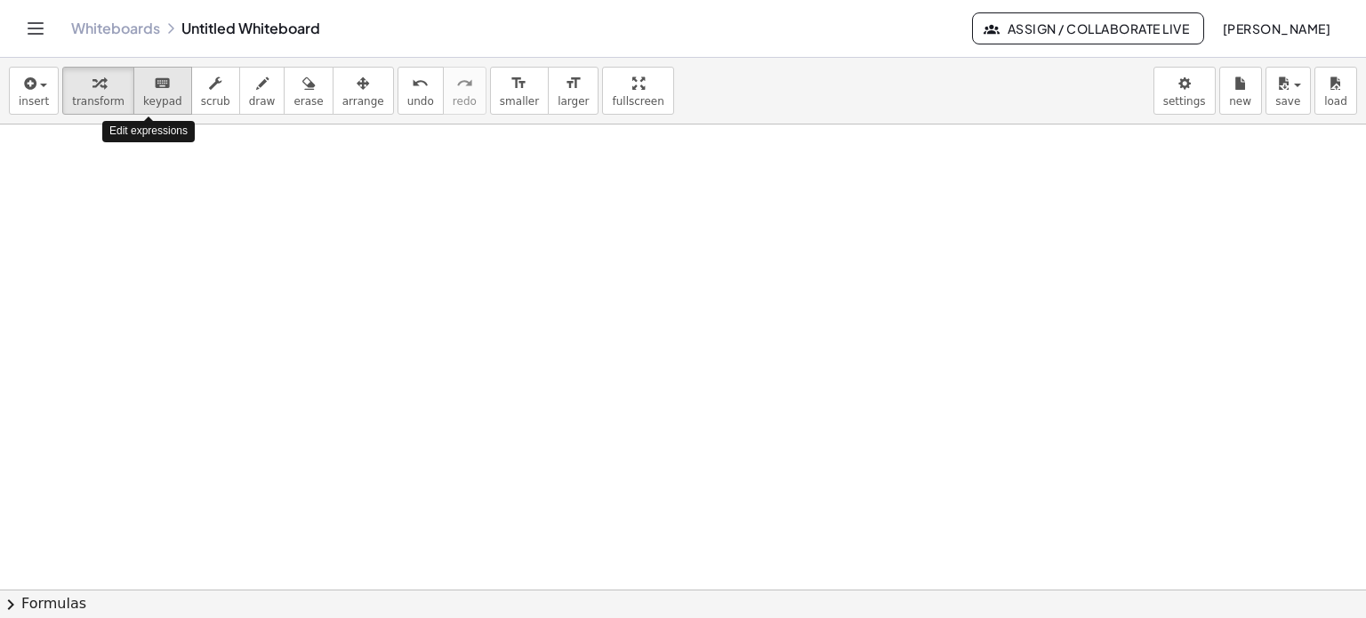
click at [146, 100] on span "keypad" at bounding box center [162, 101] width 39 height 12
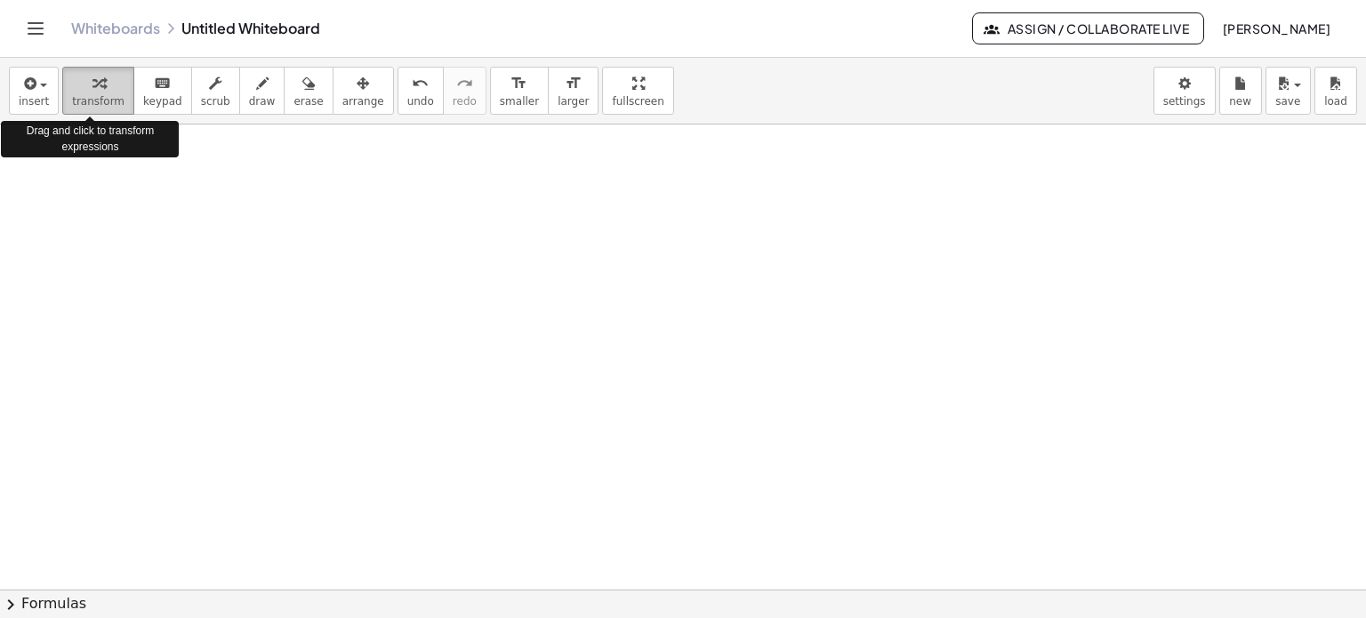
click at [78, 106] on span "transform" at bounding box center [98, 101] width 52 height 12
click at [31, 95] on span "insert" at bounding box center [34, 101] width 30 height 12
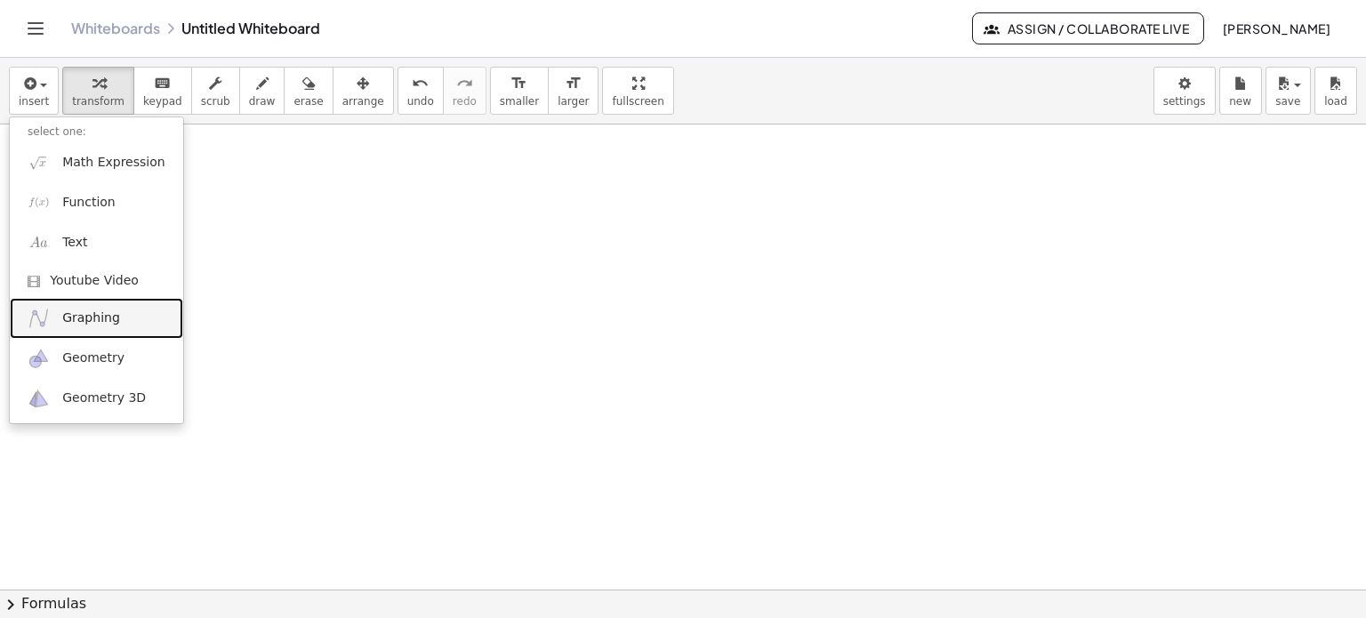
click at [53, 317] on link "Graphing" at bounding box center [96, 318] width 173 height 40
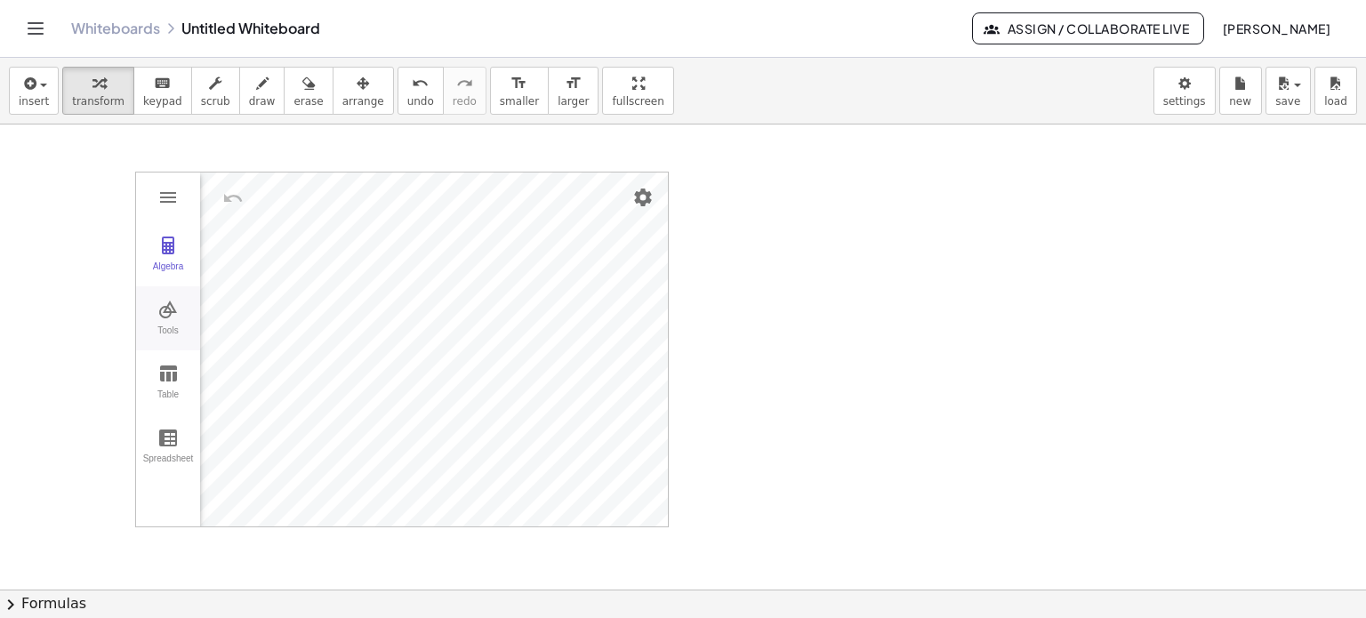
click at [156, 317] on button "Tools" at bounding box center [168, 318] width 64 height 64
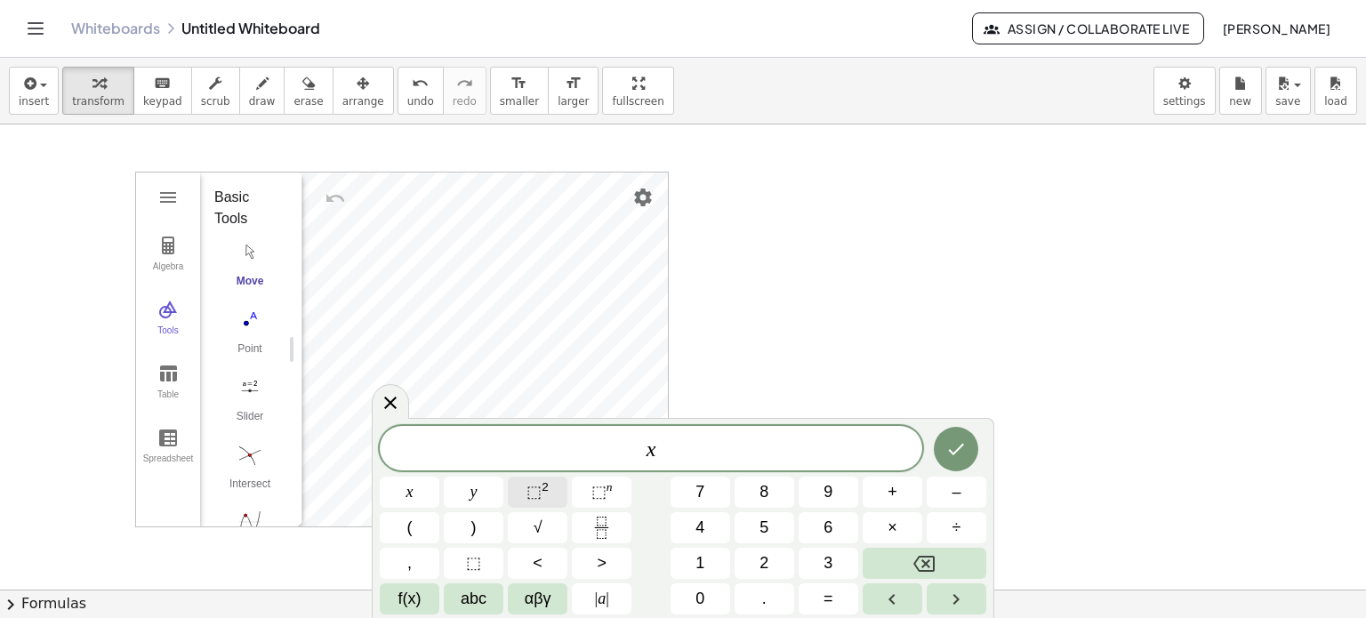
click at [537, 480] on span "⬚ 2" at bounding box center [538, 492] width 22 height 24
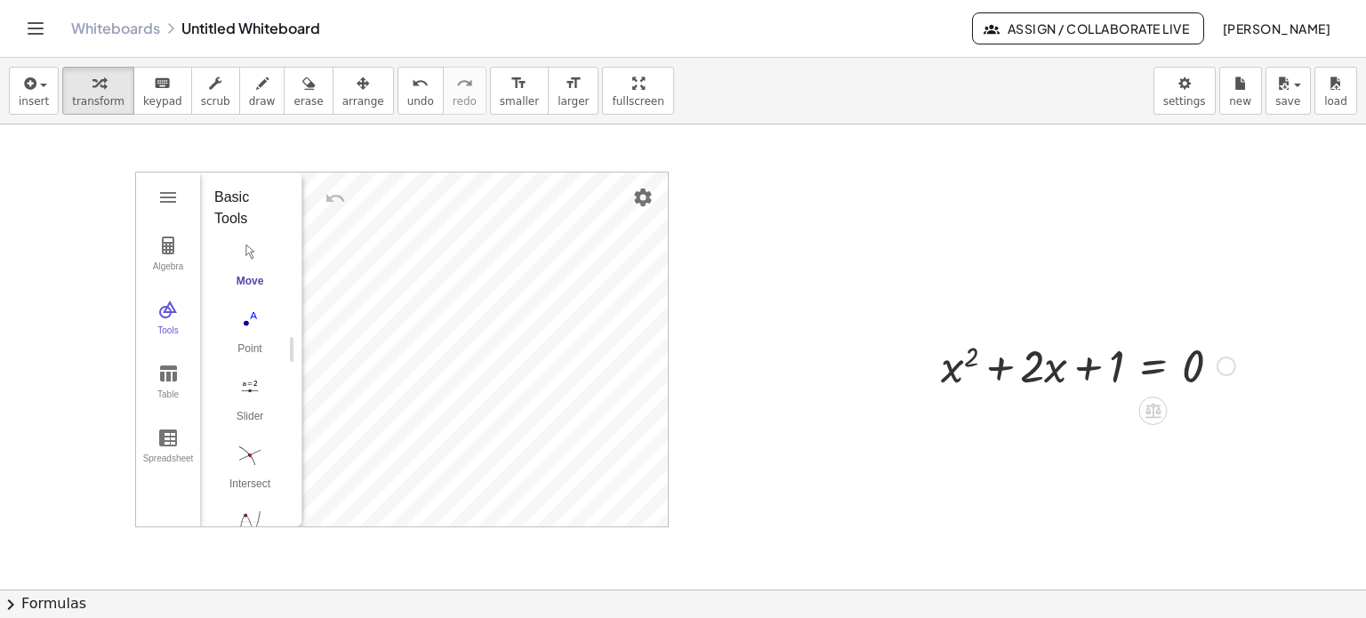
click at [1036, 356] on div at bounding box center [1088, 364] width 312 height 60
click at [1146, 413] on icon at bounding box center [1154, 411] width 16 height 15
click at [1213, 415] on div at bounding box center [1224, 411] width 28 height 28
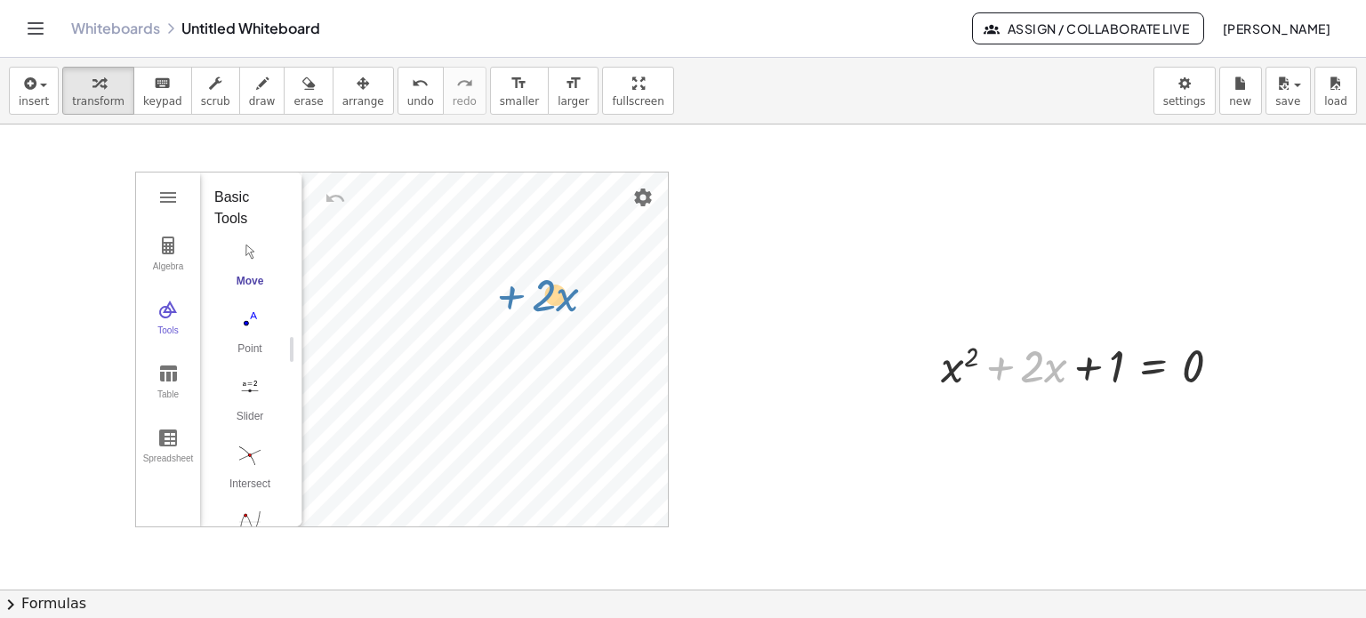
drag, startPoint x: 1052, startPoint y: 372, endPoint x: 881, endPoint y: 278, distance: 194.7
click at [175, 391] on div "Table" at bounding box center [168, 402] width 57 height 25
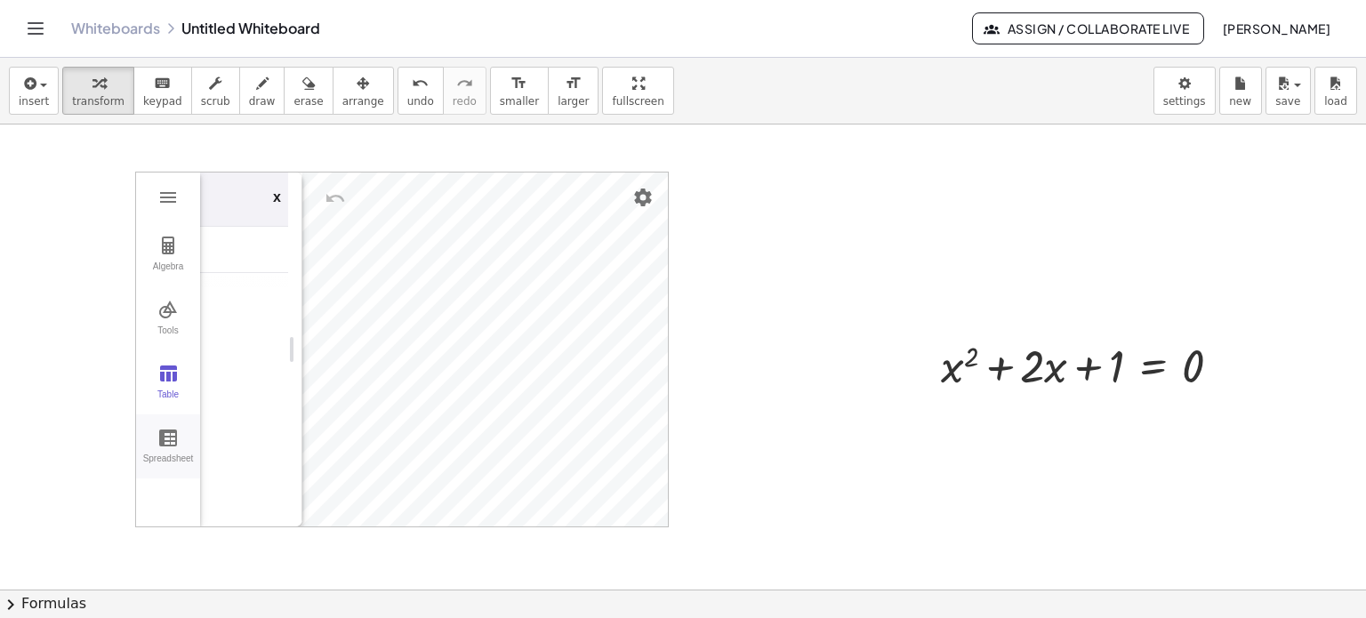
click at [169, 455] on div "Spreadsheet" at bounding box center [168, 466] width 57 height 25
click at [149, 249] on button "Algebra" at bounding box center [168, 254] width 64 height 64
click at [155, 202] on button "Graphing Calculator" at bounding box center [168, 197] width 32 height 32
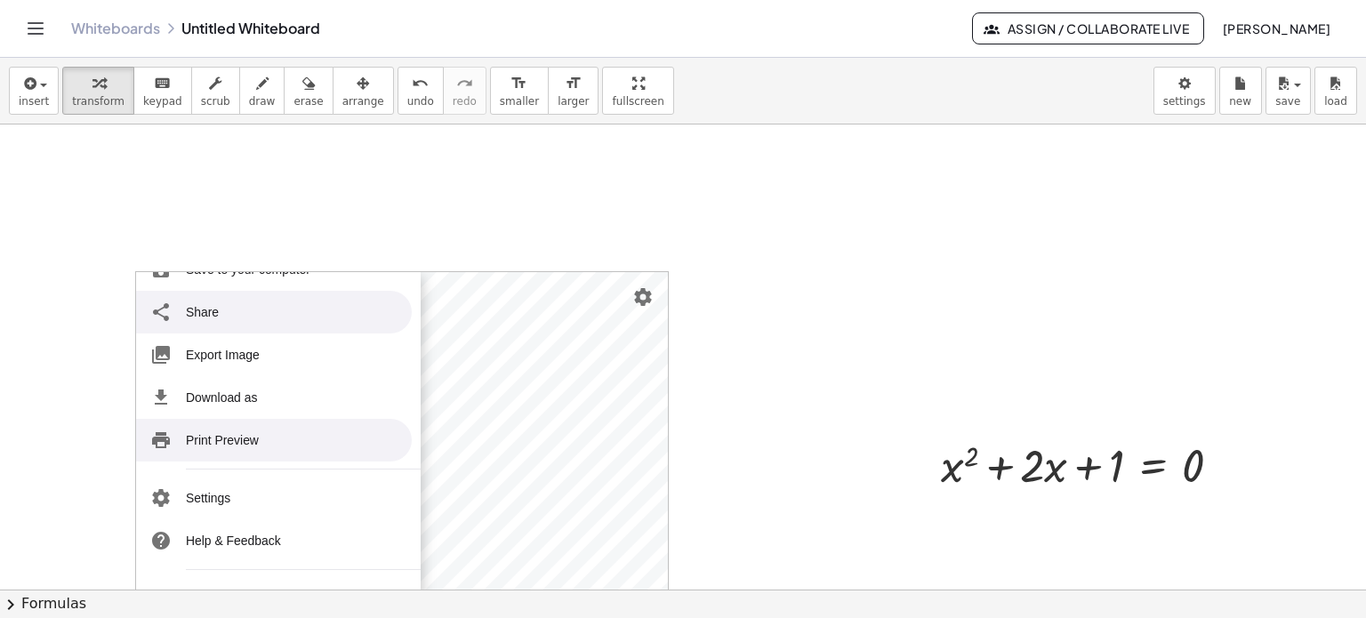
scroll to position [0, 0]
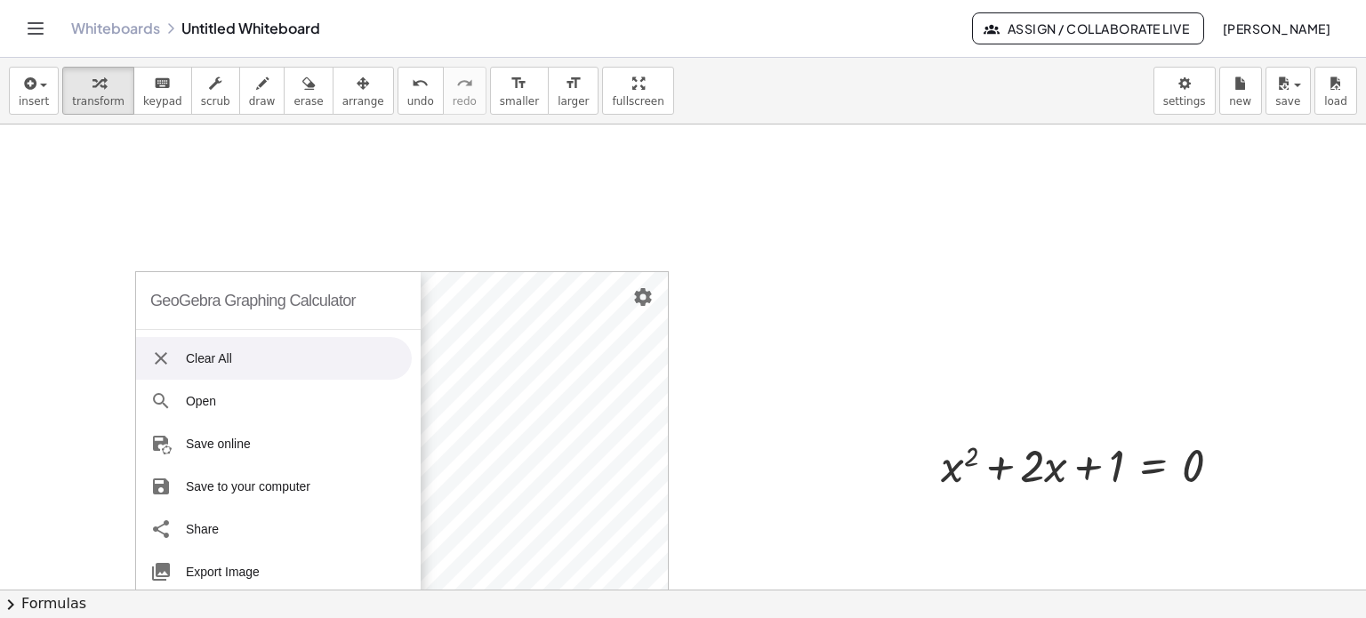
click at [262, 351] on li "Clear All" at bounding box center [274, 358] width 276 height 43
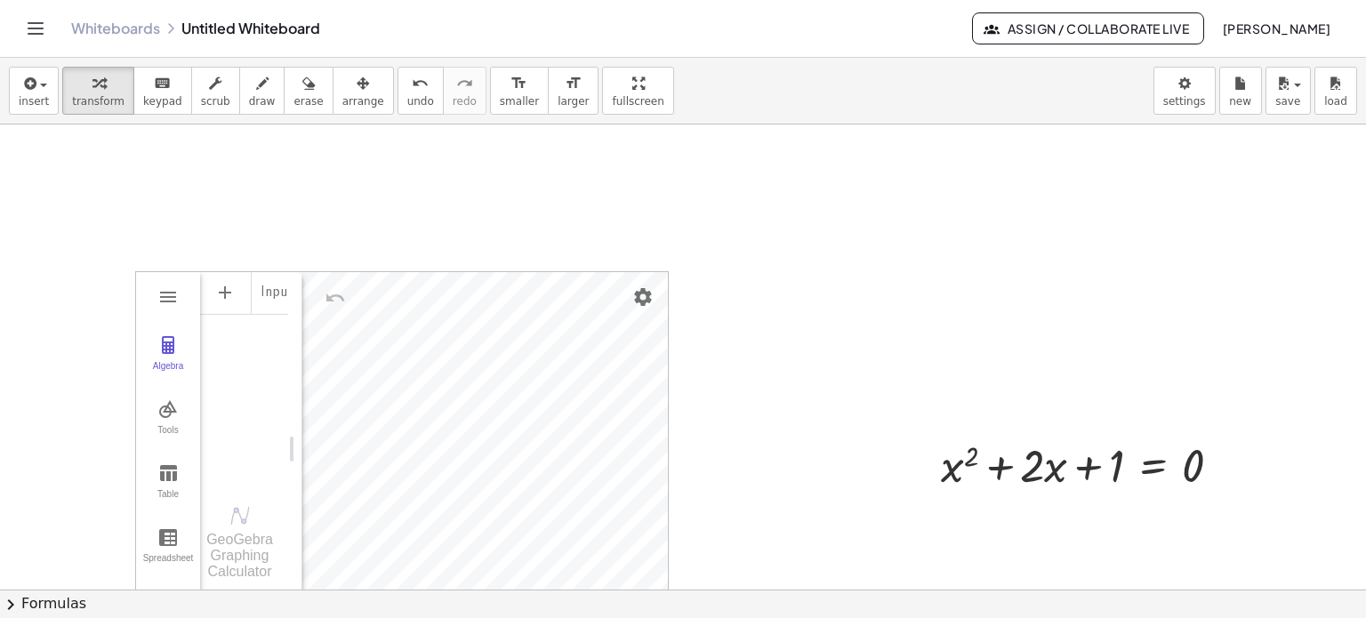
click at [230, 440] on div "Input…" at bounding box center [244, 374] width 88 height 209
click at [235, 362] on div "Algebra Tools Table Spreadsheet Input… GeoGebra Graphing Calculator Basic Tools…" at bounding box center [402, 449] width 532 height 354
click at [388, 286] on div "Algebra Tools Table Spreadsheet Input… GeoGebra Graphing Calculator Basic Tools…" at bounding box center [402, 449] width 532 height 354
click at [641, 301] on img "Settings" at bounding box center [643, 296] width 21 height 21
click at [162, 297] on img "Graphing Calculator" at bounding box center [167, 296] width 21 height 21
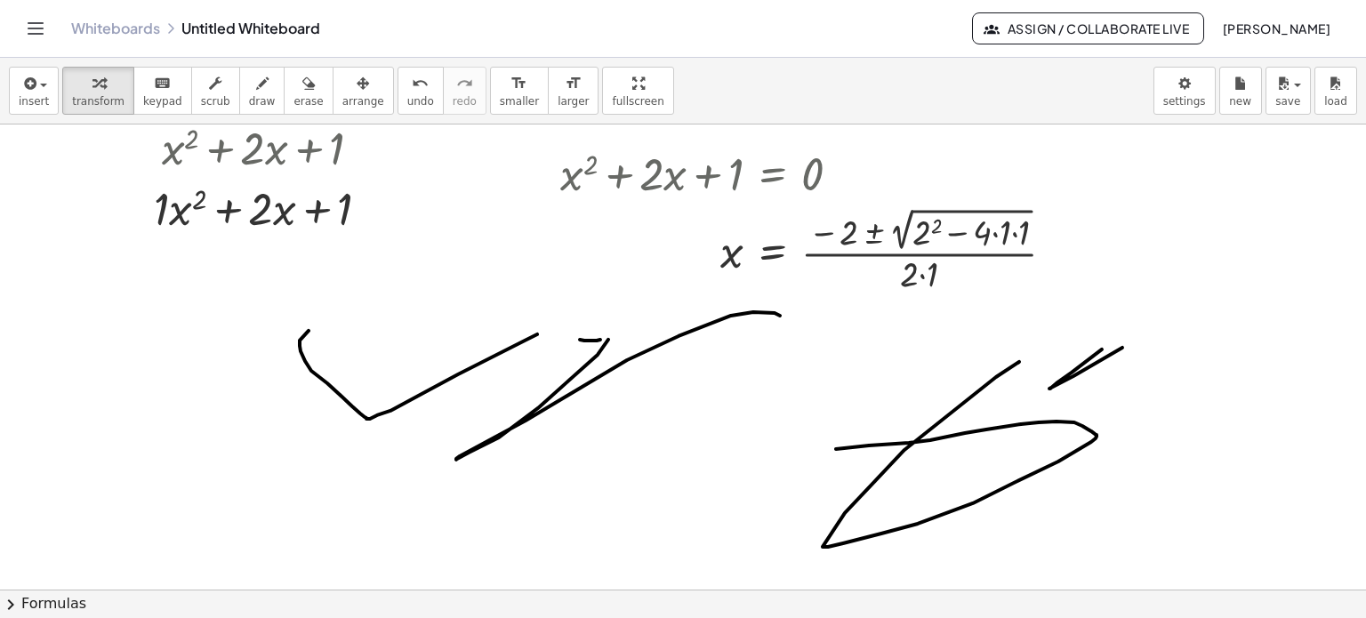
scroll to position [1341, 0]
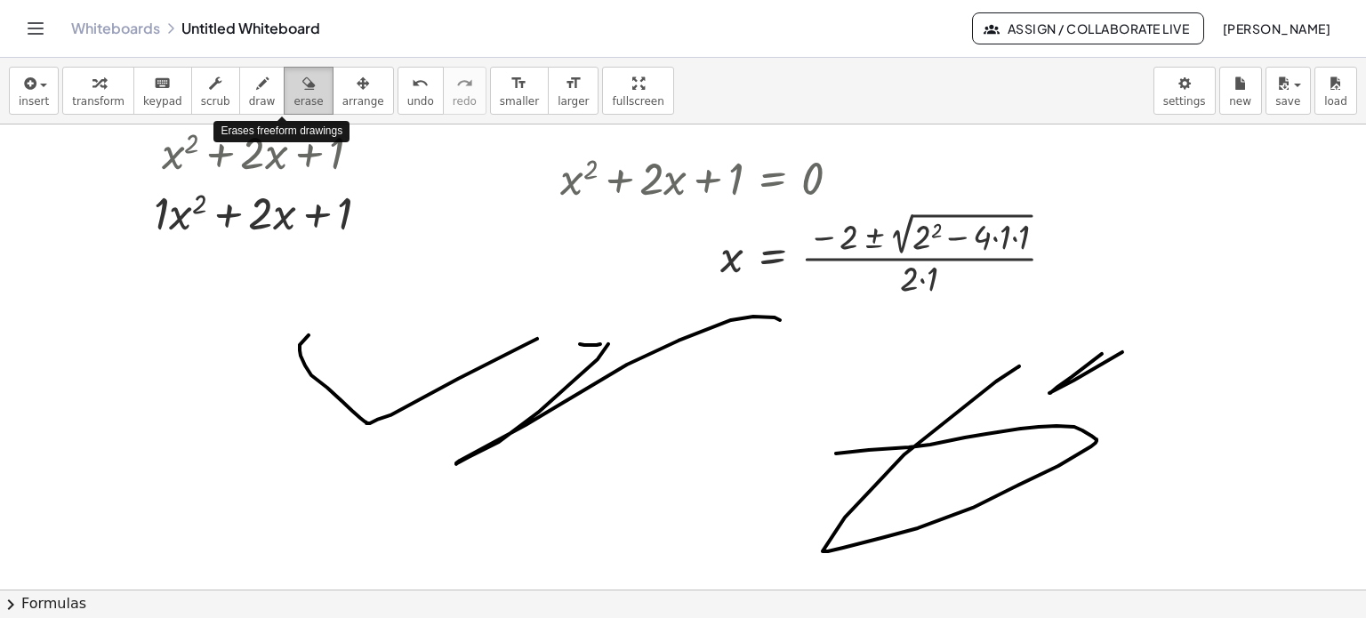
click at [302, 90] on icon "button" at bounding box center [308, 83] width 12 height 21
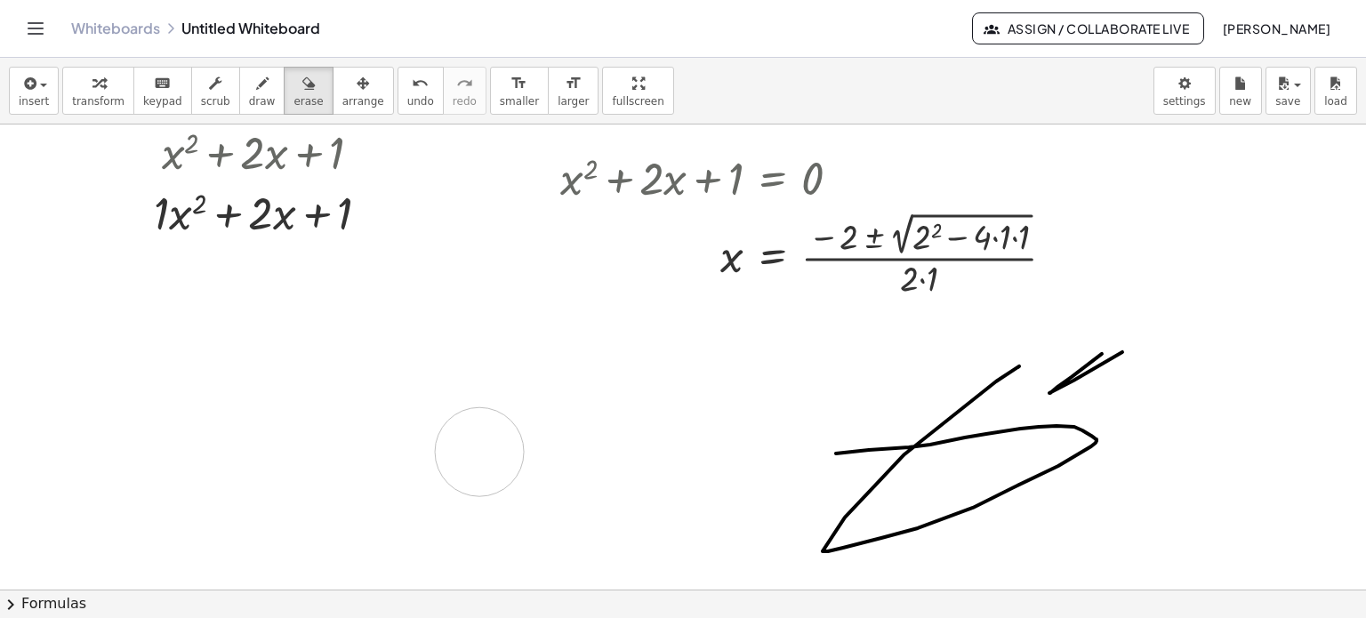
drag, startPoint x: 310, startPoint y: 326, endPoint x: 587, endPoint y: 474, distance: 314.4
click at [587, 474] on div at bounding box center [683, 182] width 1366 height 2797
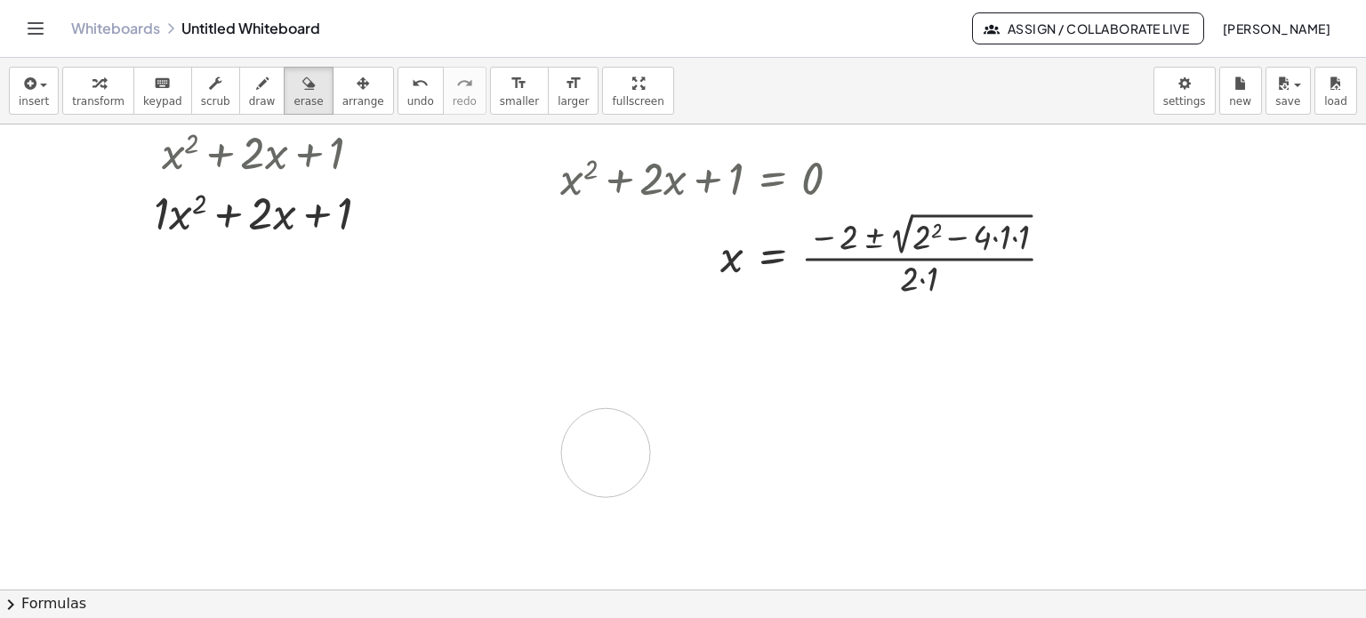
drag, startPoint x: 1068, startPoint y: 413, endPoint x: 548, endPoint y: 469, distance: 522.6
click at [548, 469] on div at bounding box center [683, 182] width 1366 height 2797
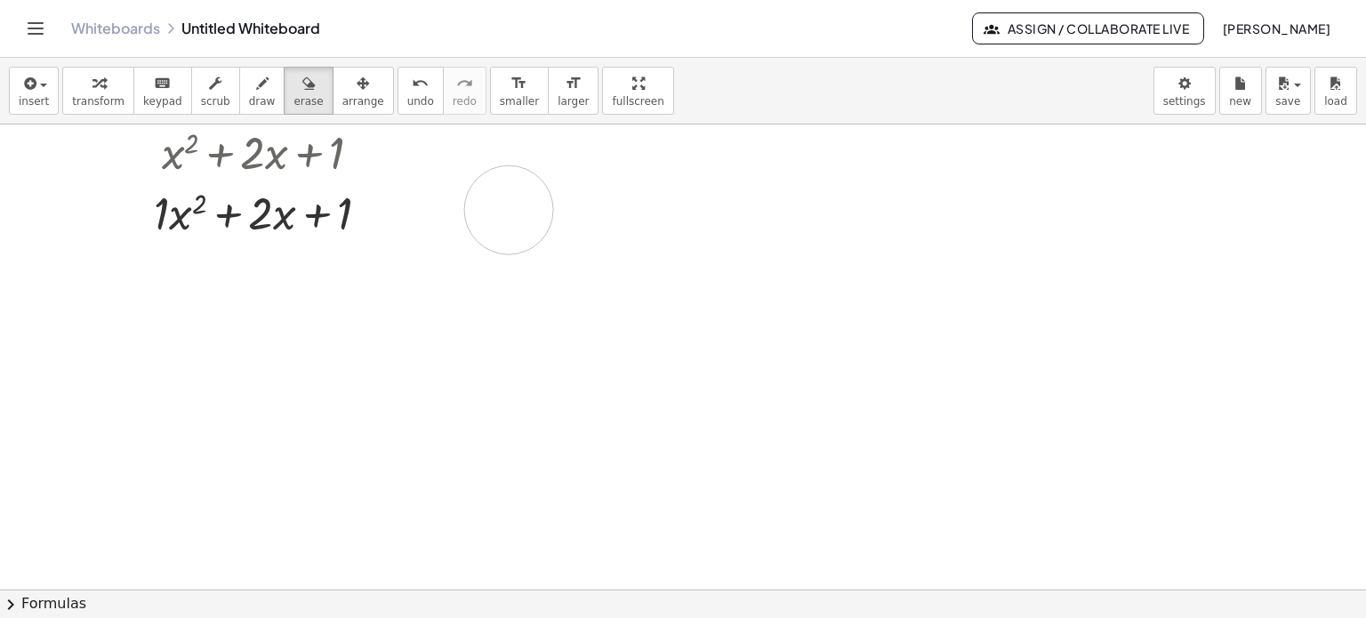
drag, startPoint x: 576, startPoint y: 327, endPoint x: 292, endPoint y: 259, distance: 292.8
click at [292, 259] on div at bounding box center [683, 182] width 1366 height 2797
drag, startPoint x: 516, startPoint y: 194, endPoint x: 858, endPoint y: 351, distance: 375.8
click at [858, 351] on div at bounding box center [683, 182] width 1366 height 2797
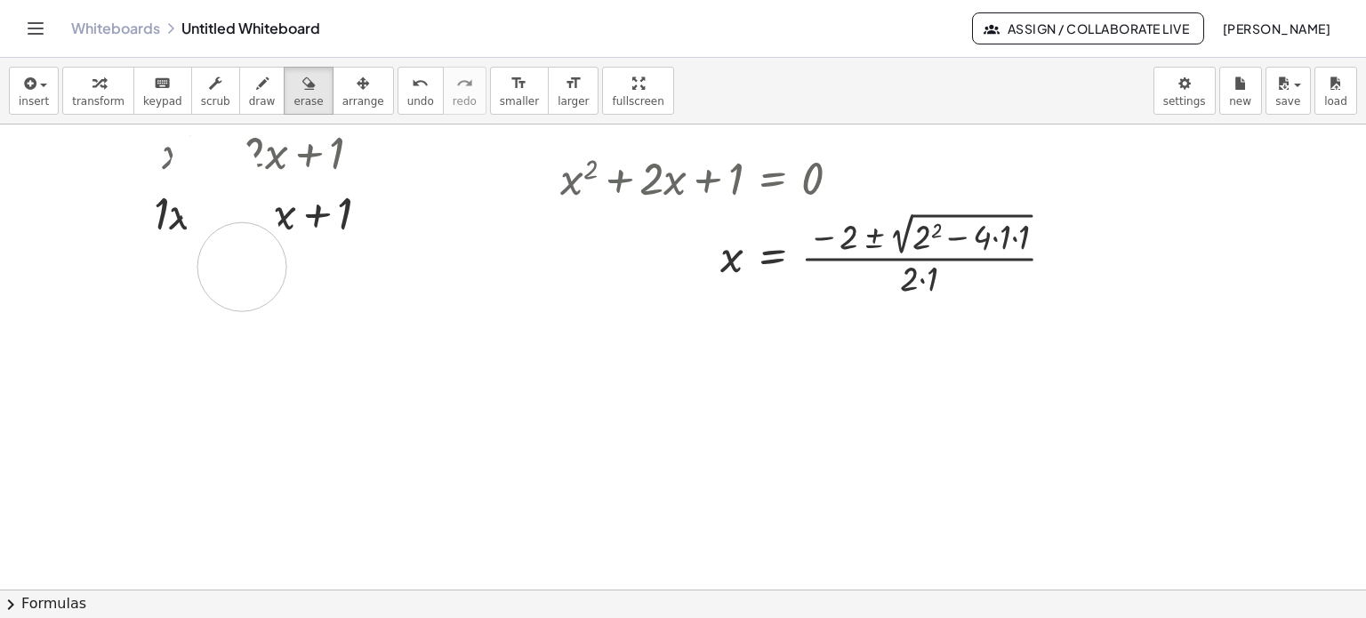
drag, startPoint x: 214, startPoint y: 173, endPoint x: 242, endPoint y: 278, distance: 108.8
click at [242, 278] on div at bounding box center [683, 182] width 1366 height 2797
click at [188, 216] on div at bounding box center [683, 182] width 1366 height 2797
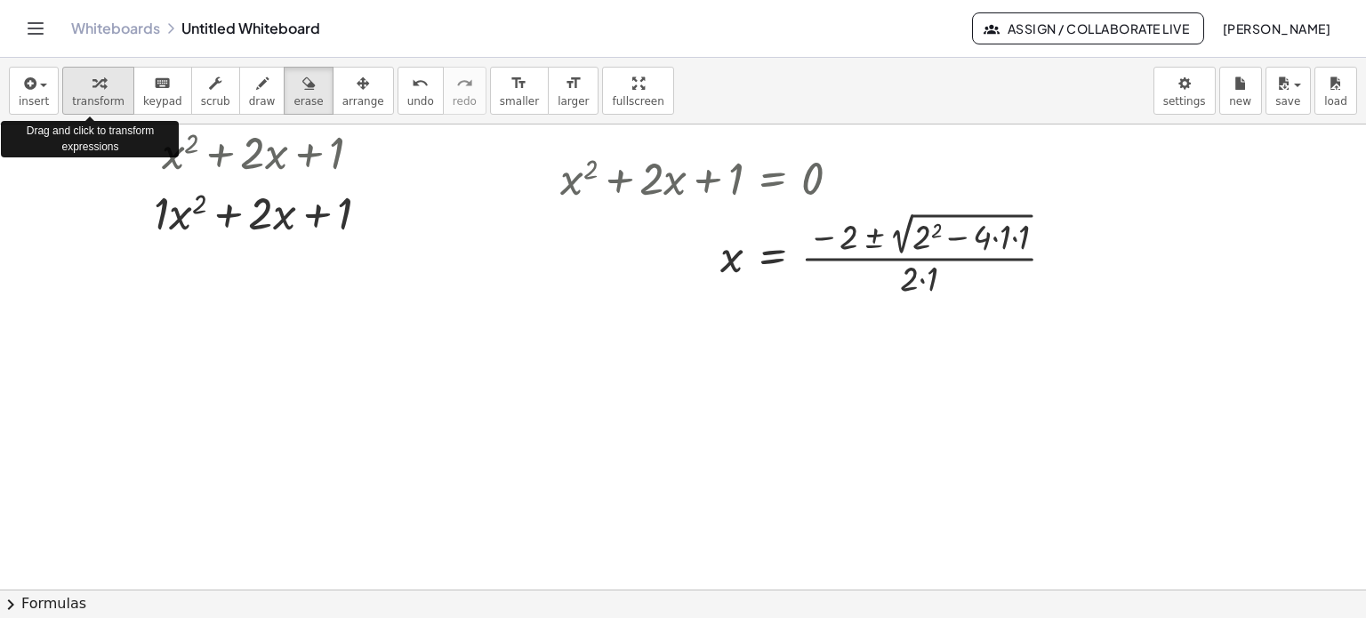
click at [82, 104] on span "transform" at bounding box center [98, 101] width 52 height 12
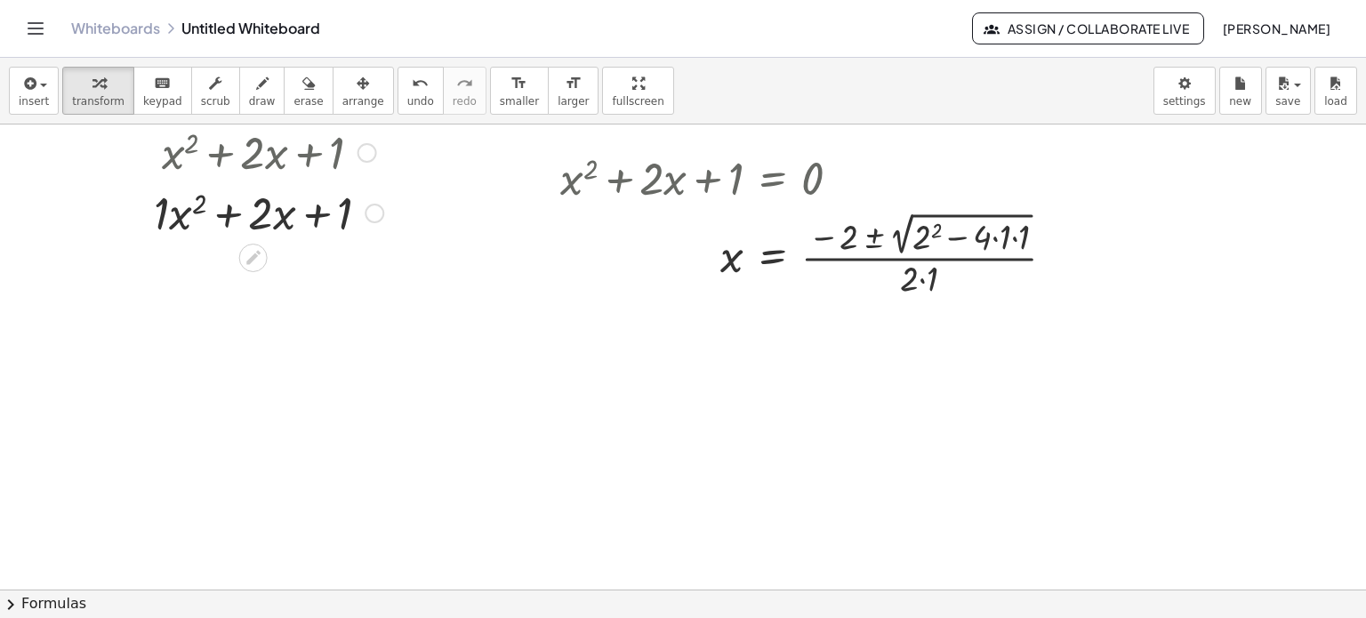
drag, startPoint x: 391, startPoint y: 264, endPoint x: 149, endPoint y: 199, distance: 249.7
click at [149, 199] on div "+ · 3 · x + 1 = + 5 + x + · 3 · x + 1 − 1 = + 5 + x − 1 + · 3 · x + 0 = + 5 + x…" at bounding box center [683, 182] width 1366 height 2797
click at [302, 223] on div at bounding box center [268, 211] width 247 height 60
click at [349, 209] on div at bounding box center [268, 211] width 247 height 60
